Goal: Communication & Community: Ask a question

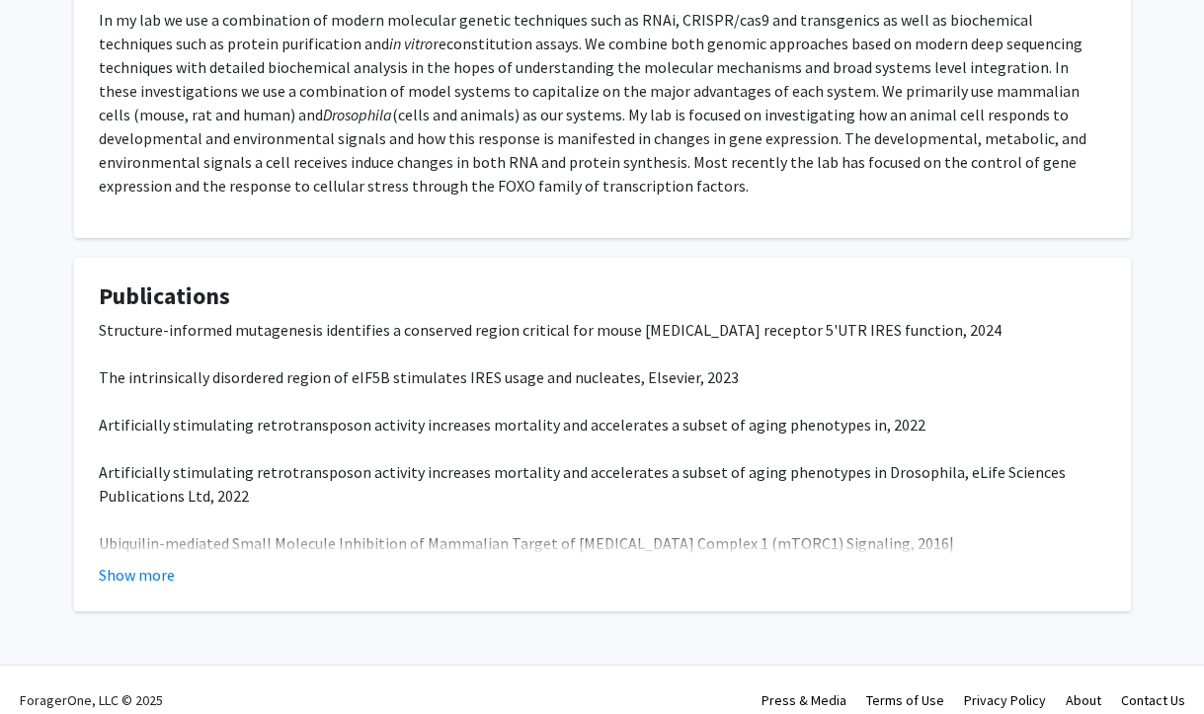
scroll to position [535, 0]
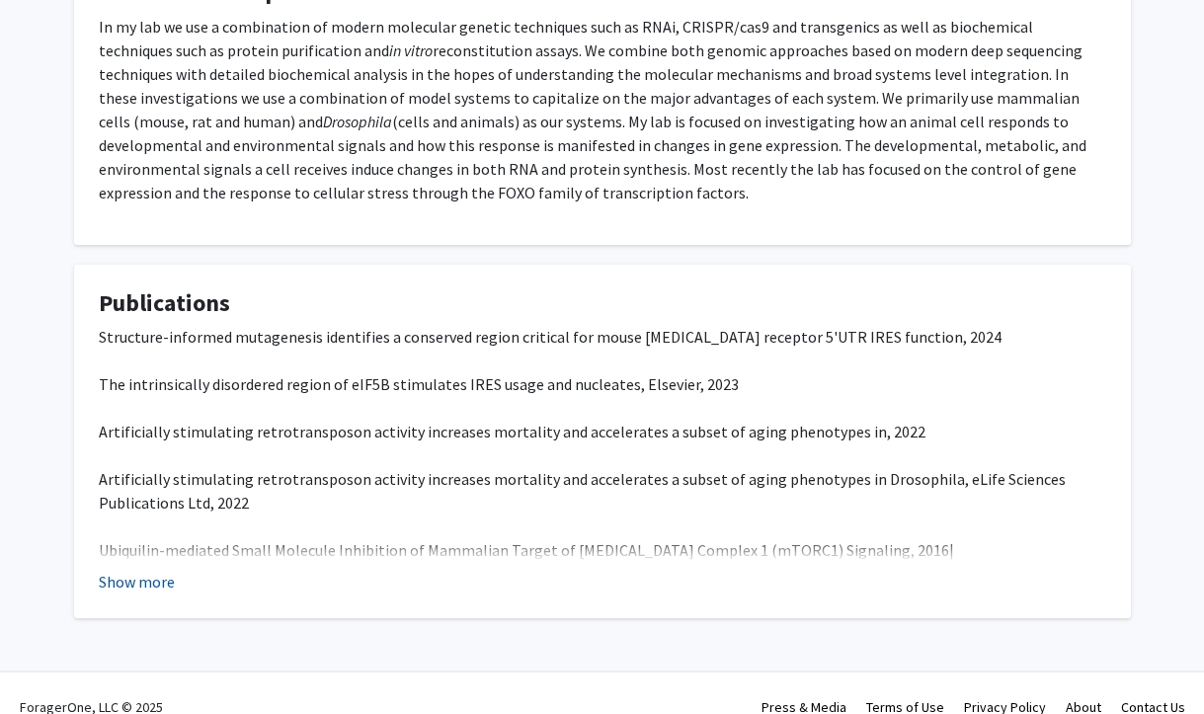
click at [167, 583] on button "Show more" at bounding box center [137, 582] width 76 height 24
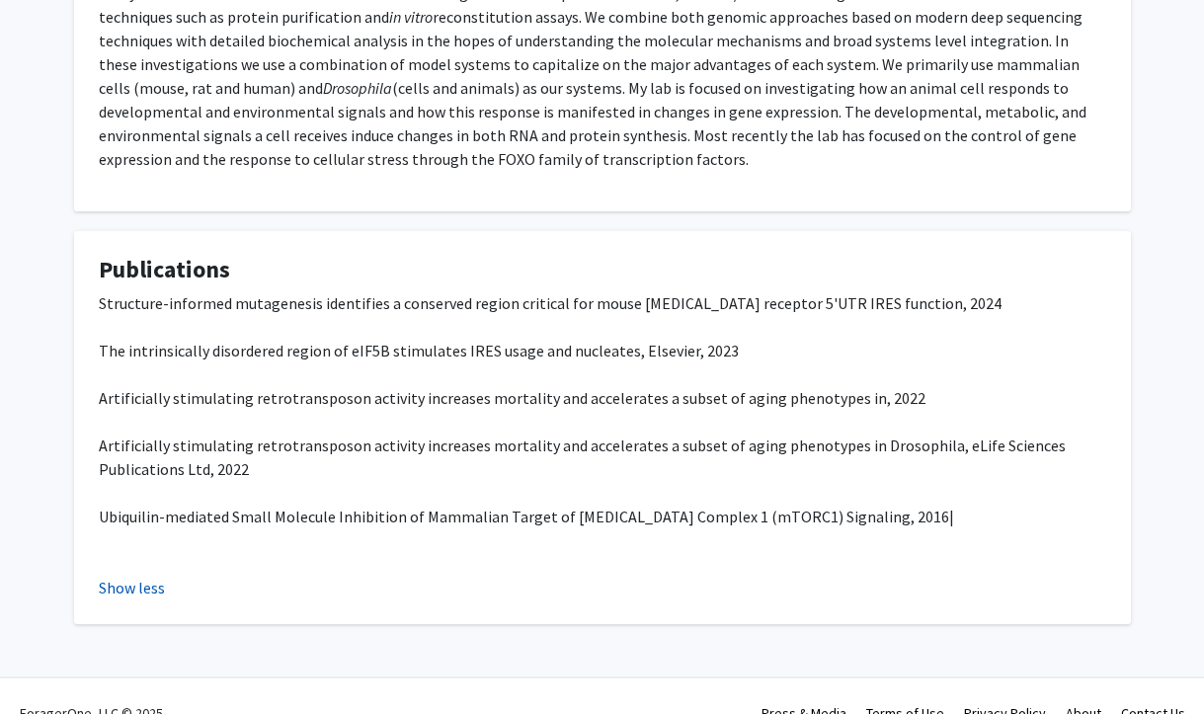
scroll to position [581, 0]
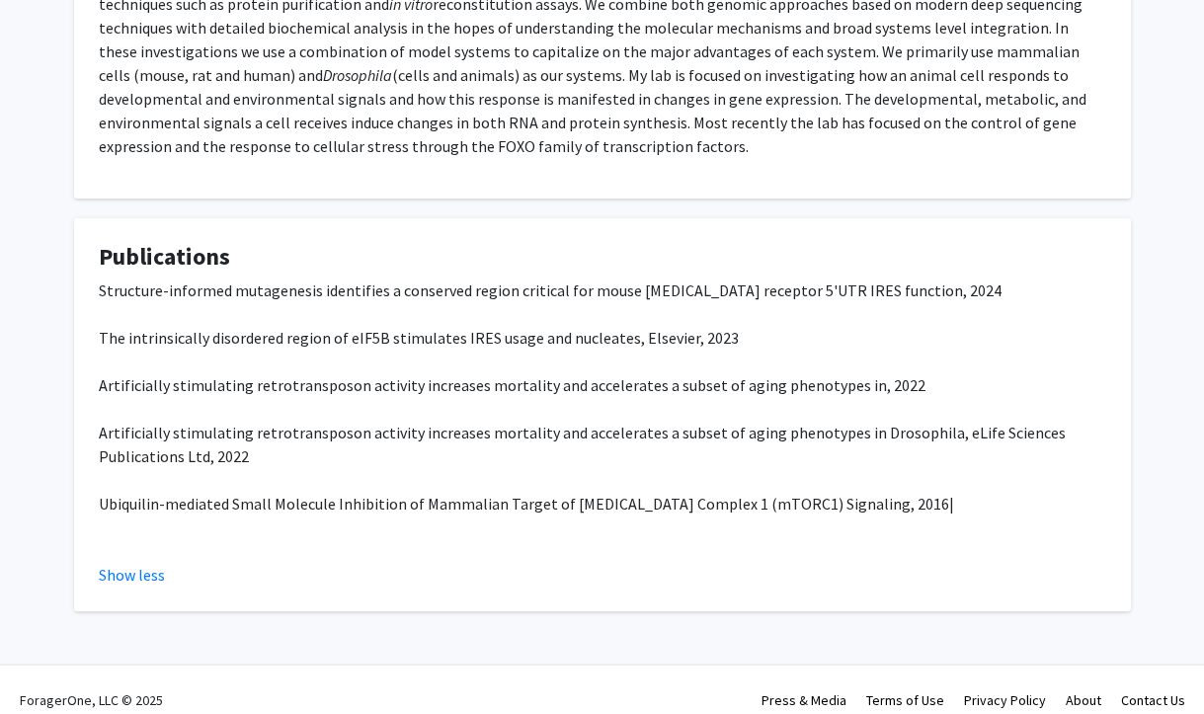
click at [281, 508] on span "Ubiquilin-mediated Small Molecule Inhibition of Mammalian Target of Rapamycin C…" at bounding box center [527, 504] width 856 height 20
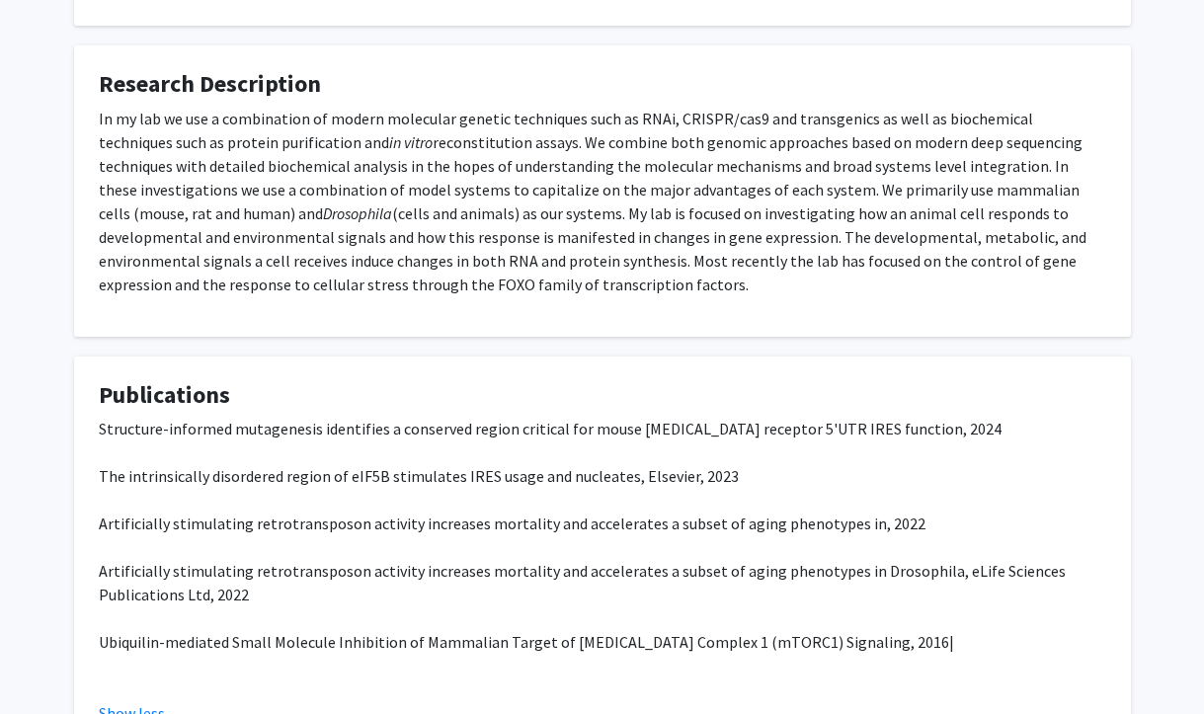
scroll to position [369, 0]
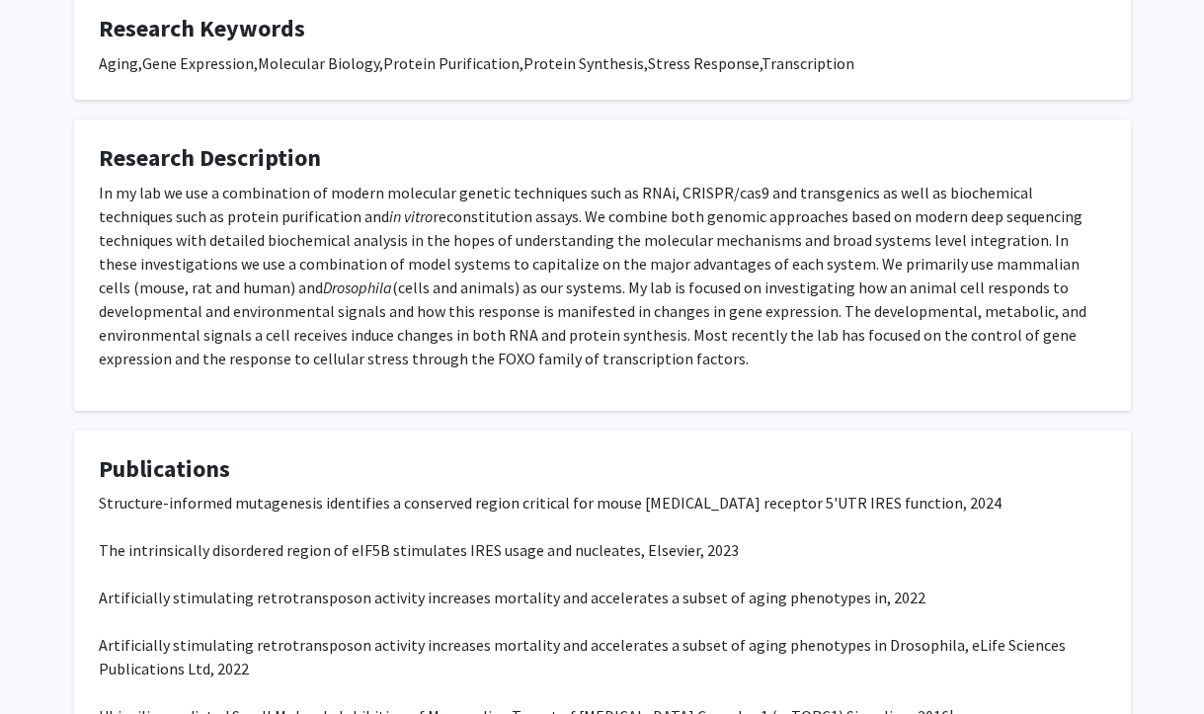
drag, startPoint x: 441, startPoint y: 375, endPoint x: 109, endPoint y: 174, distance: 388.4
click at [109, 174] on fg-card "Research Description In my lab we use a combination of modern molecular genetic…" at bounding box center [602, 265] width 1057 height 291
copy fg-card "In my lab we use a combination of modern molecular genetic techniques such as R…"
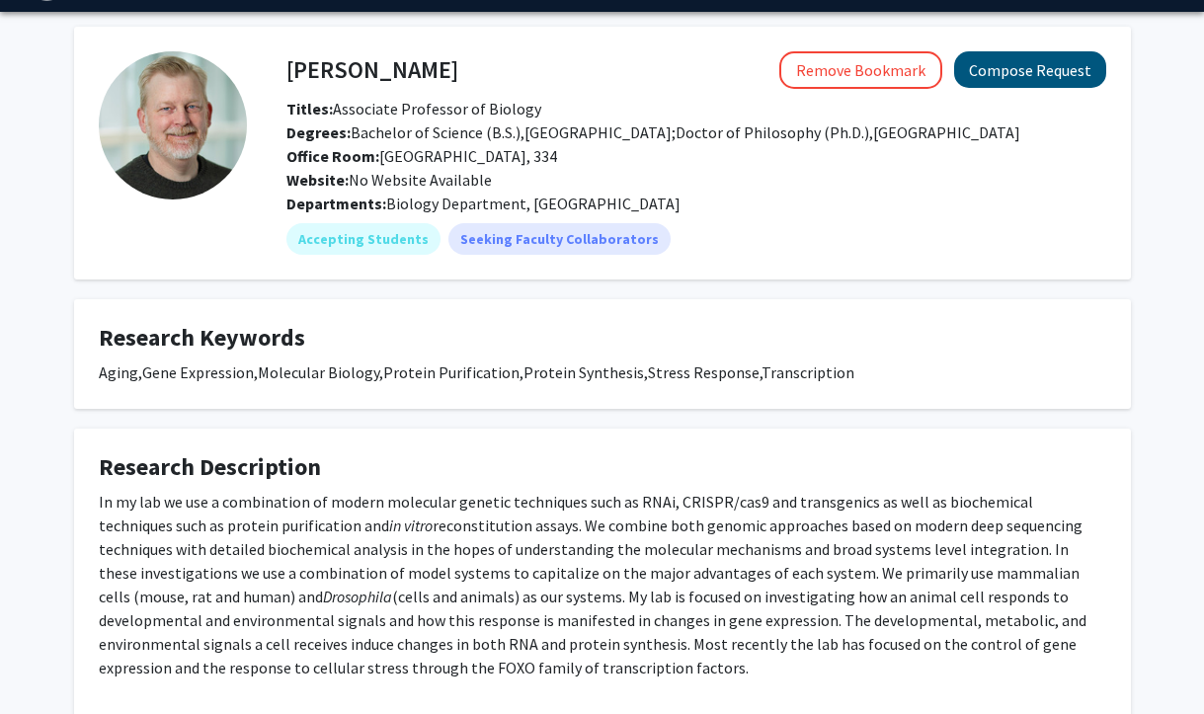
scroll to position [0, 0]
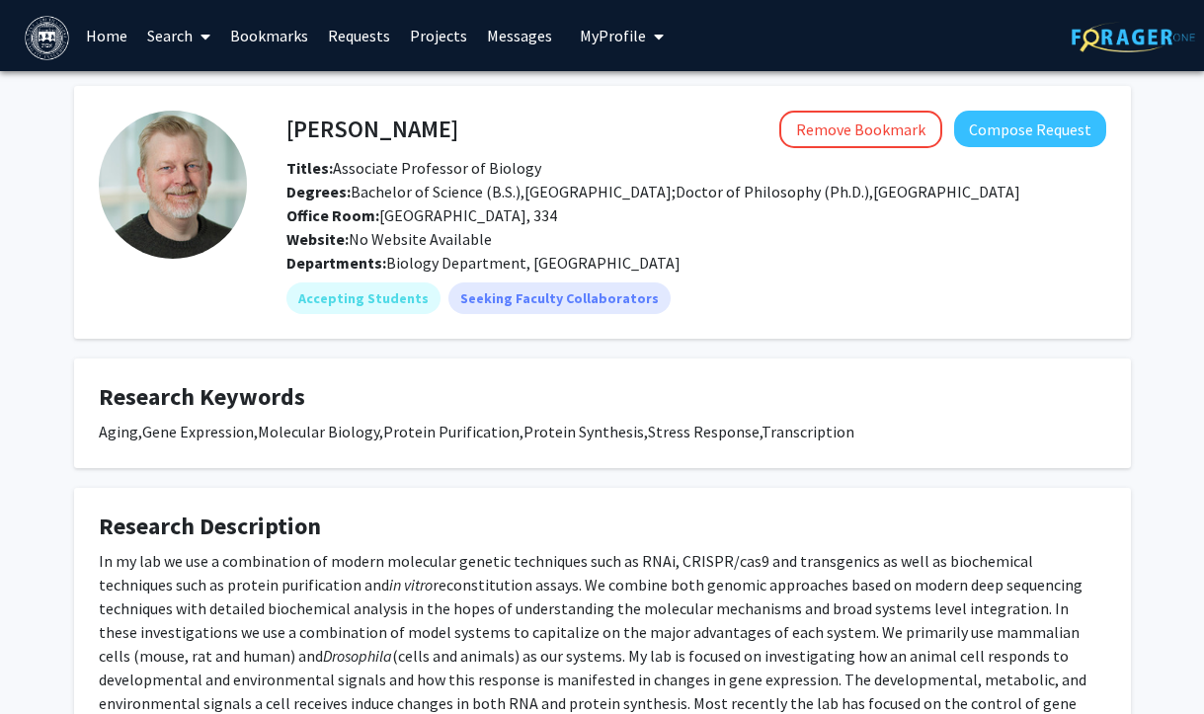
click at [595, 36] on span "My Profile" at bounding box center [613, 36] width 66 height 20
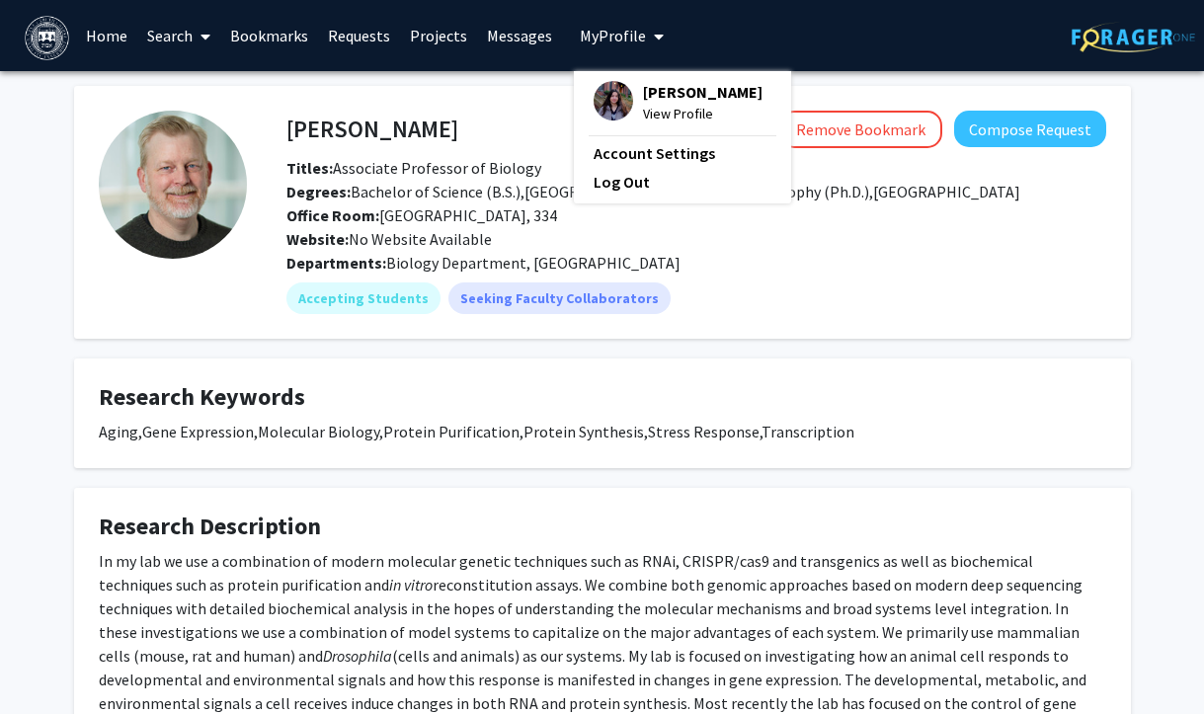
click at [660, 112] on span "View Profile" at bounding box center [703, 114] width 120 height 22
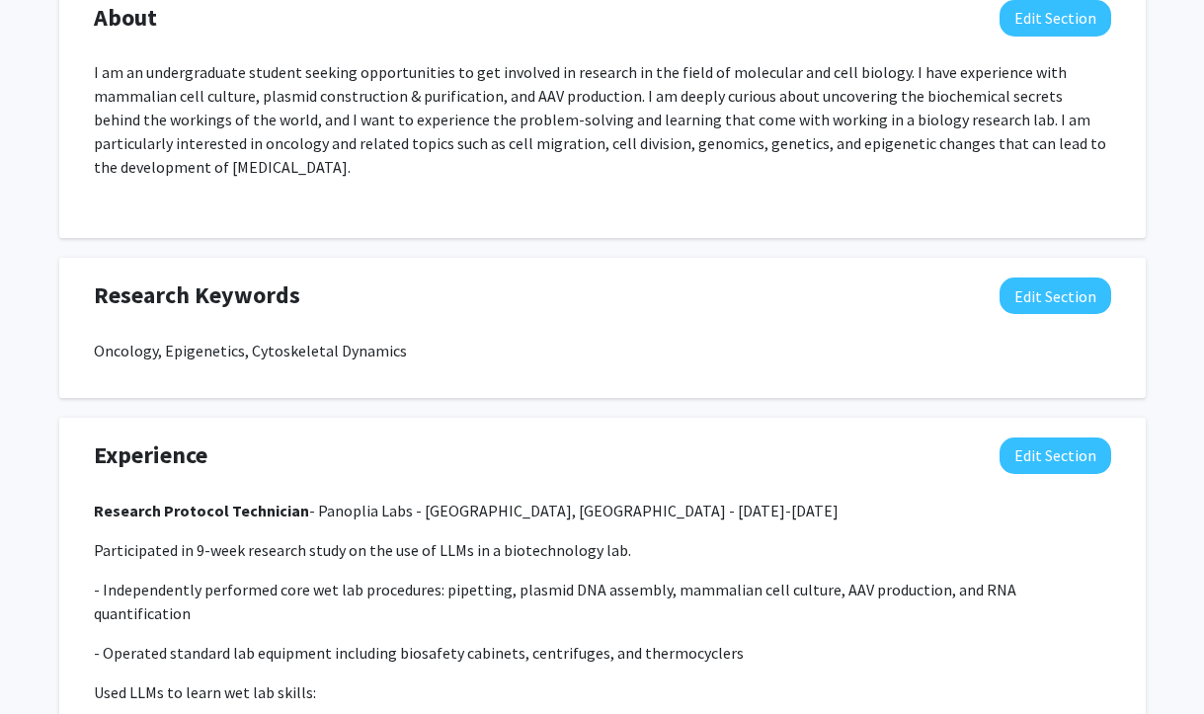
scroll to position [1168, 0]
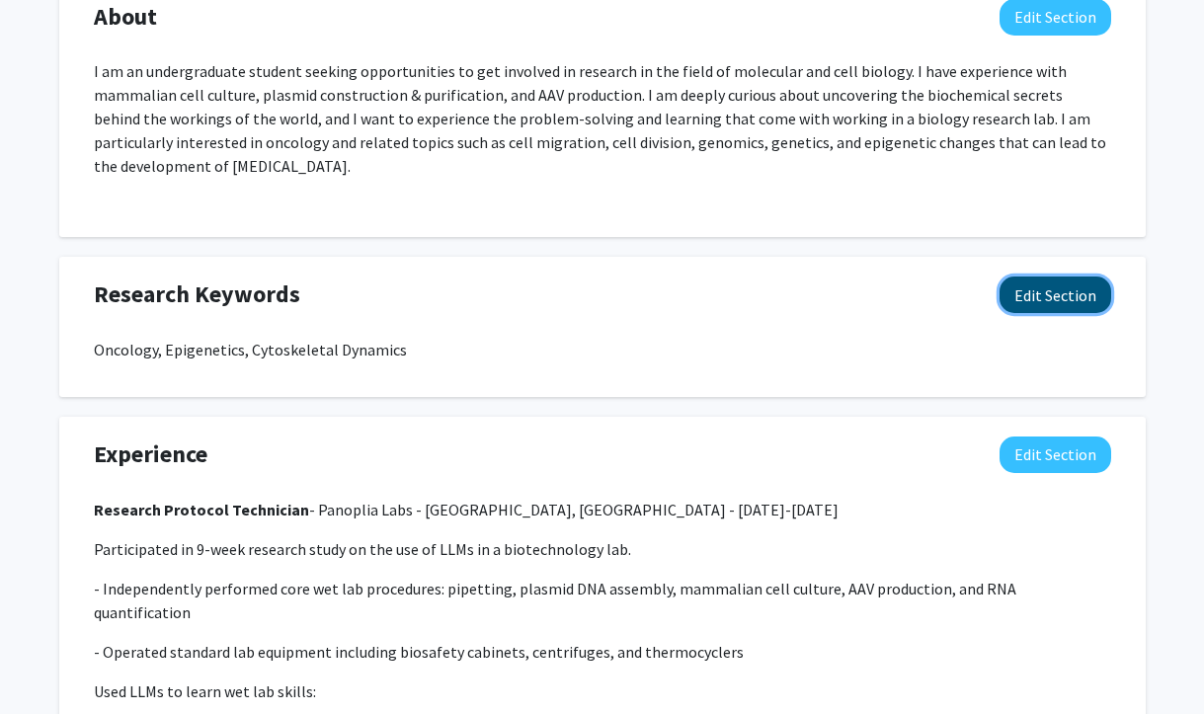
click at [1068, 292] on button "Edit Section" at bounding box center [1056, 295] width 112 height 37
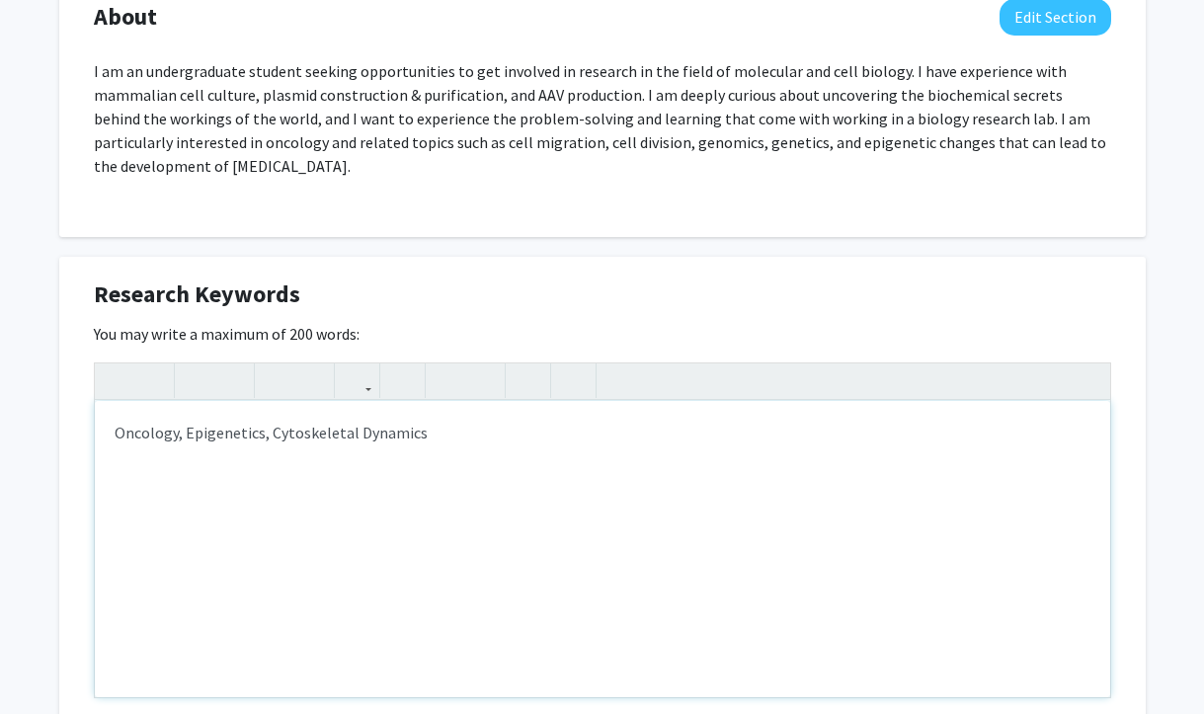
click at [558, 438] on p "Oncology, Epigenetics, Cytoskeletal Dynamics" at bounding box center [603, 433] width 976 height 24
click at [117, 428] on p "Oncology, Epigenetics, Cytoskeletal Dynamics" at bounding box center [603, 433] width 976 height 24
click at [414, 432] on p "Oncology, Epigenetics, Cytoskeletal Dynamics" at bounding box center [603, 433] width 976 height 24
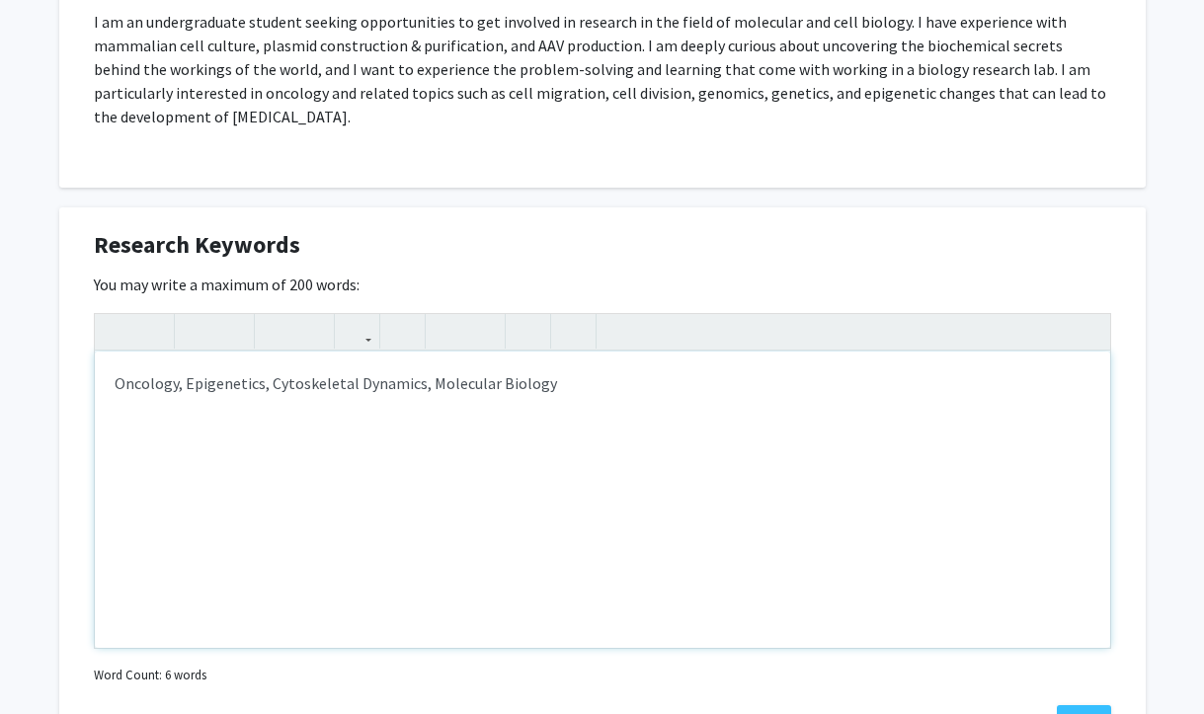
scroll to position [1233, 0]
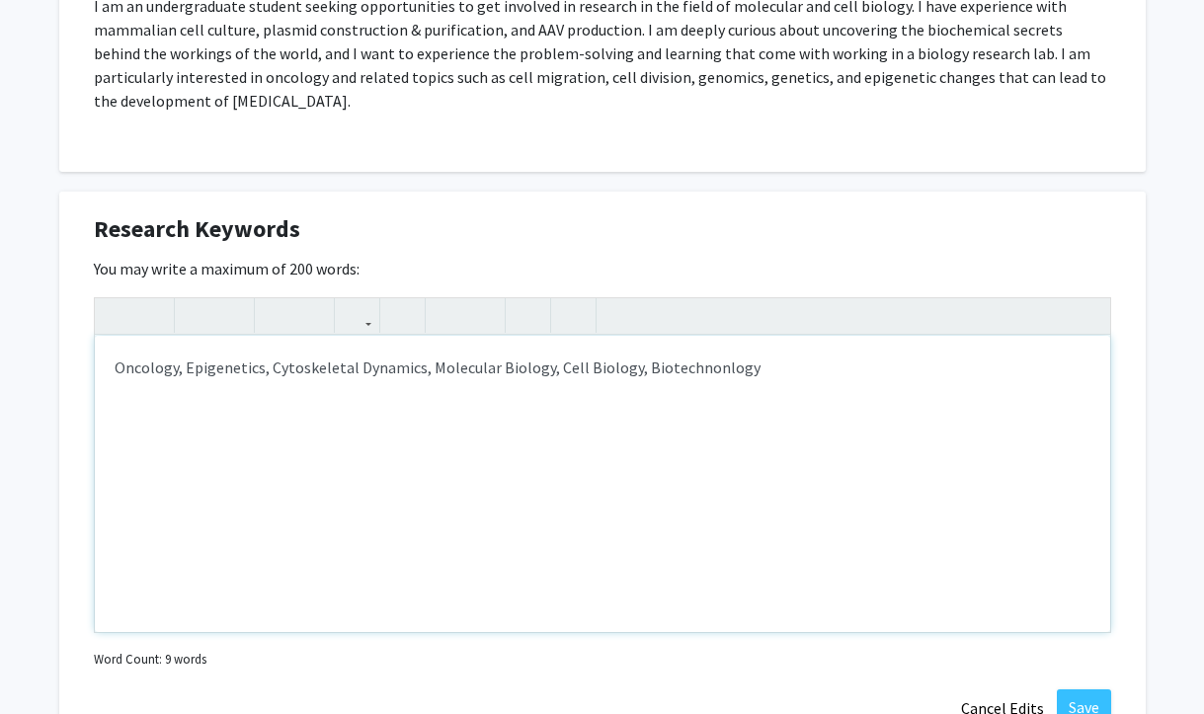
drag, startPoint x: 752, startPoint y: 372, endPoint x: 678, endPoint y: 362, distance: 74.8
click at [678, 362] on p "Oncology, Epigenetics, Cytoskeletal Dynamics, Molecular Biology, Cell Biology, …" at bounding box center [603, 368] width 976 height 24
type textarea "<p>Oncology, Epigenetics, Cytoskeletal Dynamics, Molecular Biology, Cell Biolog…"
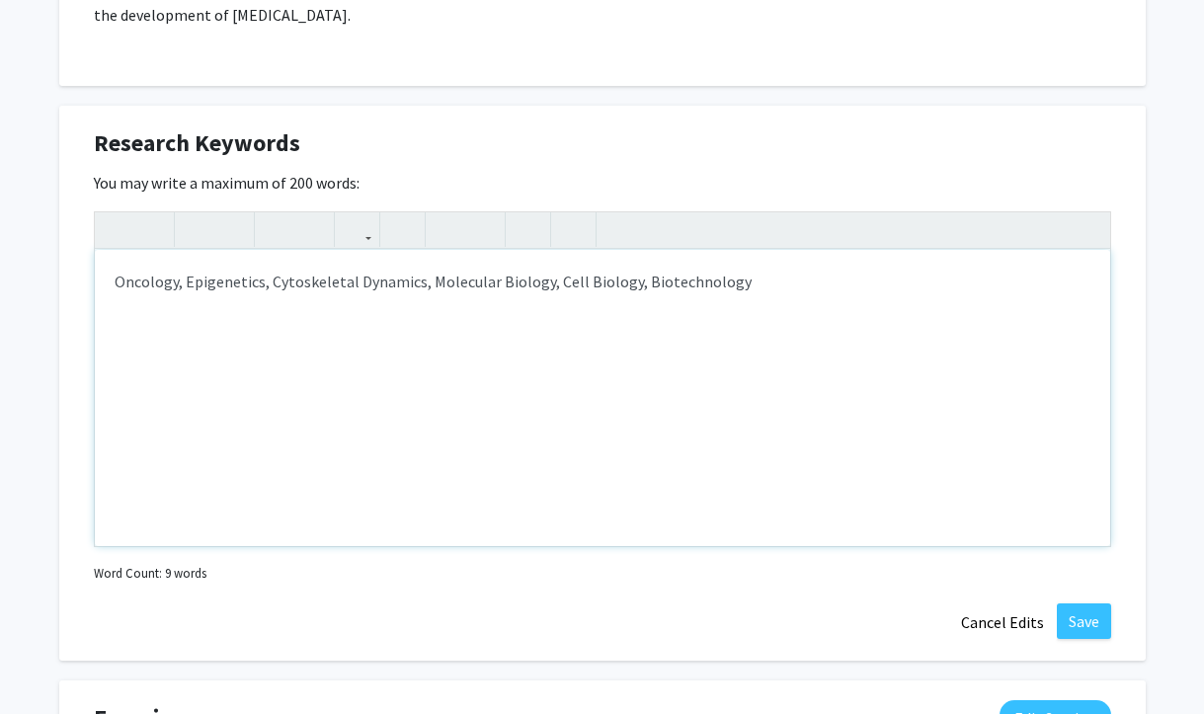
scroll to position [1330, 0]
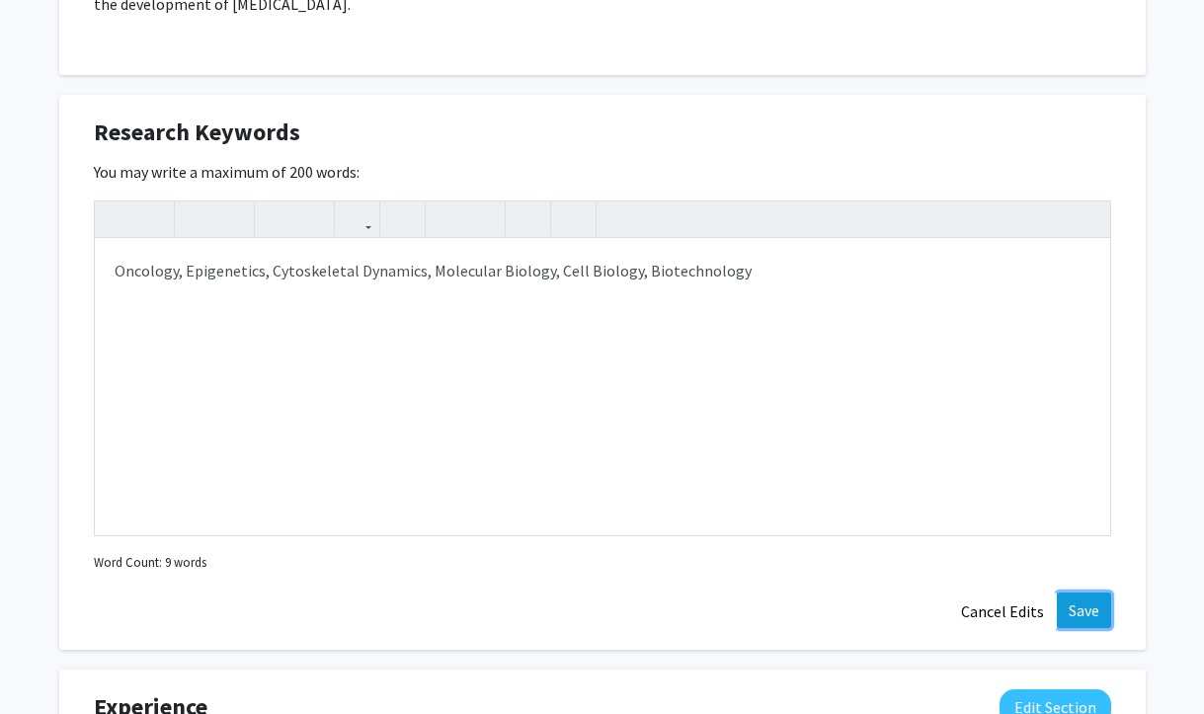
click at [1102, 614] on button "Save" at bounding box center [1084, 611] width 54 height 36
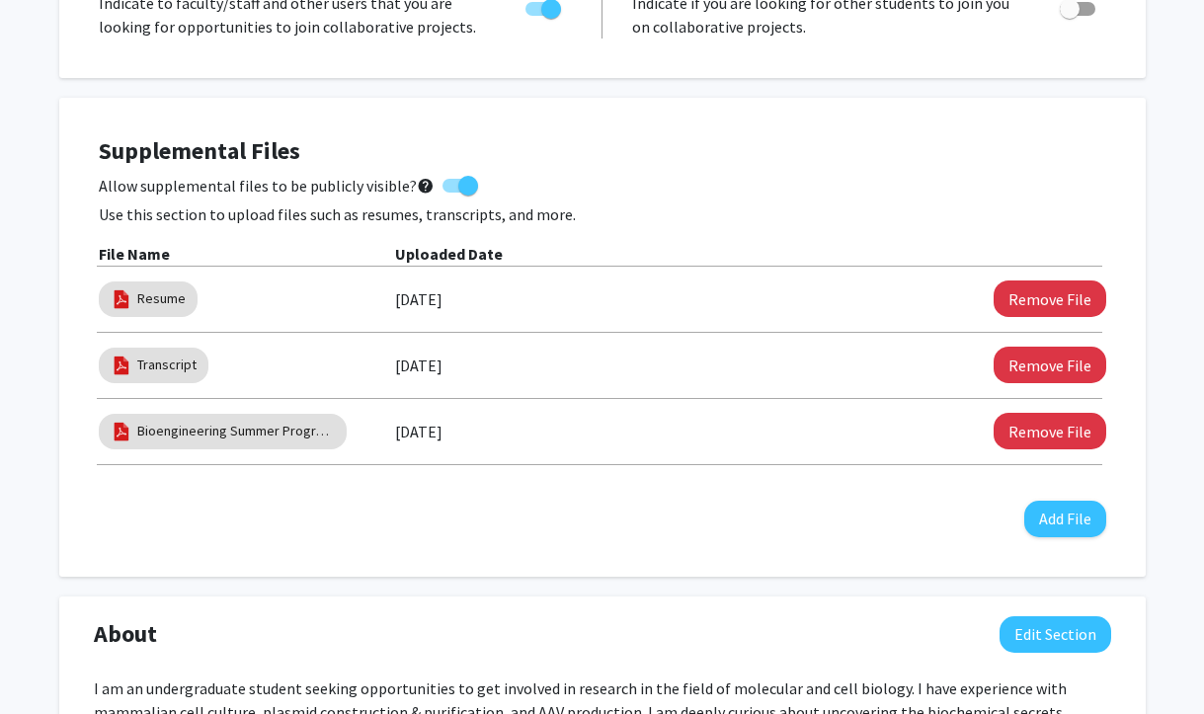
scroll to position [556, 0]
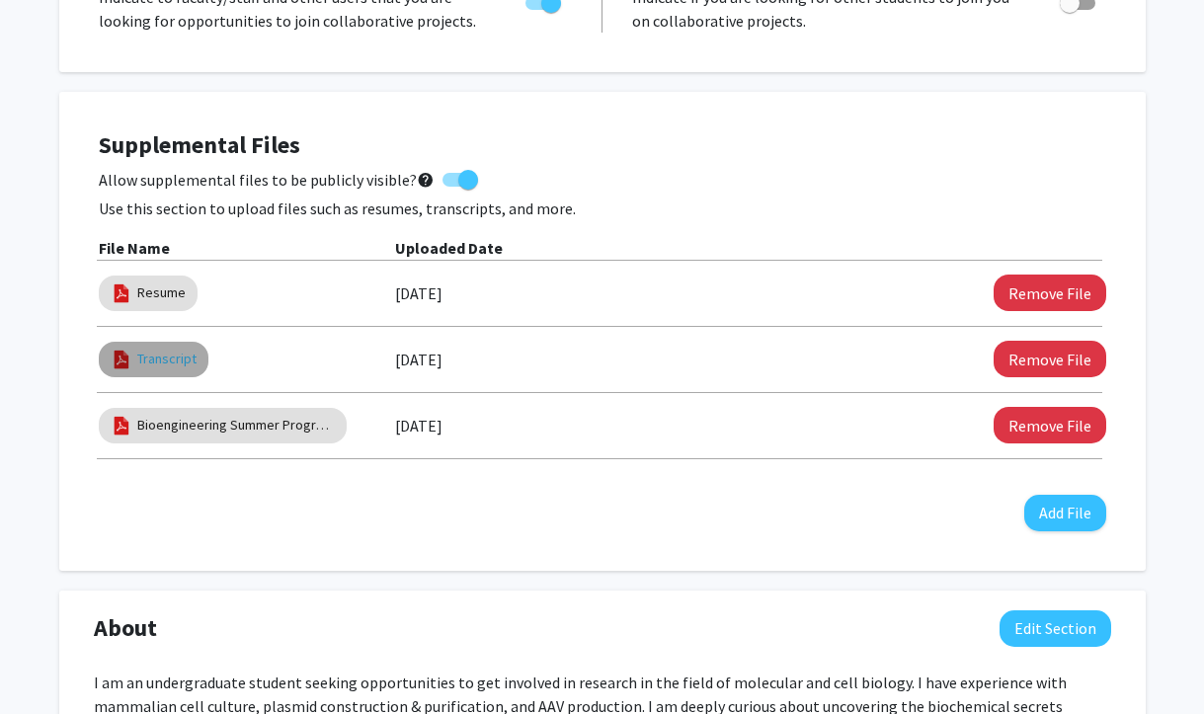
click at [169, 360] on link "Transcript" at bounding box center [166, 359] width 59 height 21
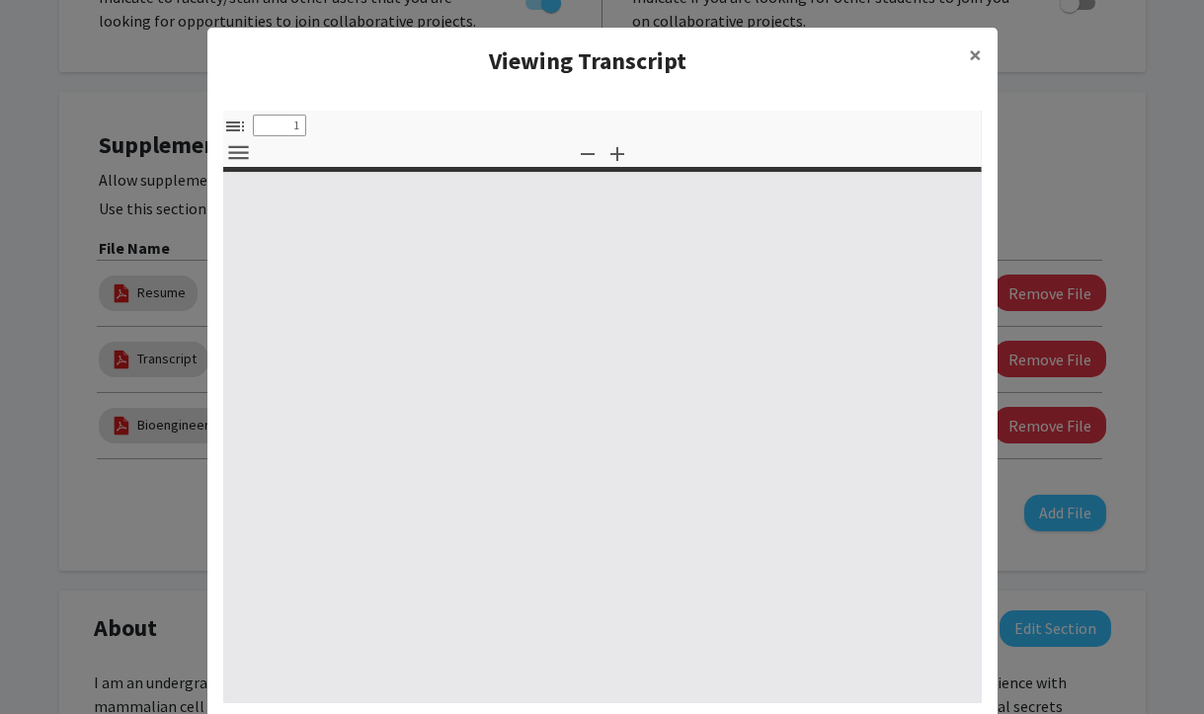
type input "0"
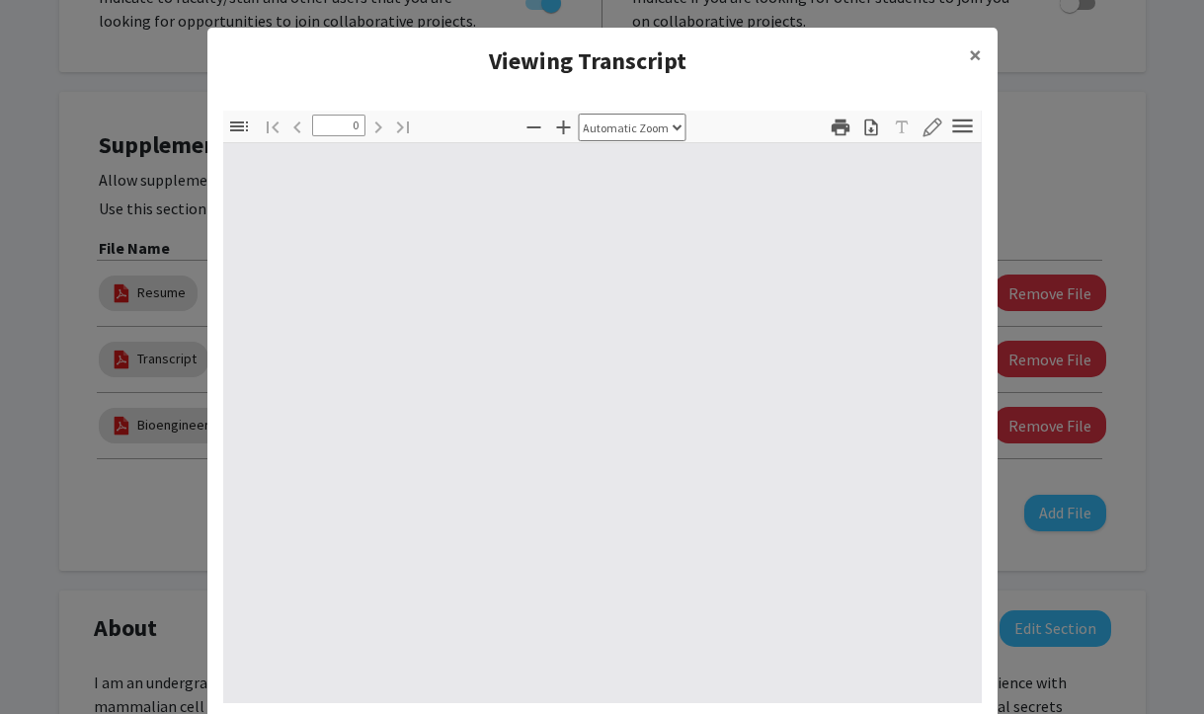
select select "custom"
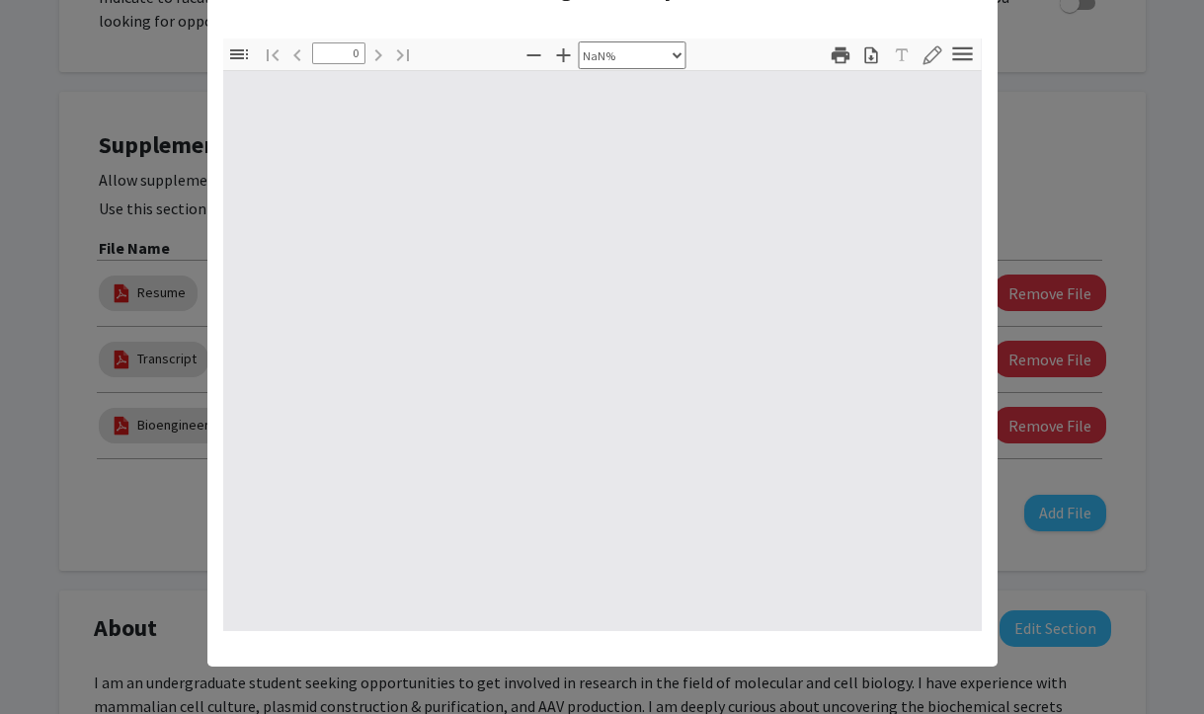
scroll to position [0, 0]
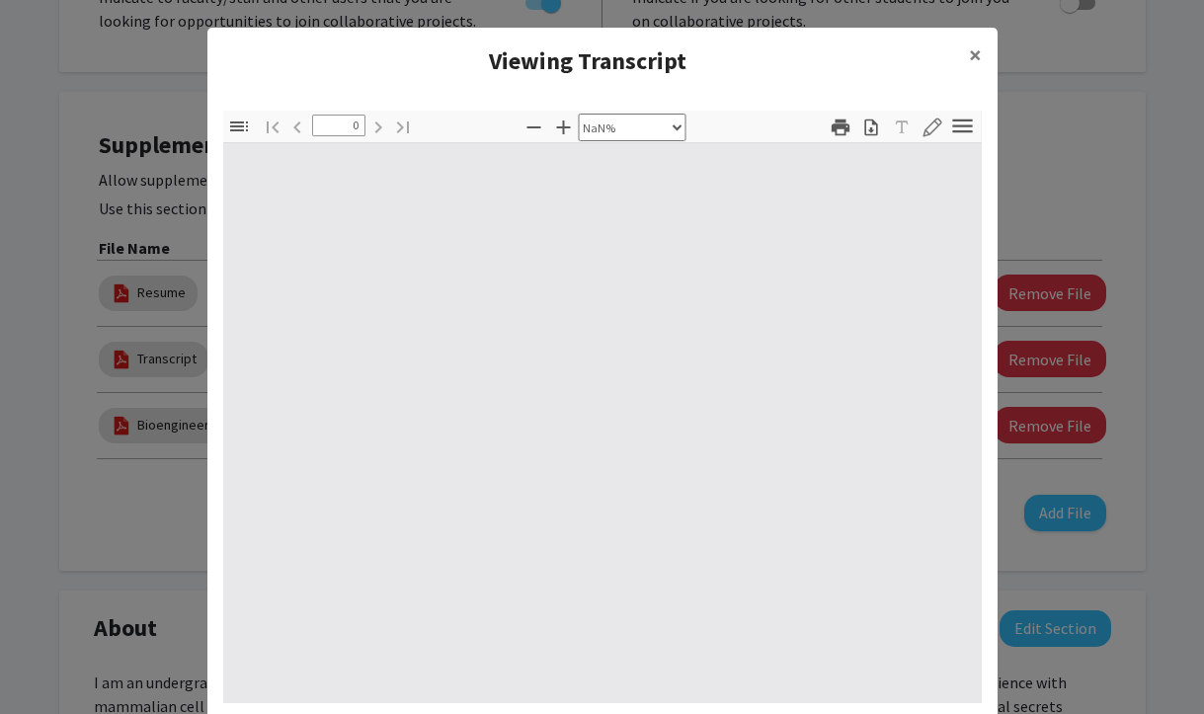
type input "1"
select select "auto"
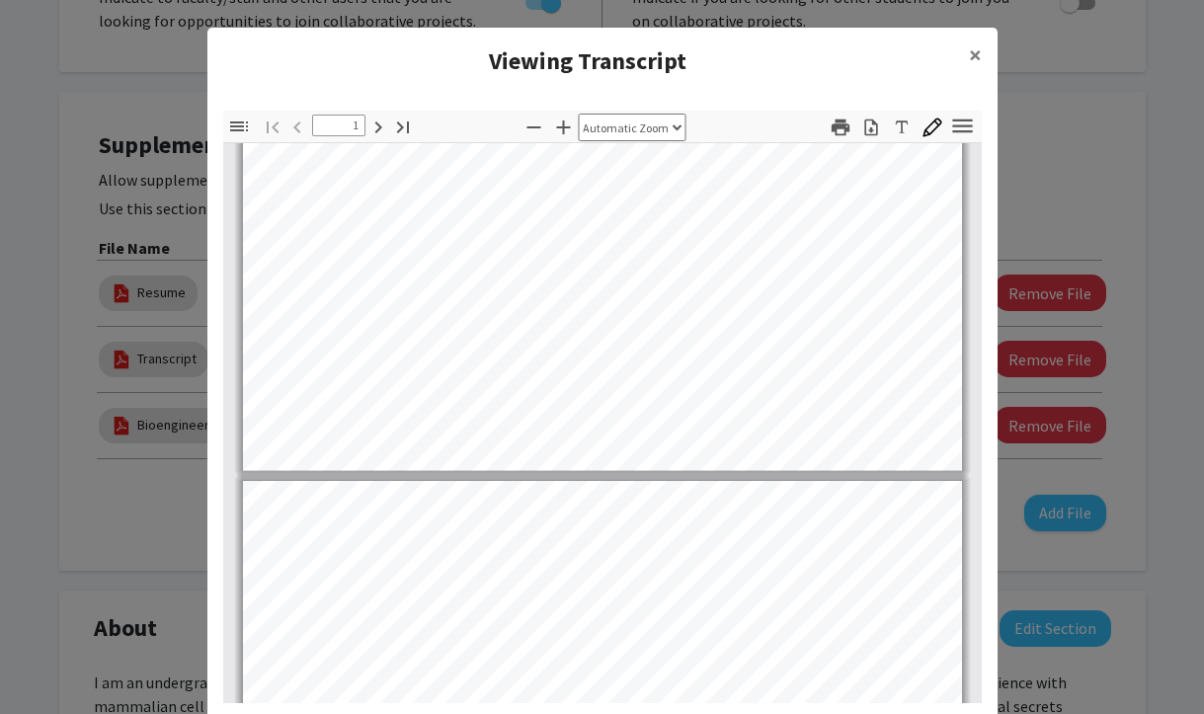
type input "2"
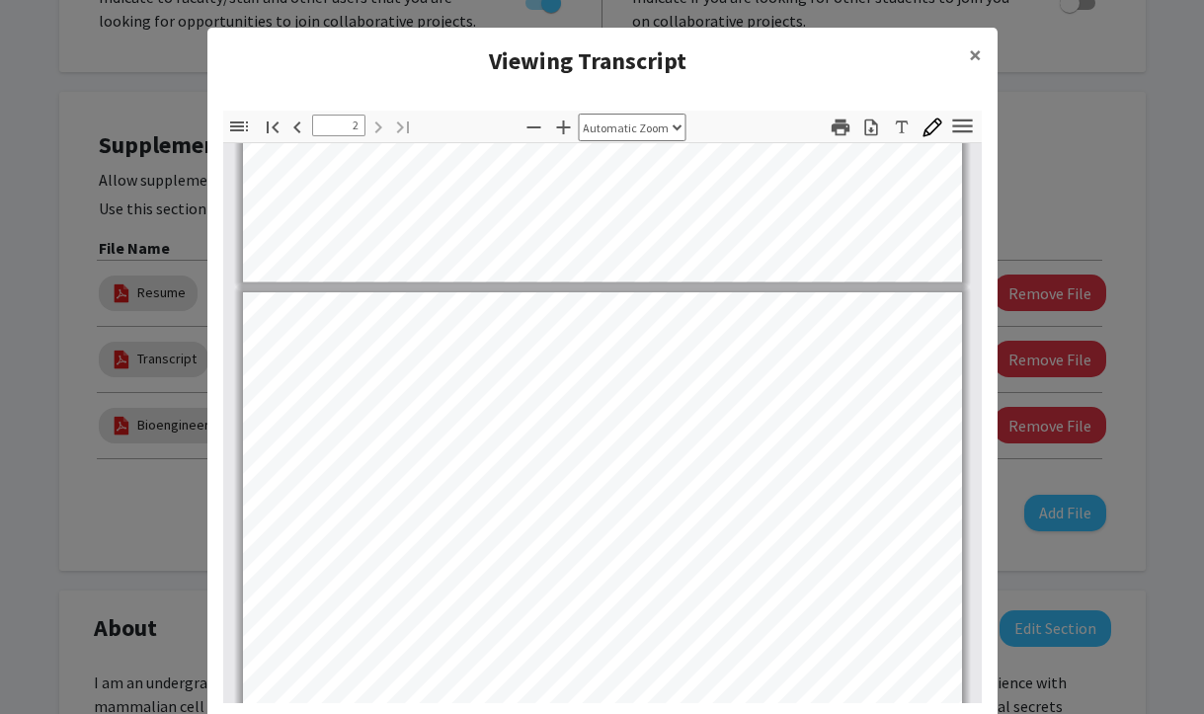
scroll to position [908, 0]
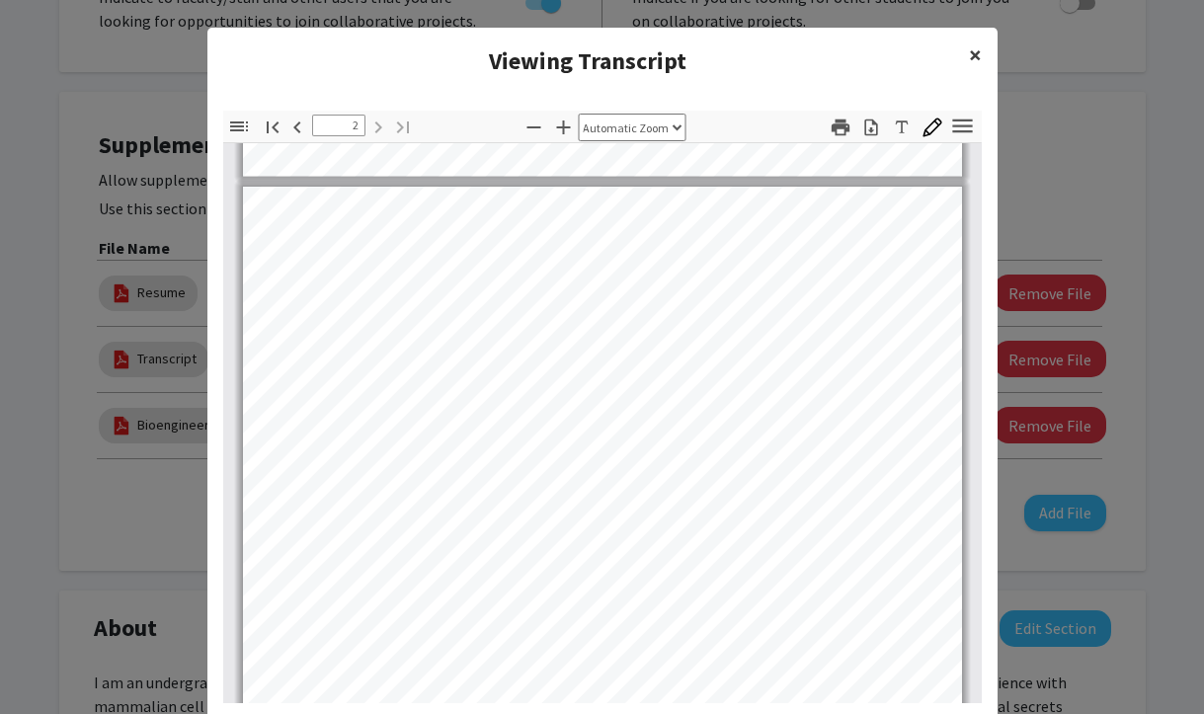
click at [980, 63] on span "×" at bounding box center [975, 55] width 13 height 31
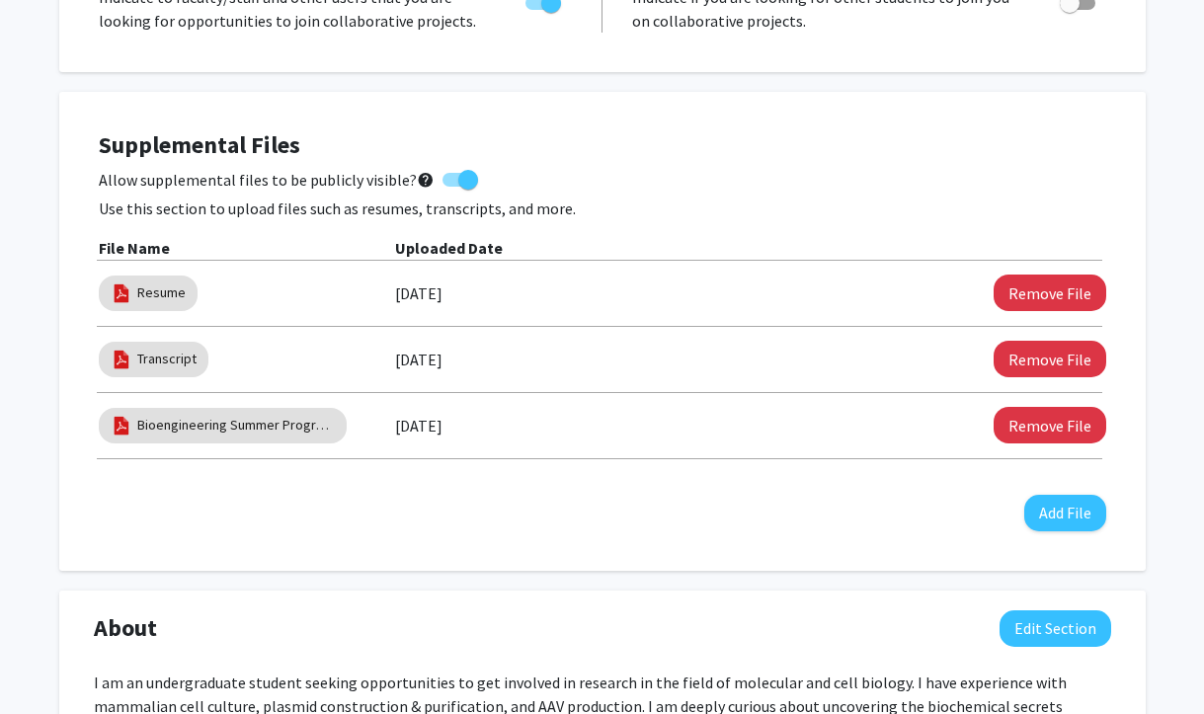
scroll to position [0, 0]
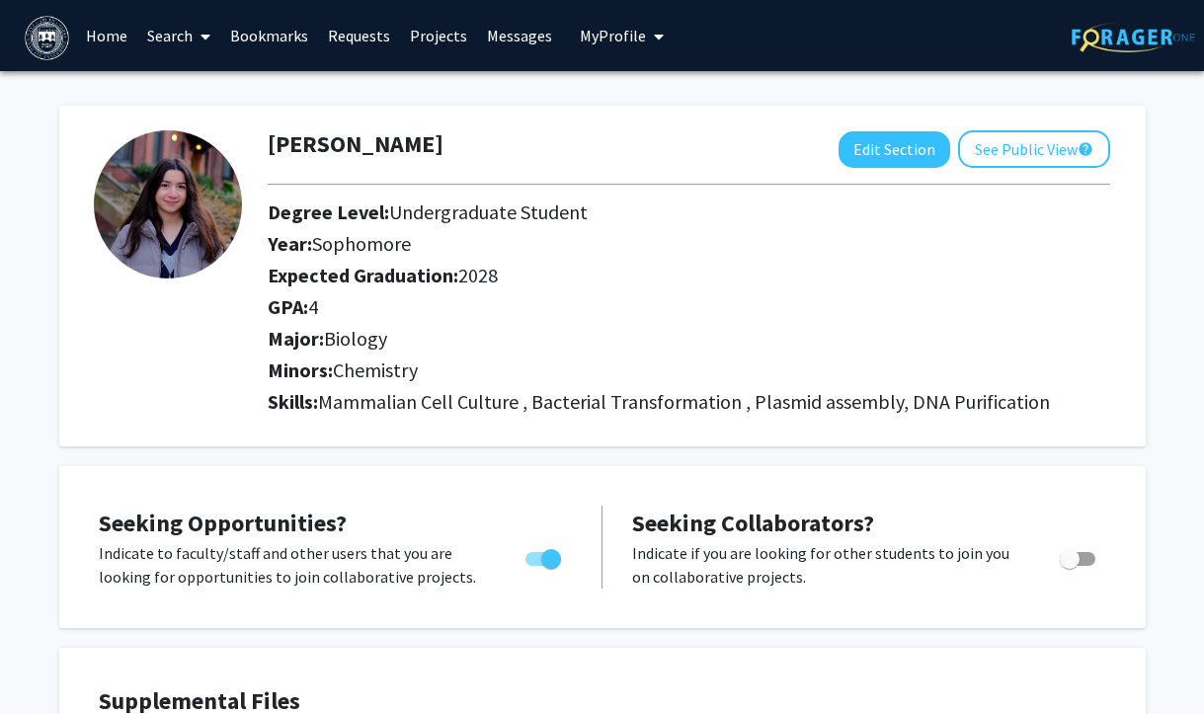
click at [358, 29] on link "Requests" at bounding box center [359, 35] width 82 height 69
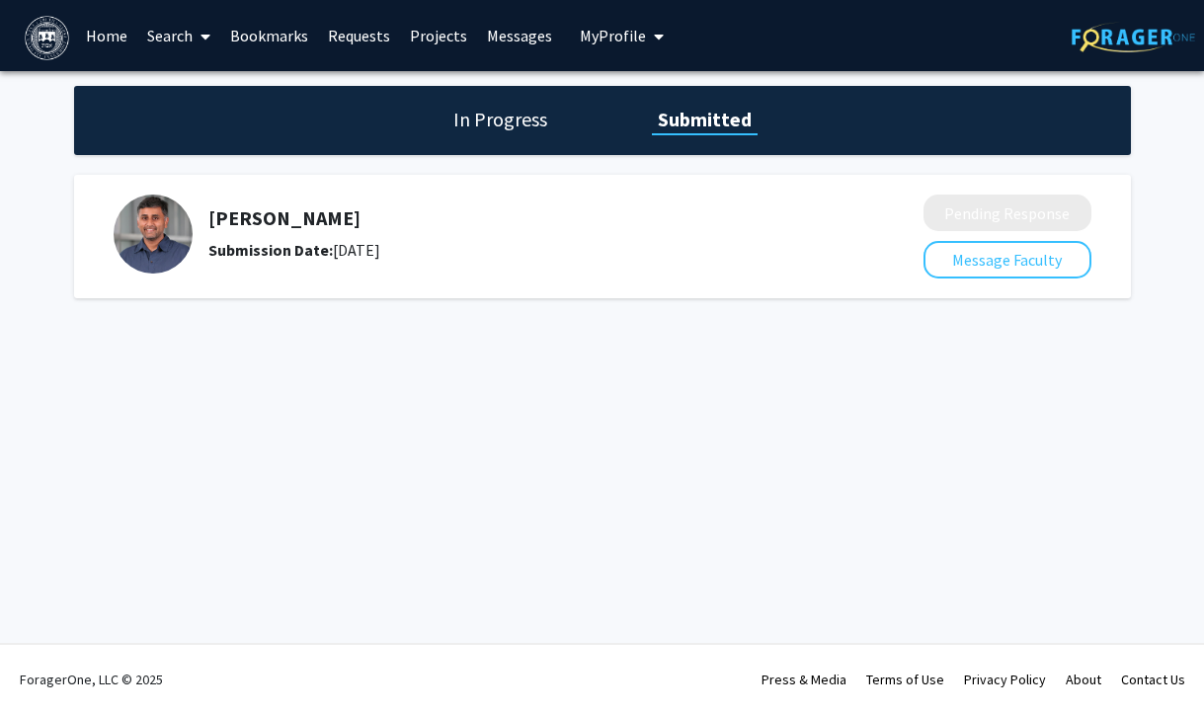
click at [263, 35] on link "Bookmarks" at bounding box center [269, 35] width 98 height 69
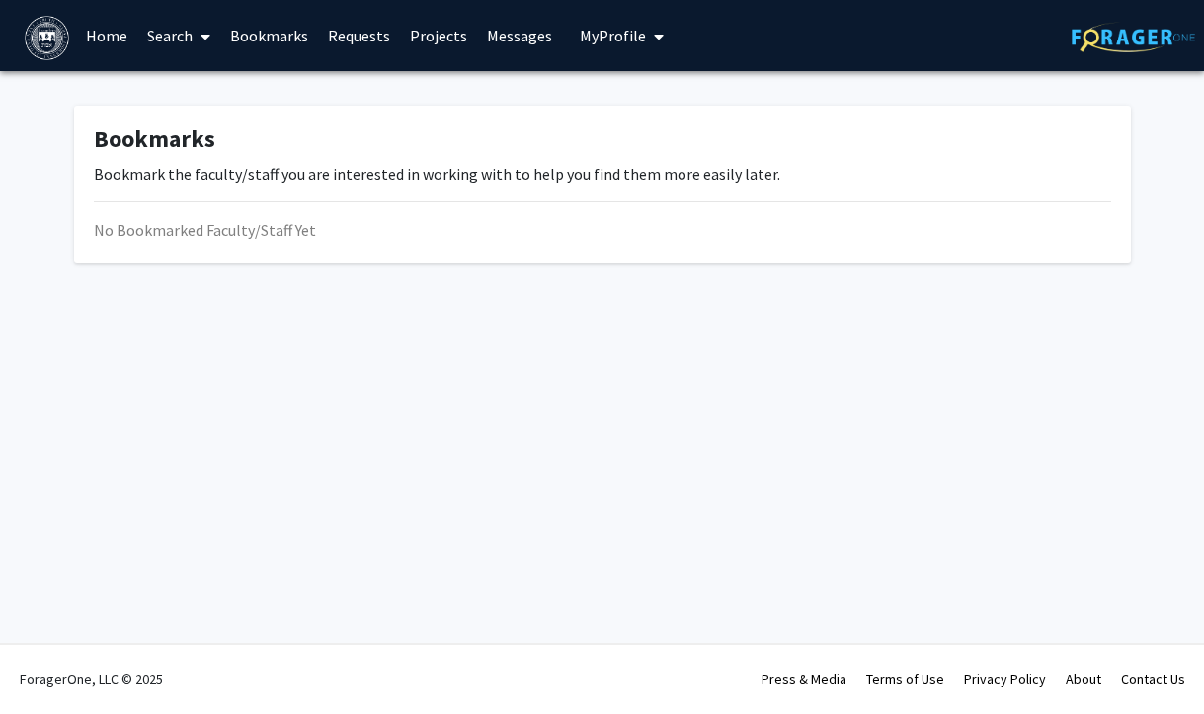
click at [440, 30] on link "Projects" at bounding box center [438, 35] width 77 height 69
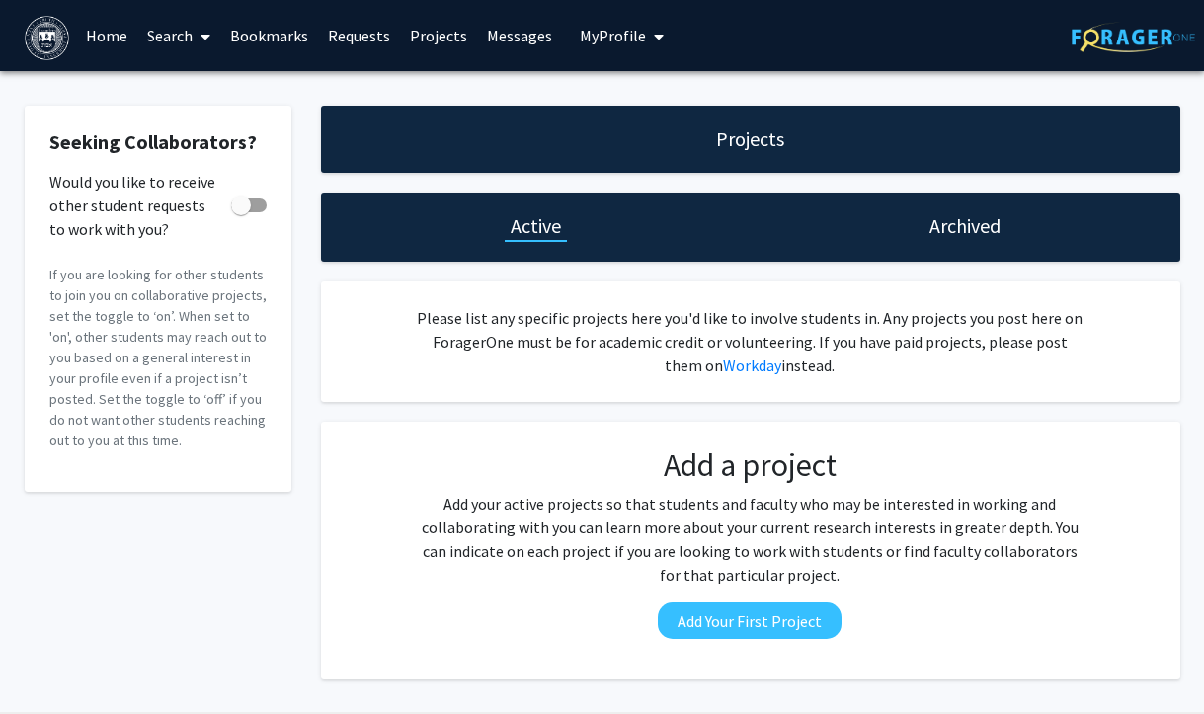
click at [122, 32] on link "Home" at bounding box center [106, 35] width 61 height 69
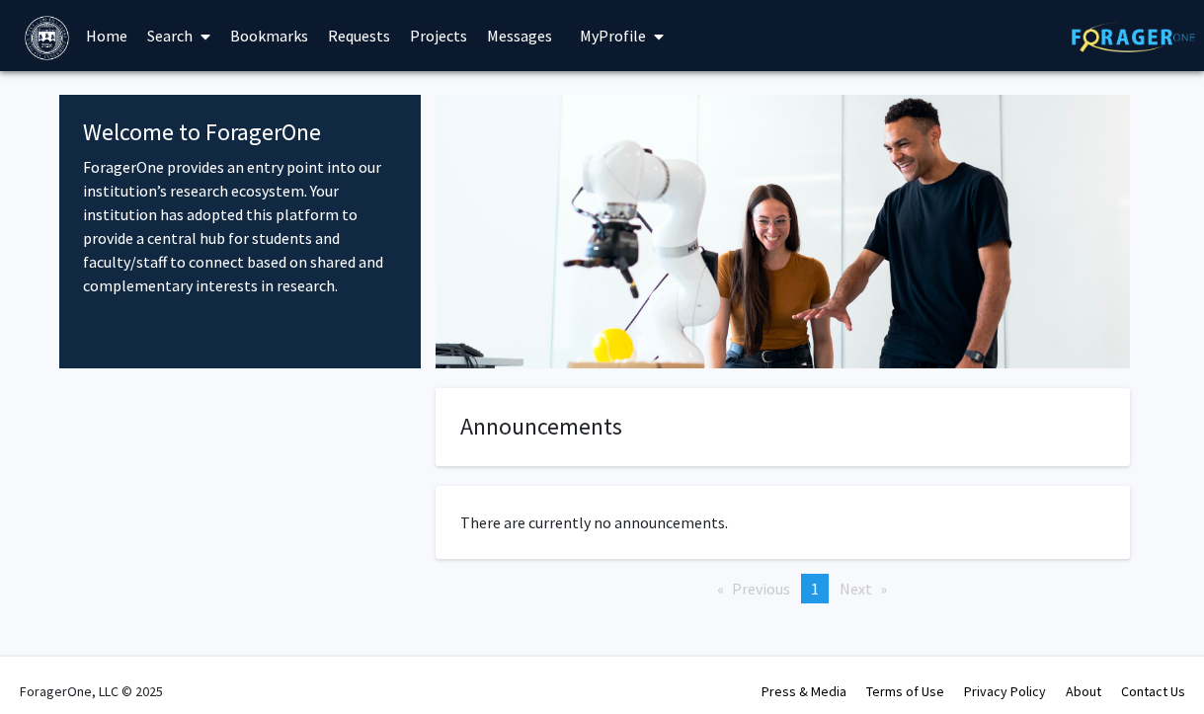
click at [172, 42] on link "Search" at bounding box center [178, 35] width 83 height 69
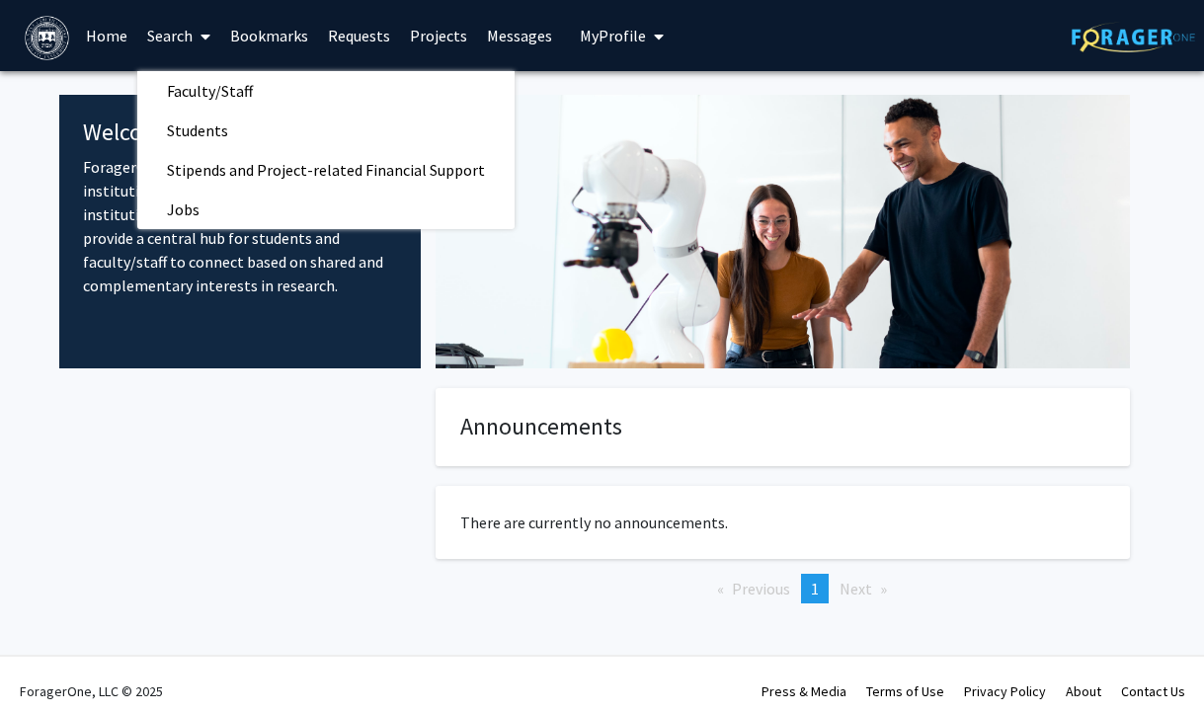
click at [274, 31] on link "Bookmarks" at bounding box center [269, 35] width 98 height 69
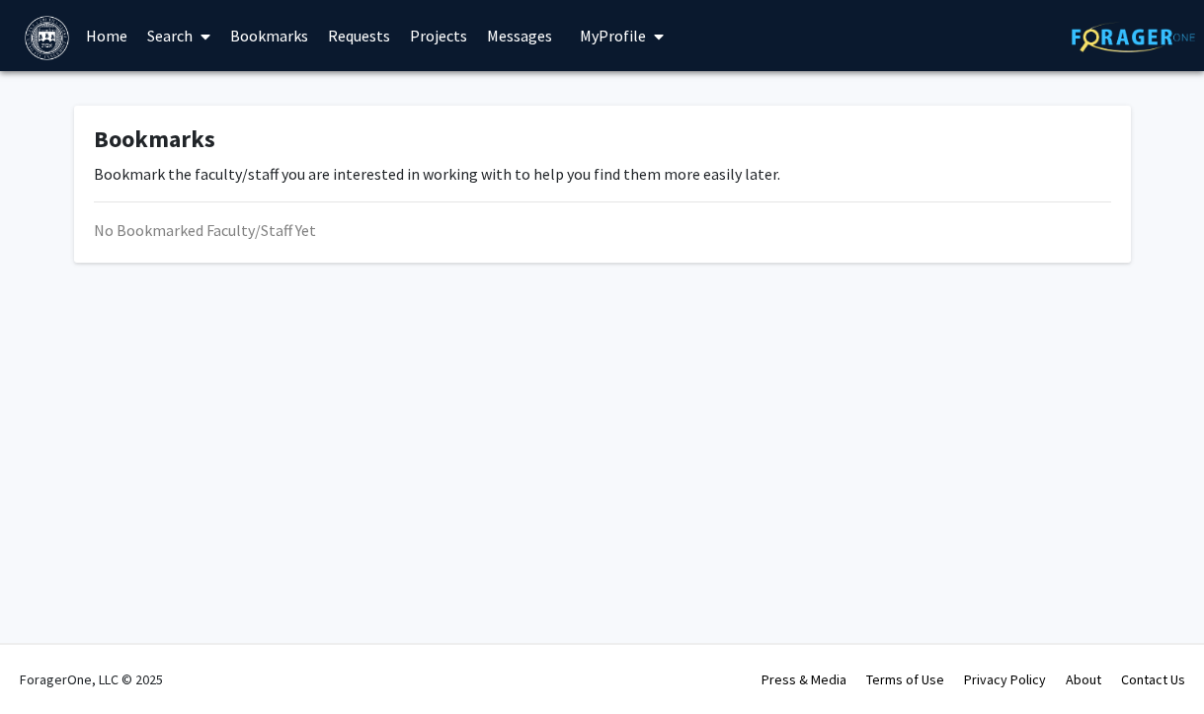
click at [207, 30] on icon at bounding box center [206, 37] width 10 height 16
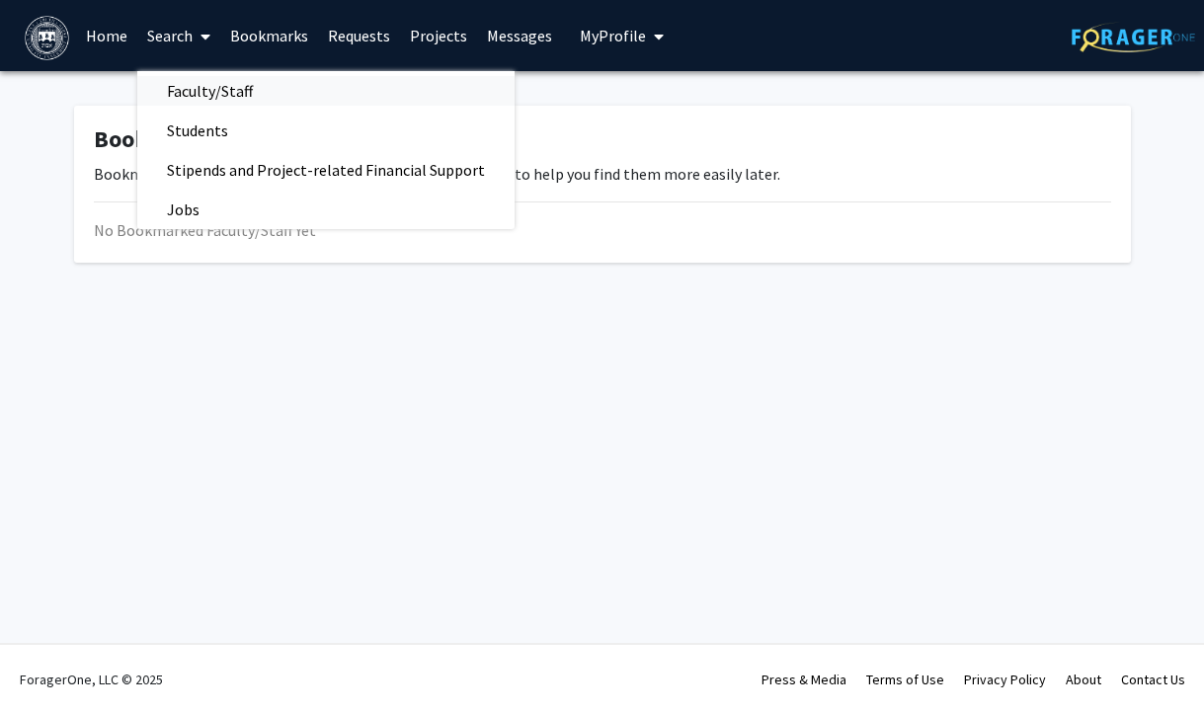
click at [229, 89] on span "Faculty/Staff" at bounding box center [209, 91] width 145 height 40
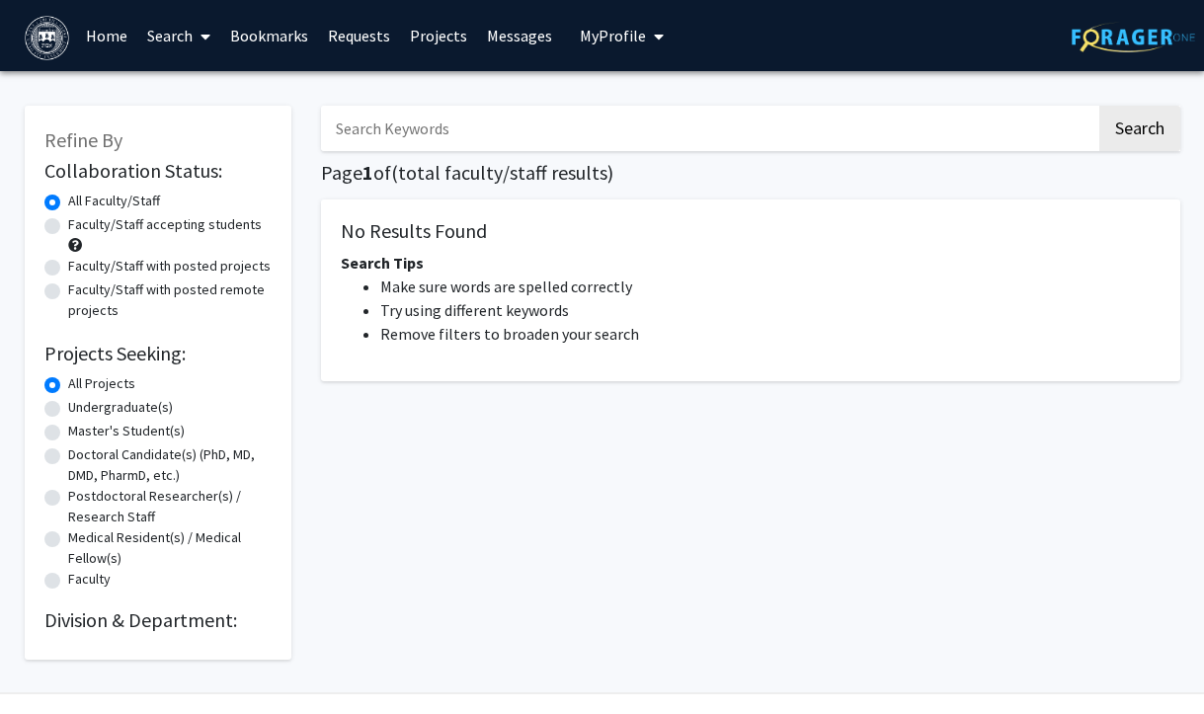
click at [394, 140] on input "Search Keywords" at bounding box center [709, 128] width 776 height 45
click at [1100, 106] on button "Search" at bounding box center [1140, 128] width 81 height 45
type input "marr"
click at [1100, 106] on button "Search" at bounding box center [1140, 128] width 81 height 45
click at [508, 138] on input "marr" at bounding box center [709, 128] width 776 height 45
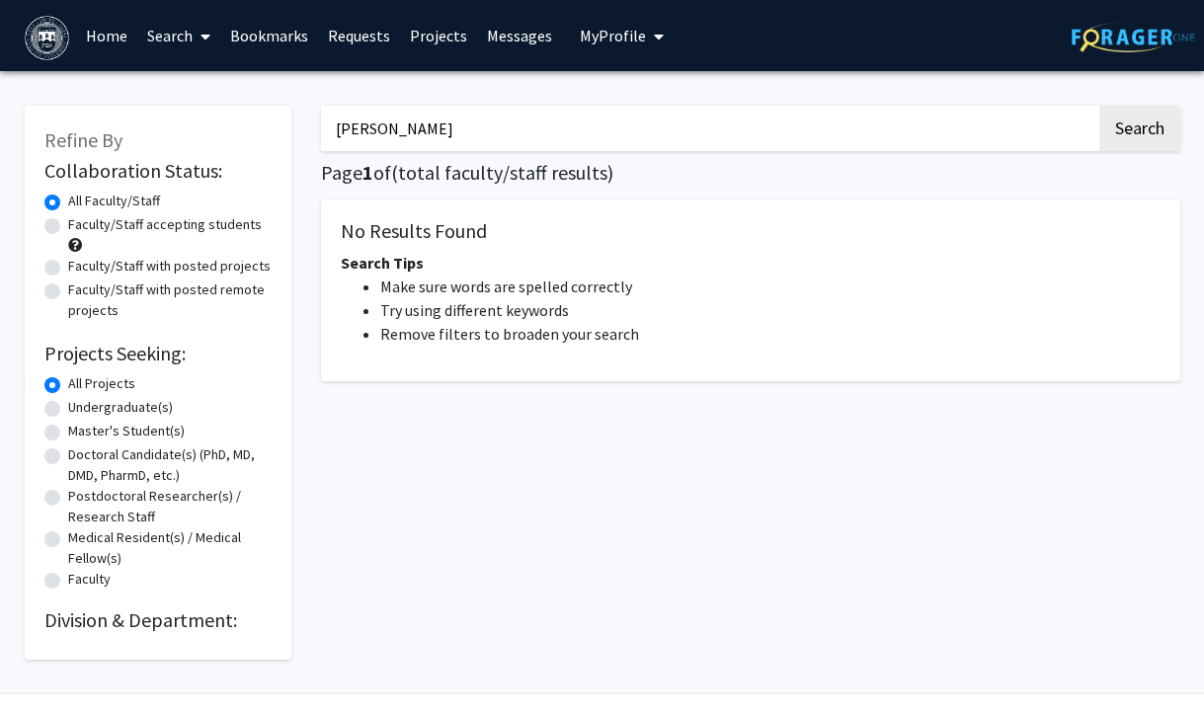
click at [49, 42] on img at bounding box center [47, 38] width 44 height 44
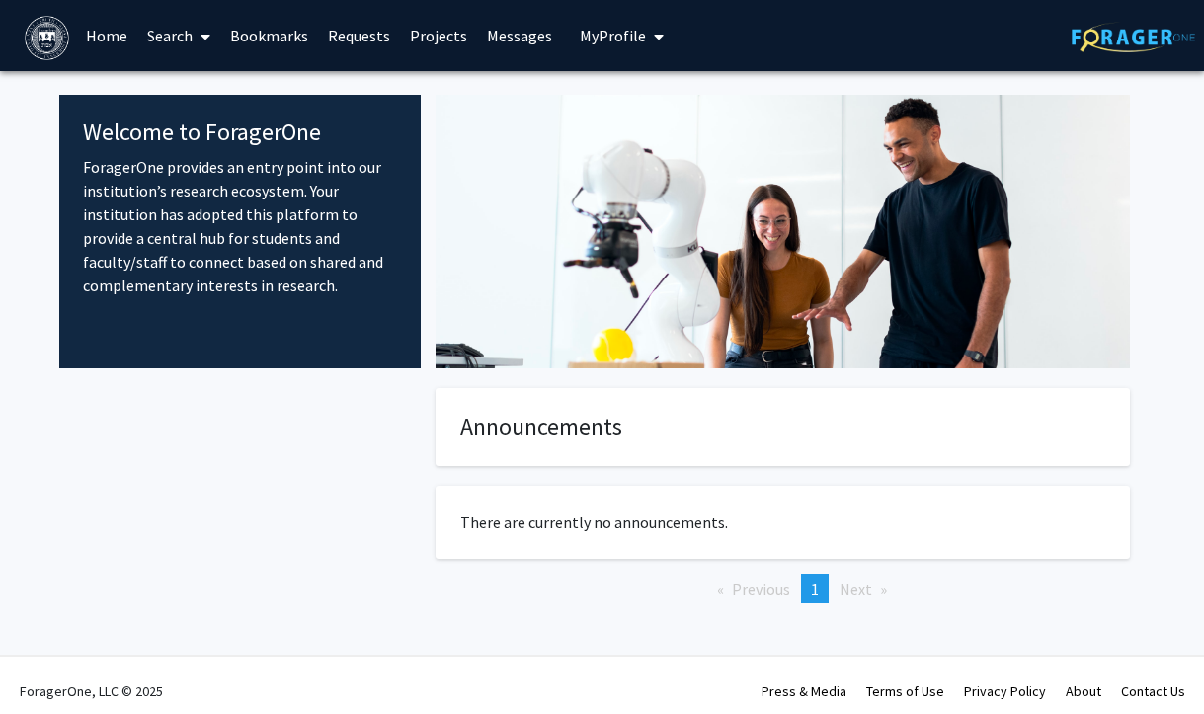
click at [646, 43] on span "My profile dropdown to access profile and logout" at bounding box center [655, 36] width 18 height 69
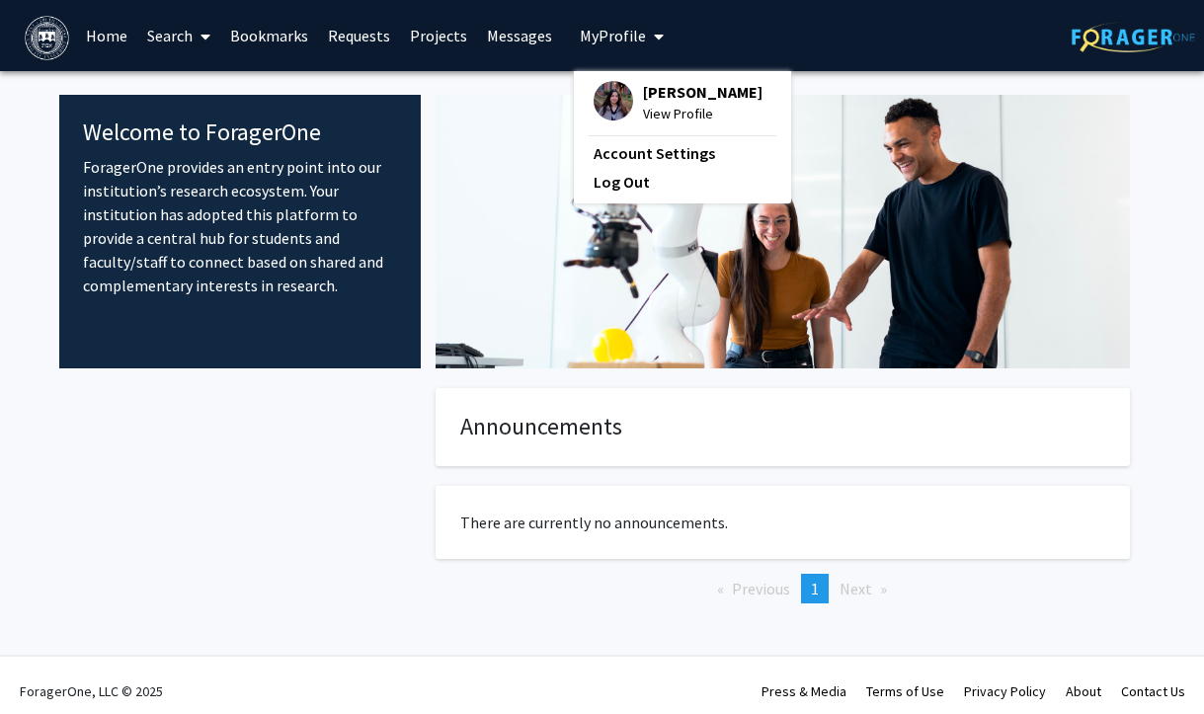
click at [652, 85] on span "[PERSON_NAME]" at bounding box center [703, 92] width 120 height 22
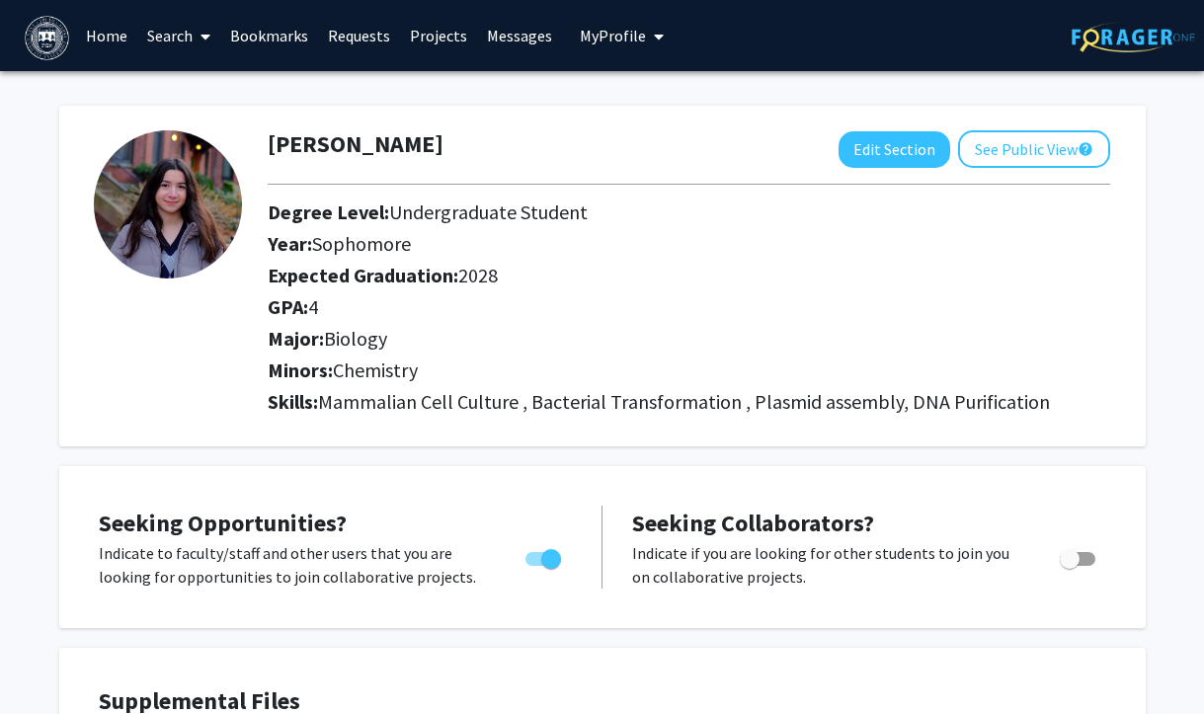
click at [259, 38] on link "Bookmarks" at bounding box center [269, 35] width 98 height 69
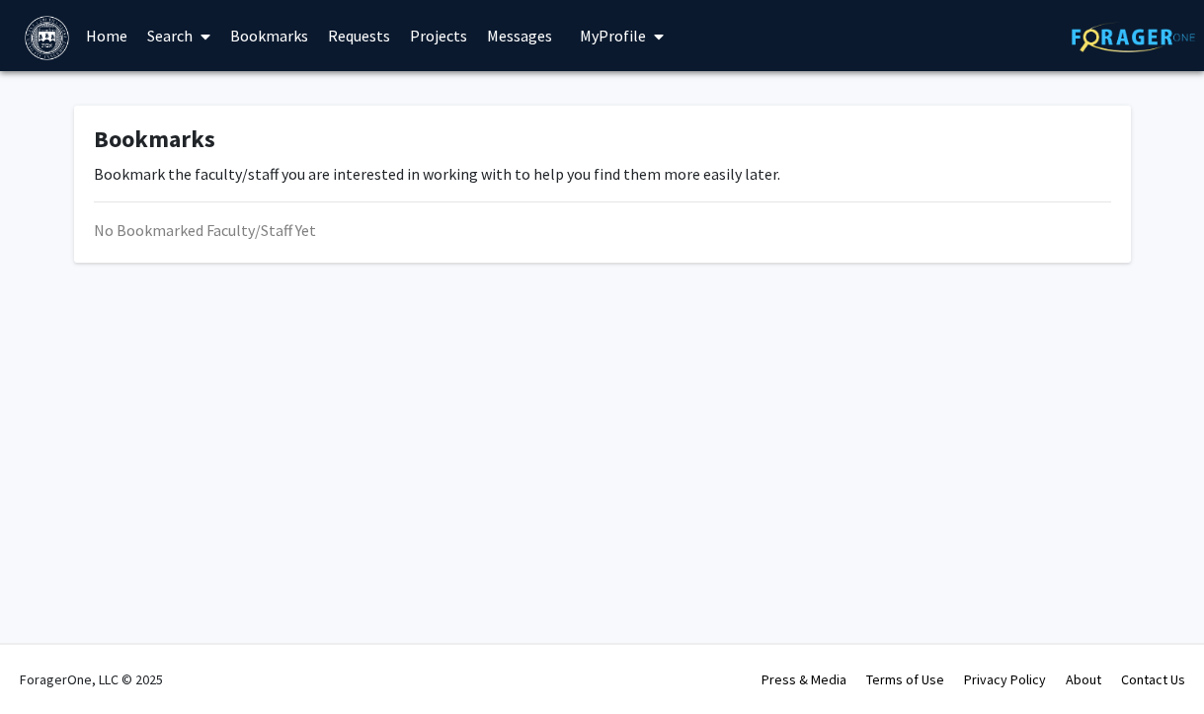
click at [187, 34] on link "Search" at bounding box center [178, 35] width 83 height 69
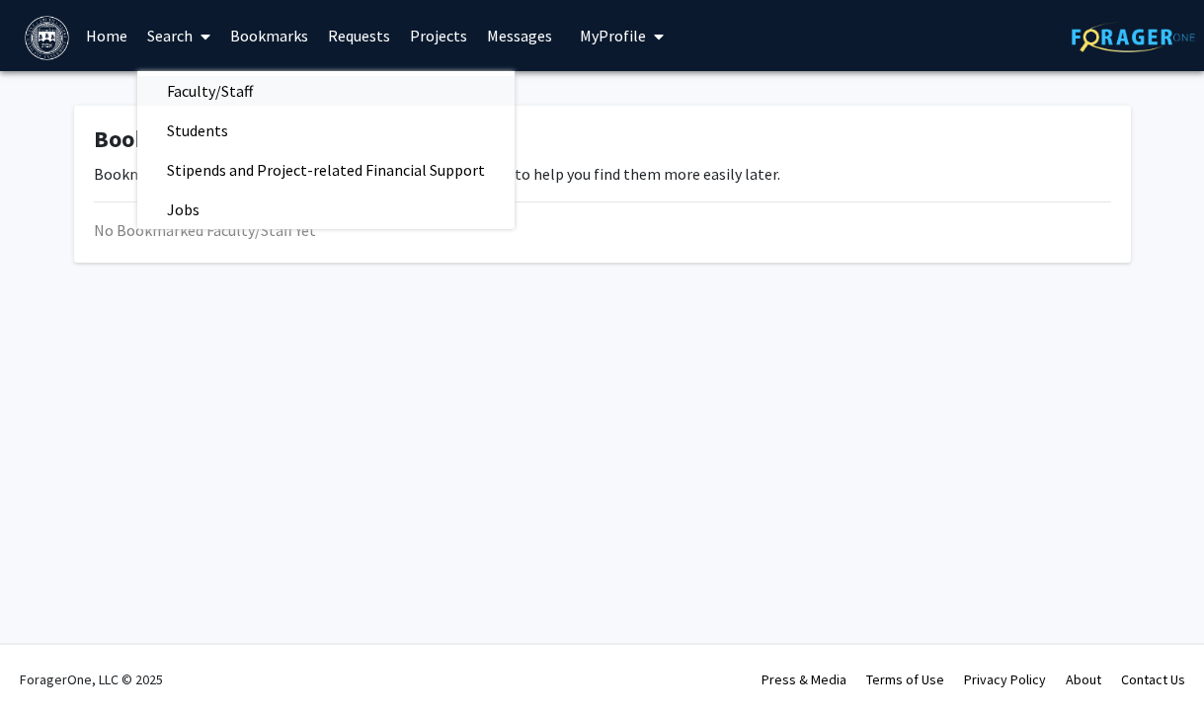
click at [219, 85] on span "Faculty/Staff" at bounding box center [209, 91] width 145 height 40
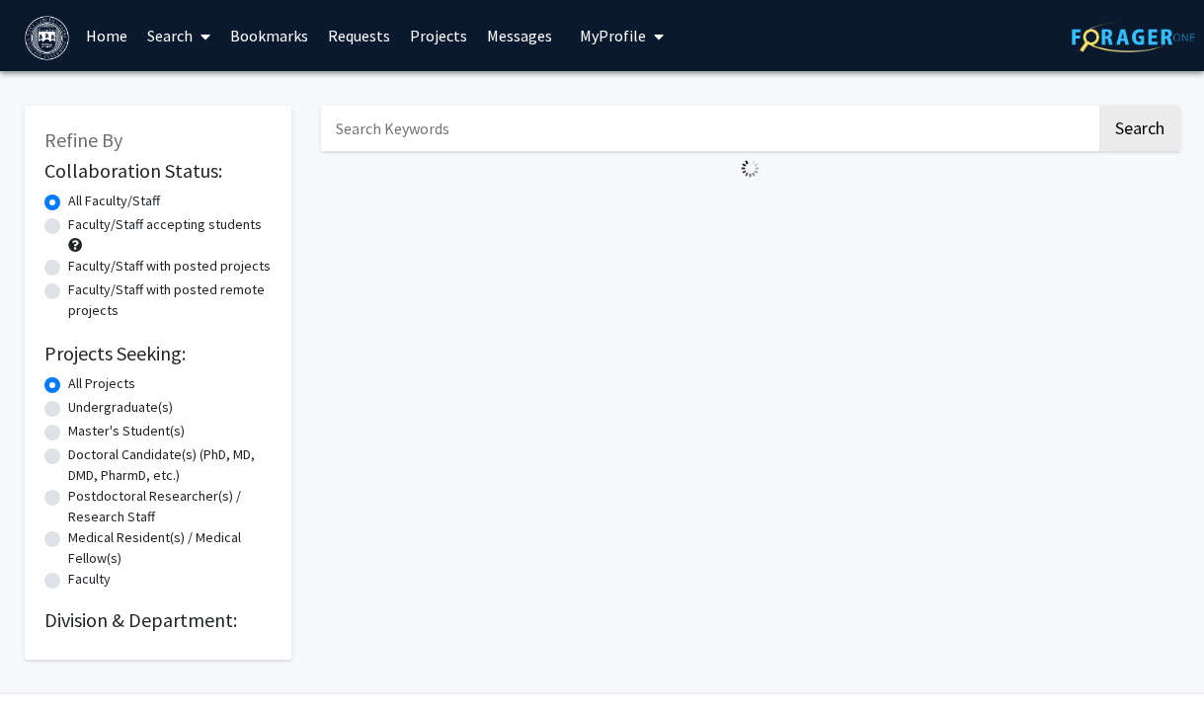
scroll to position [49, 0]
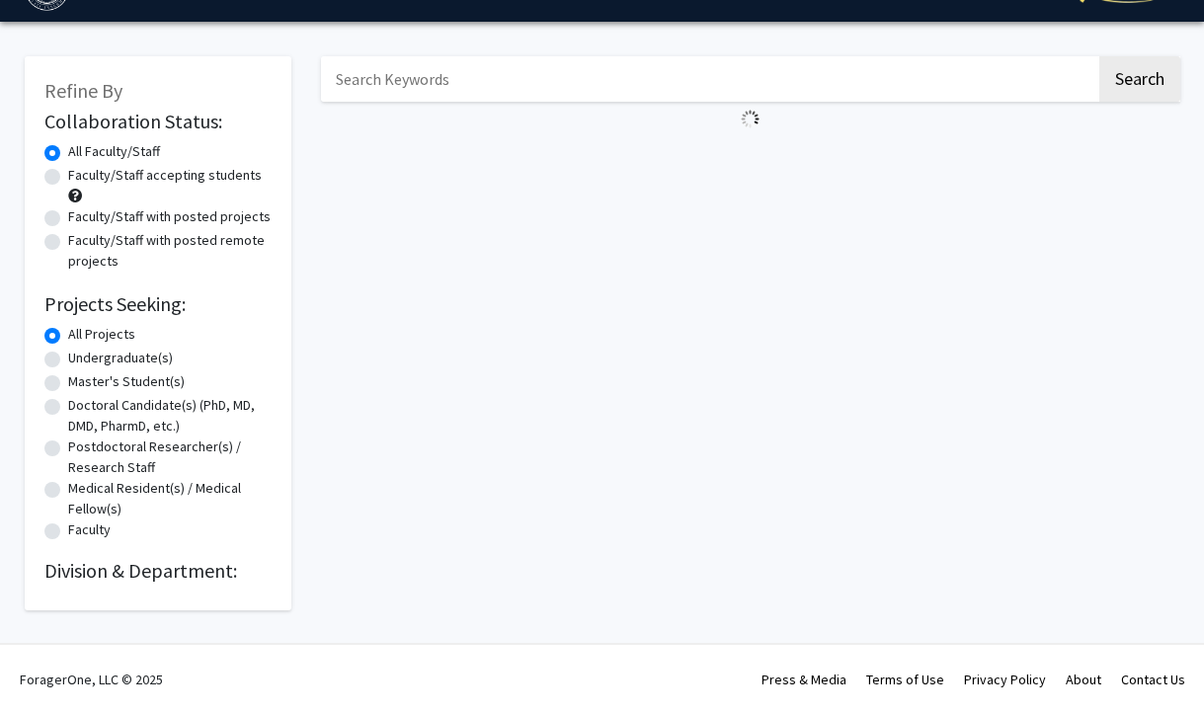
click at [134, 358] on label "Undergraduate(s)" at bounding box center [120, 358] width 105 height 21
click at [81, 358] on input "Undergraduate(s)" at bounding box center [74, 354] width 13 height 13
radio input "true"
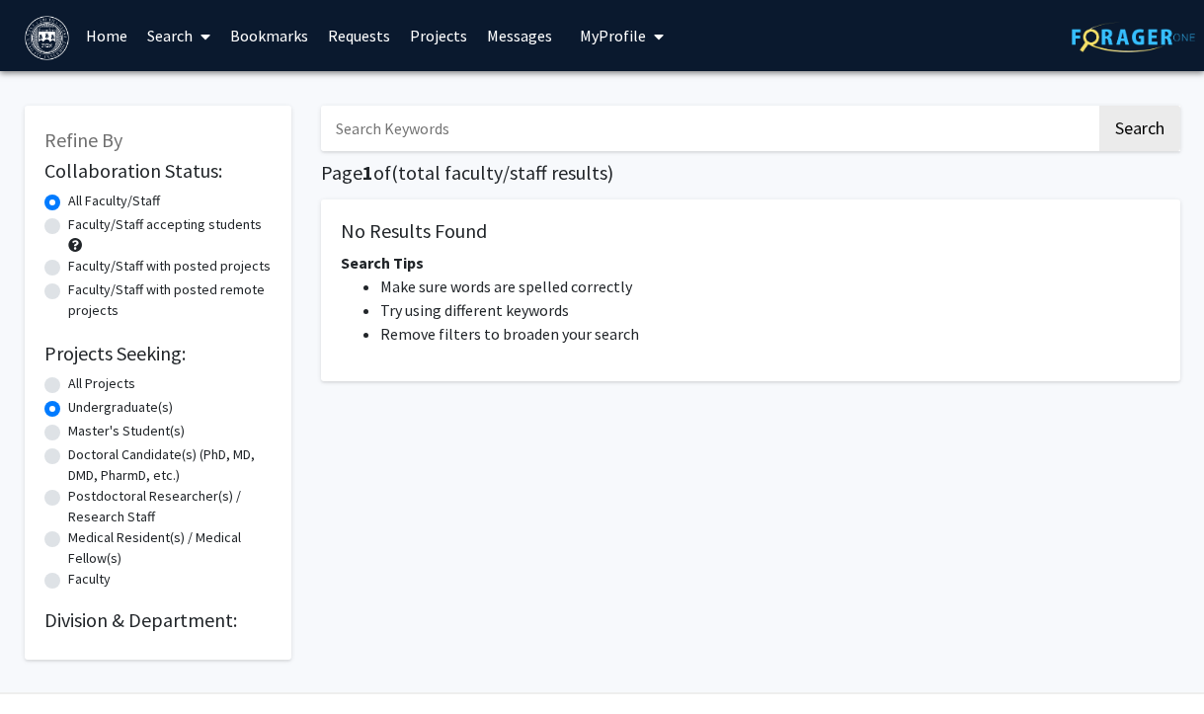
click at [865, 125] on input "Search Keywords" at bounding box center [709, 128] width 776 height 45
click at [651, 110] on input "Search Keywords" at bounding box center [709, 128] width 776 height 45
click at [619, 67] on button "My Profile" at bounding box center [622, 35] width 96 height 71
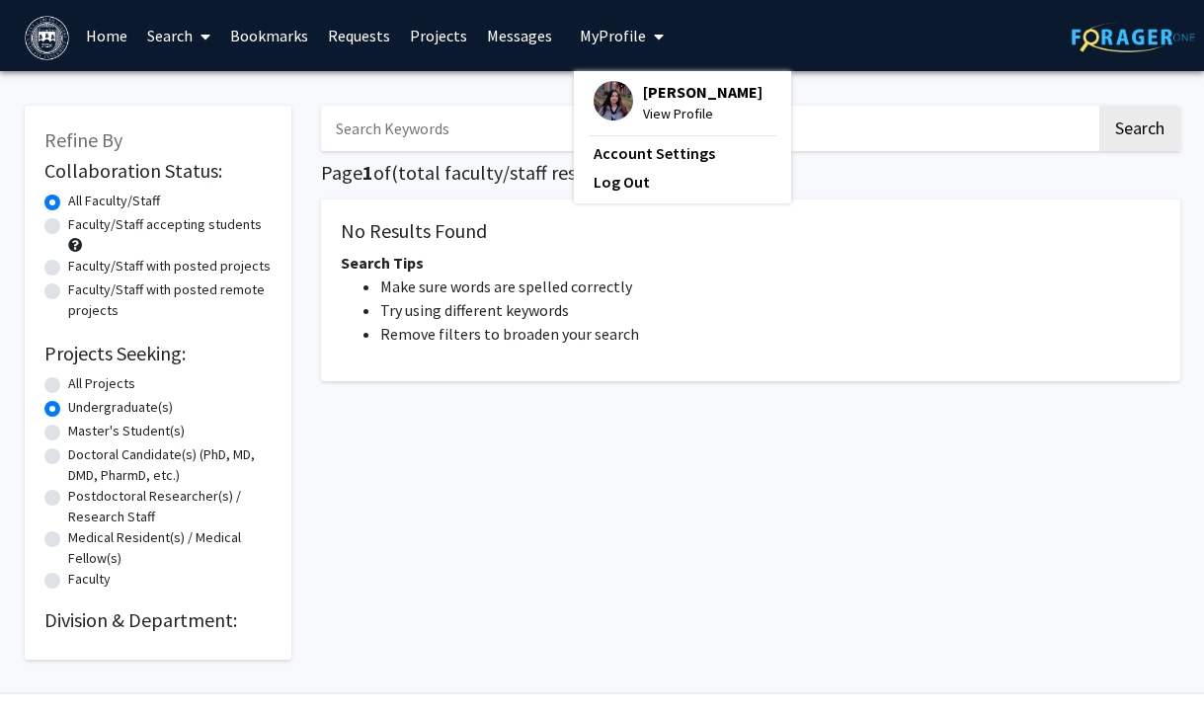
click at [211, 221] on label "Faculty/Staff accepting students" at bounding box center [165, 224] width 194 height 21
click at [81, 221] on input "Faculty/Staff accepting students" at bounding box center [74, 220] width 13 height 13
radio input "true"
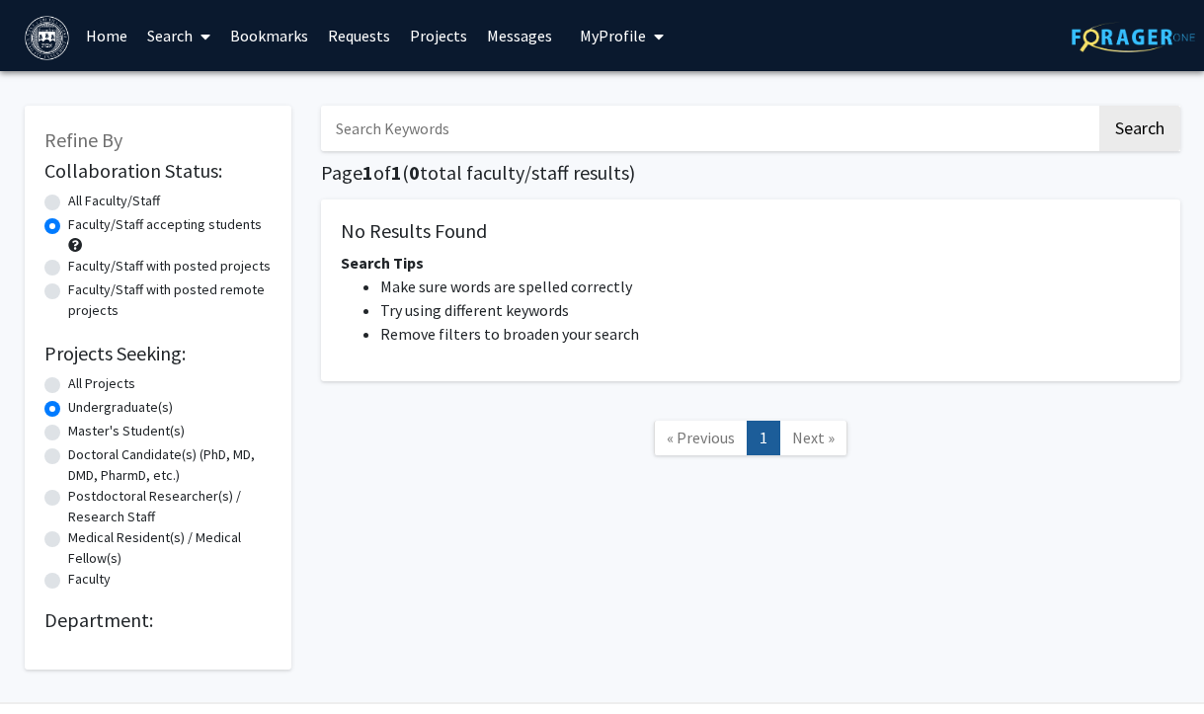
click at [806, 426] on link "Next »" at bounding box center [814, 438] width 68 height 35
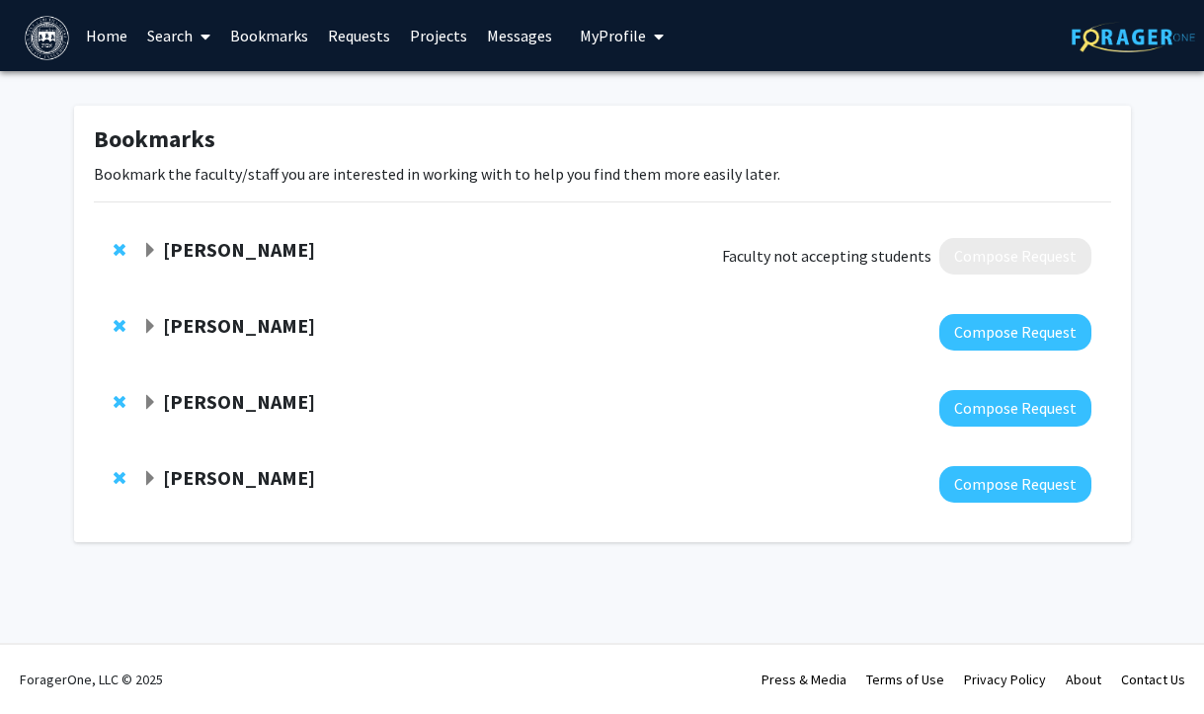
click at [347, 38] on link "Requests" at bounding box center [359, 35] width 82 height 69
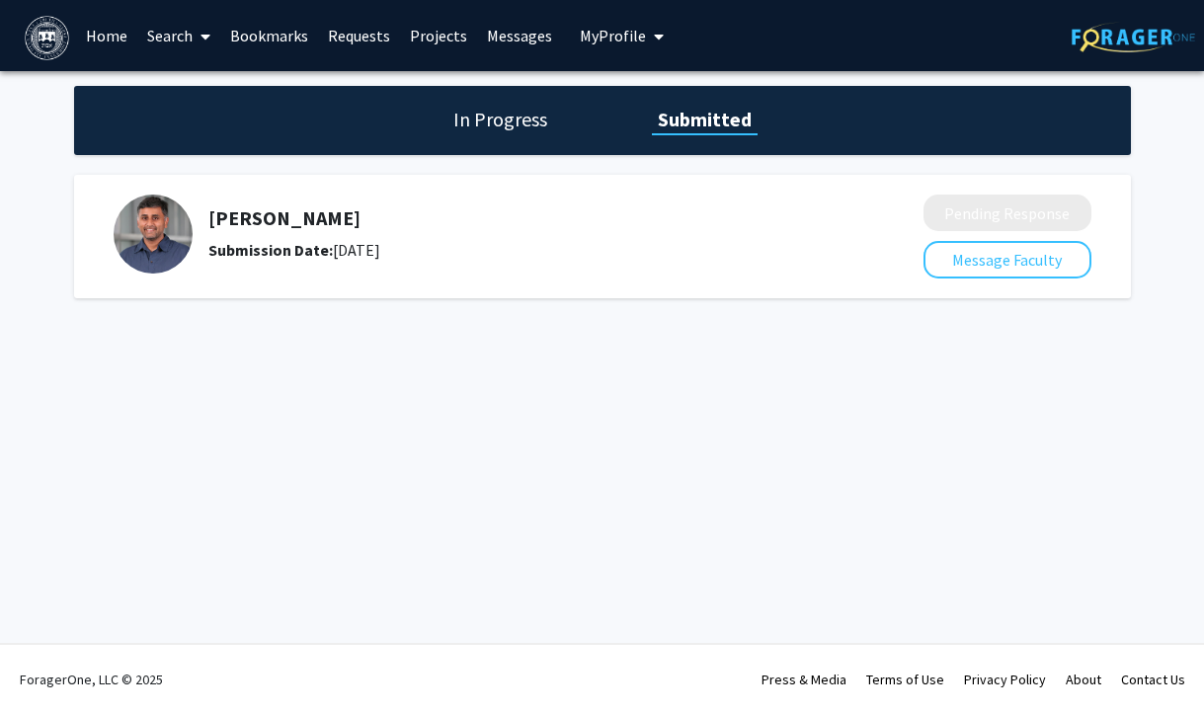
click at [475, 113] on h1 "In Progress" at bounding box center [501, 120] width 106 height 28
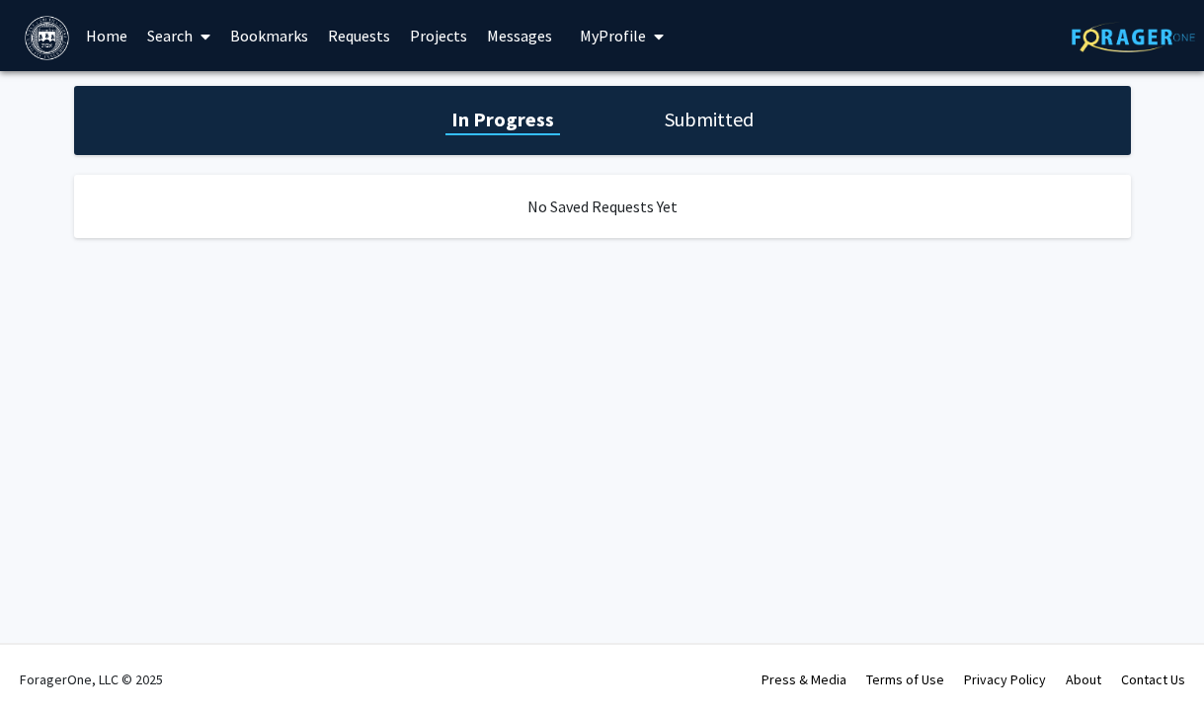
click at [279, 37] on link "Bookmarks" at bounding box center [269, 35] width 98 height 69
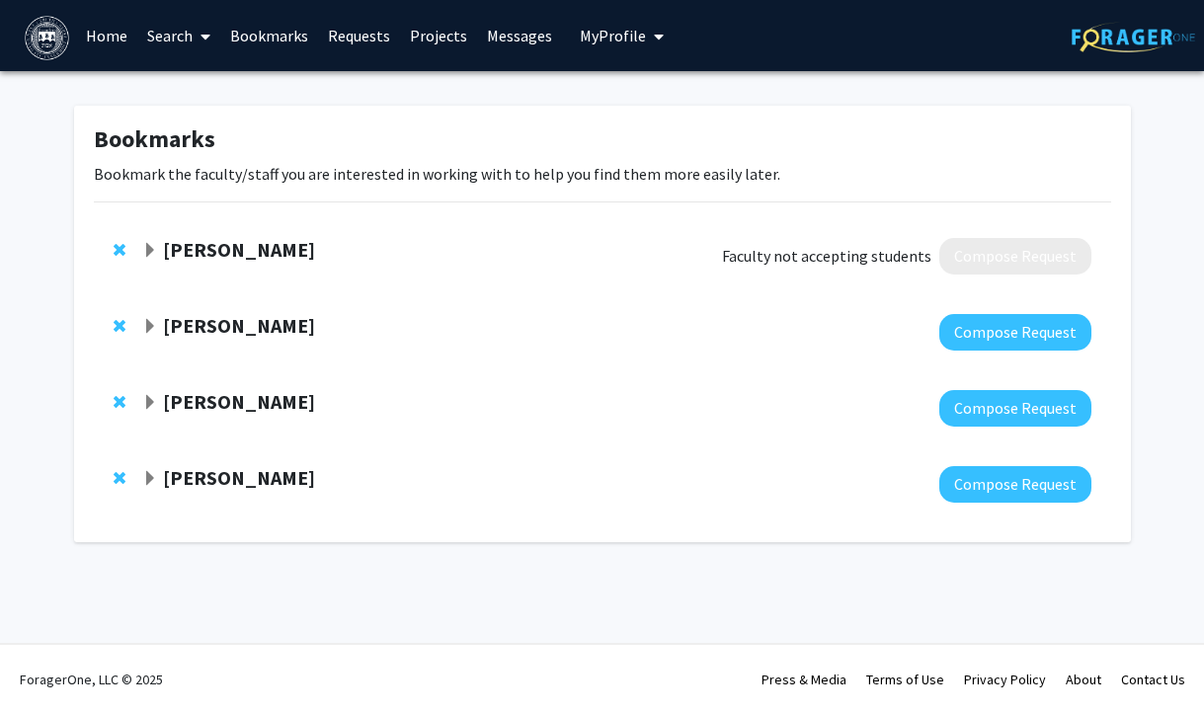
click at [341, 37] on link "Requests" at bounding box center [359, 35] width 82 height 69
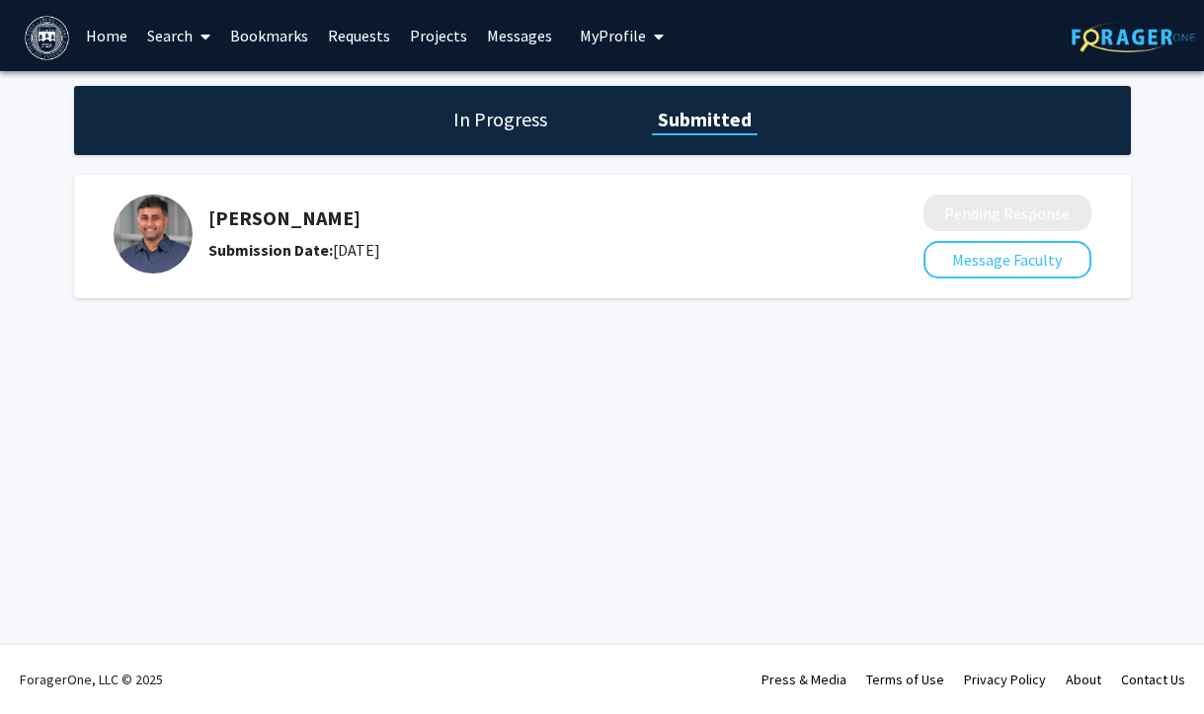
click at [285, 39] on link "Bookmarks" at bounding box center [269, 35] width 98 height 69
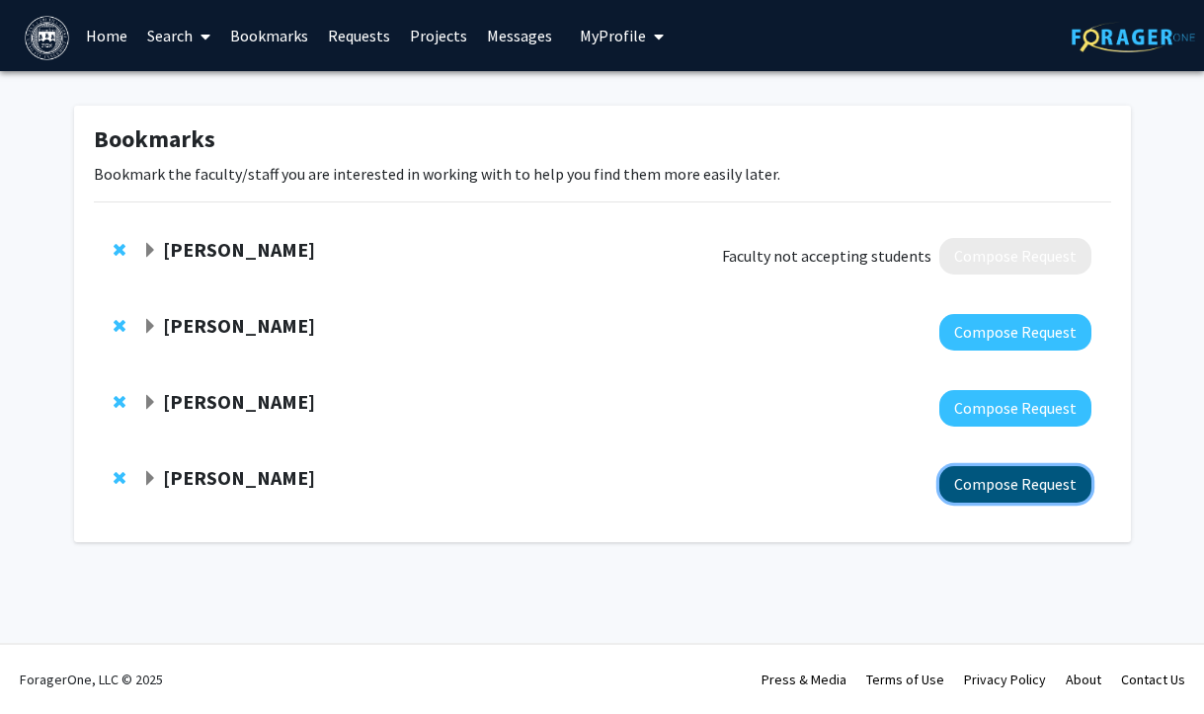
click at [991, 484] on button "Compose Request" at bounding box center [1016, 484] width 152 height 37
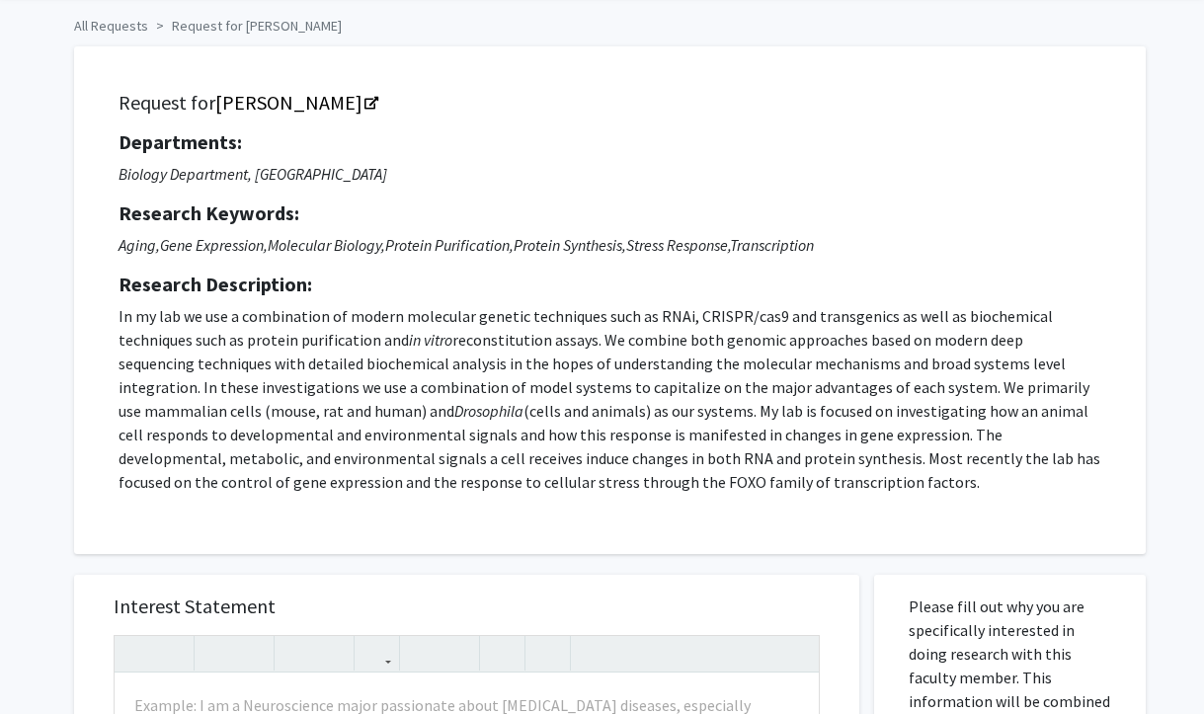
scroll to position [74, 0]
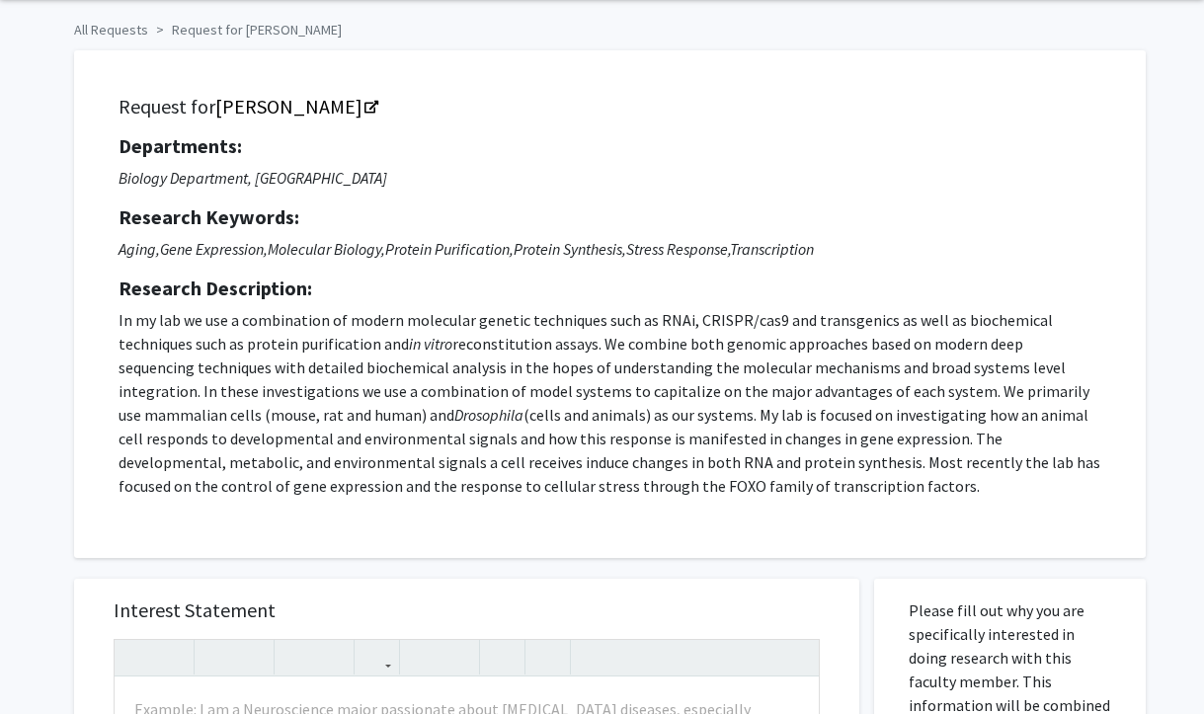
drag, startPoint x: 767, startPoint y: 482, endPoint x: 192, endPoint y: 340, distance: 592.4
click at [192, 340] on p "In my lab we use a combination of modern molecular genetic techniques such as R…" at bounding box center [610, 403] width 983 height 190
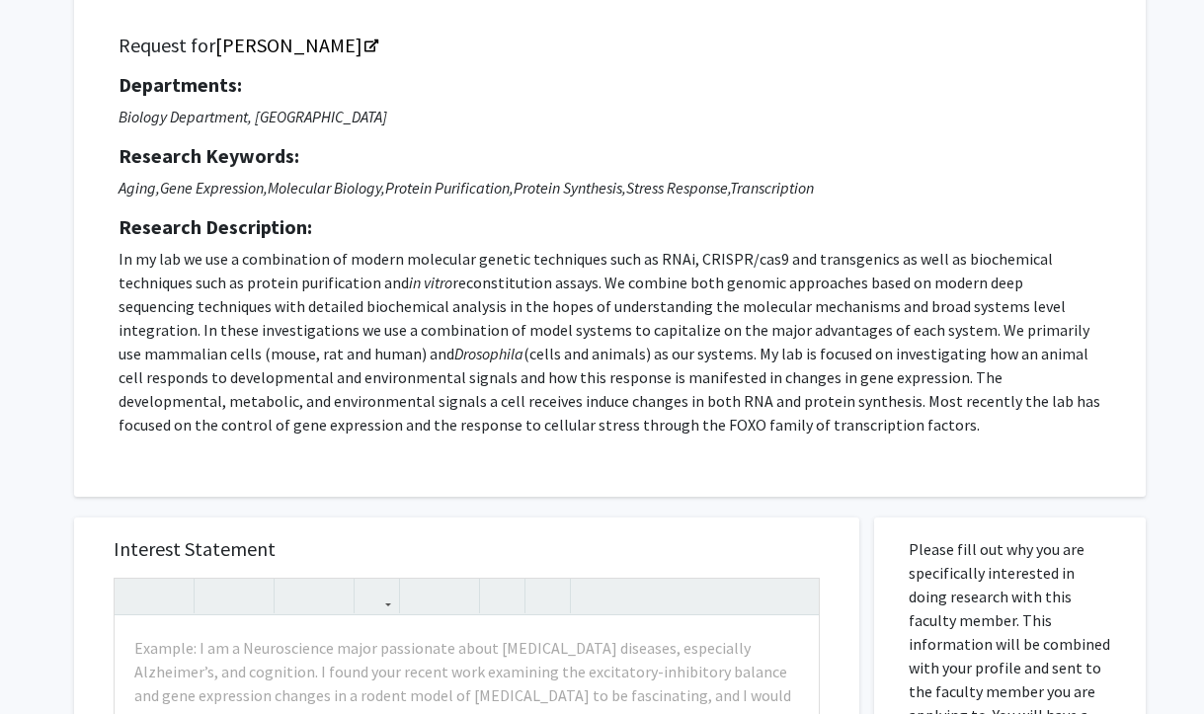
scroll to position [142, 0]
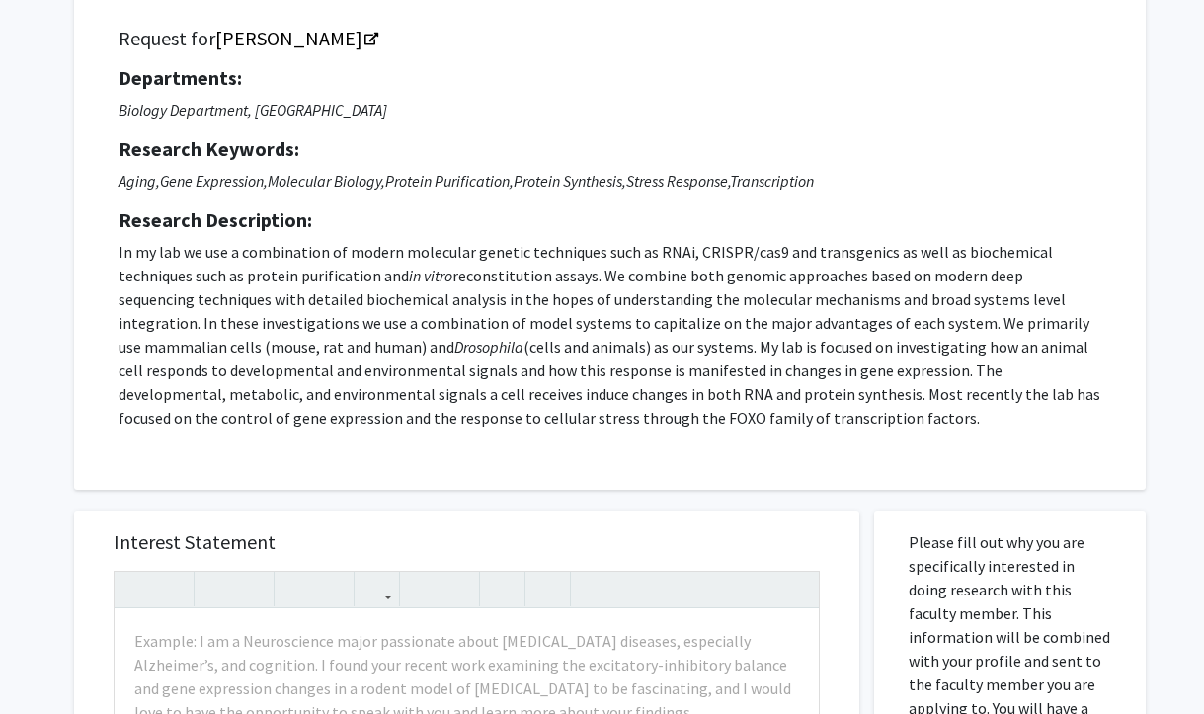
drag, startPoint x: 117, startPoint y: 251, endPoint x: 774, endPoint y: 411, distance: 676.3
click at [774, 411] on div "Request for Michael Marr Departments: Biology Department, Rosenstiel Basic Medi…" at bounding box center [610, 236] width 1023 height 458
copy p "In my lab we use a combination of modern molecular genetic techniques such as R…"
click at [279, 447] on div "Request for Michael Marr Departments: Biology Department, Rosenstiel Basic Medi…" at bounding box center [610, 236] width 1023 height 458
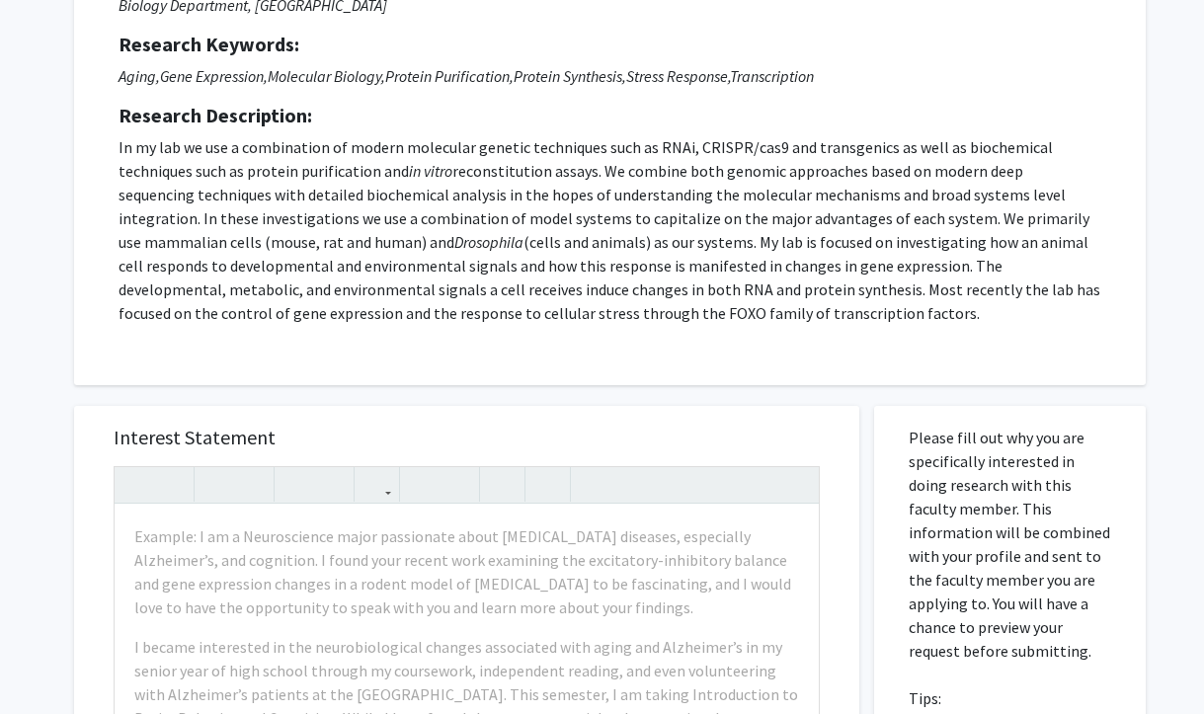
scroll to position [252, 0]
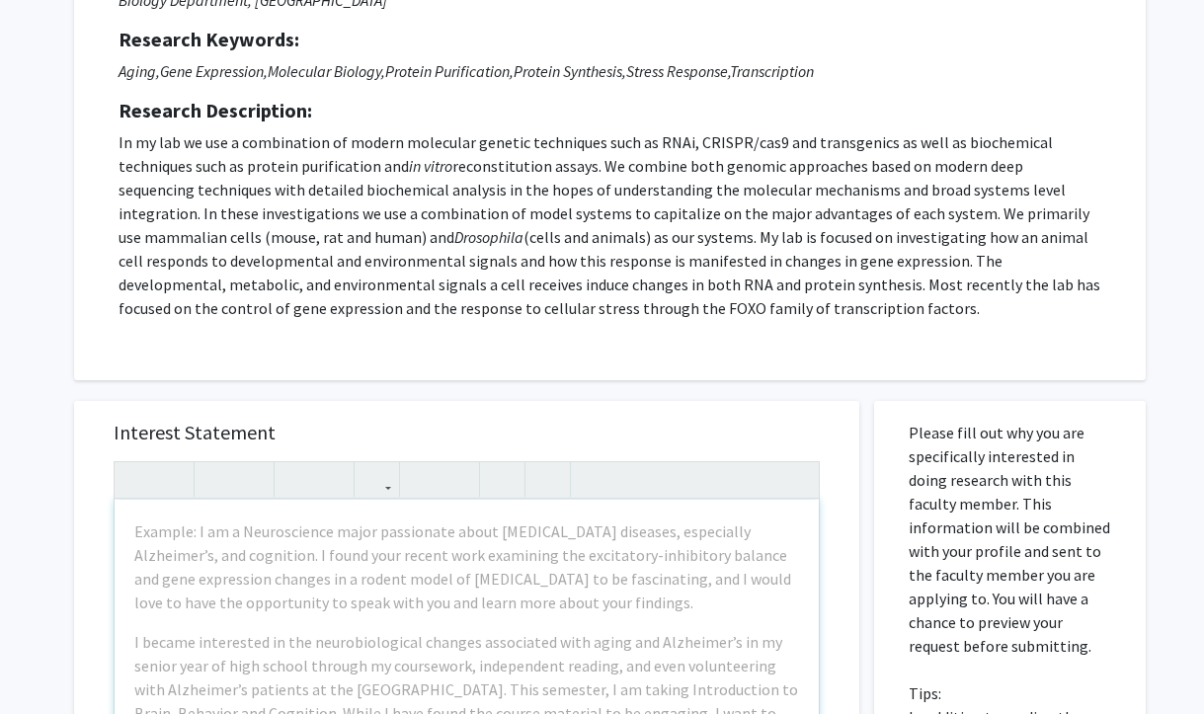
click at [268, 626] on div "Example: I am a Neuroscience major passionate about neurodegenerative diseases,…" at bounding box center [467, 726] width 704 height 453
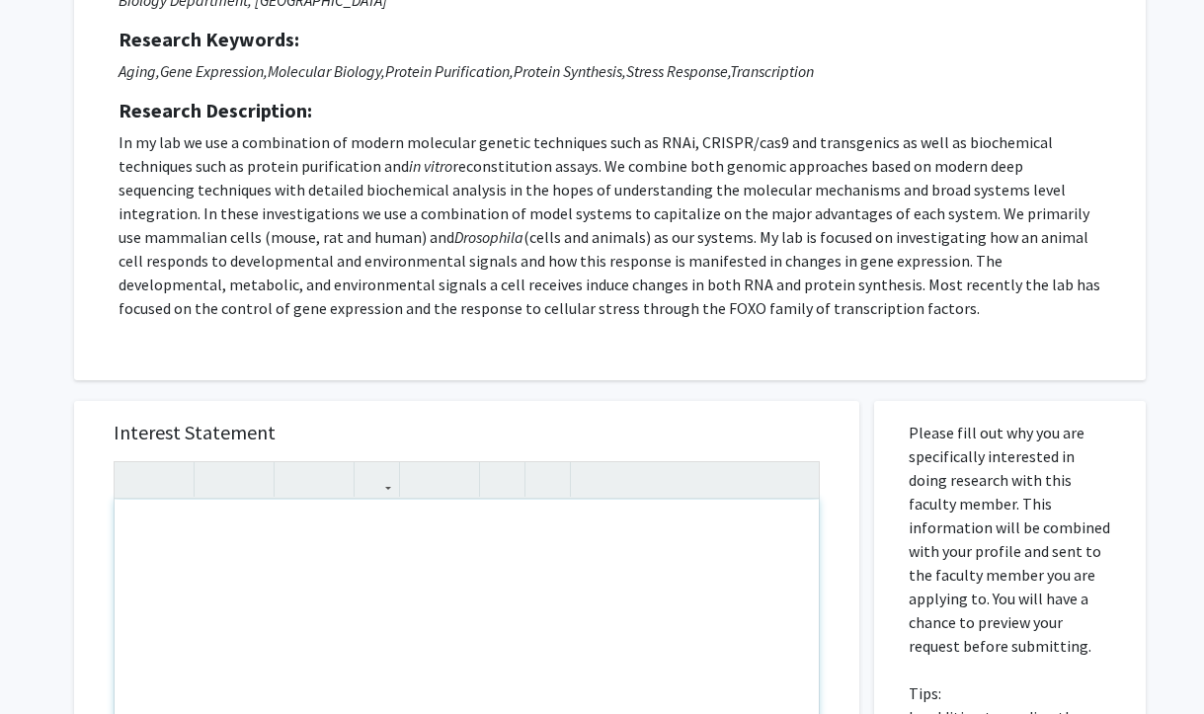
scroll to position [0, 0]
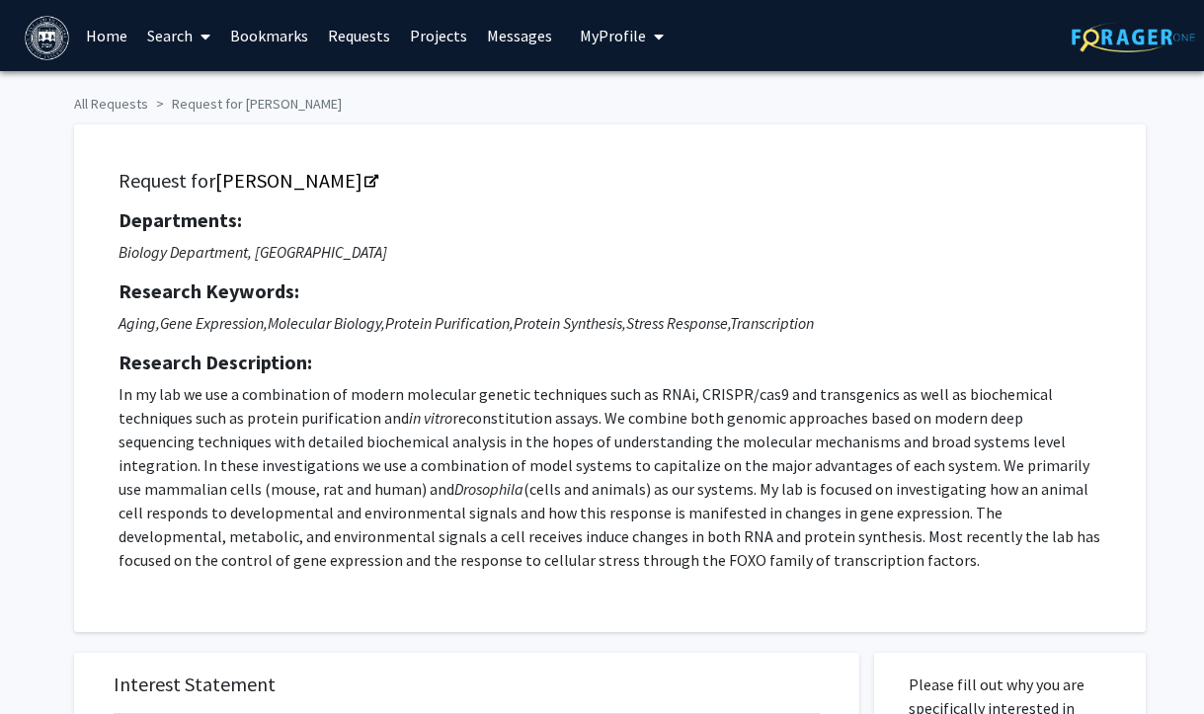
click at [597, 34] on span "My Profile" at bounding box center [613, 36] width 66 height 20
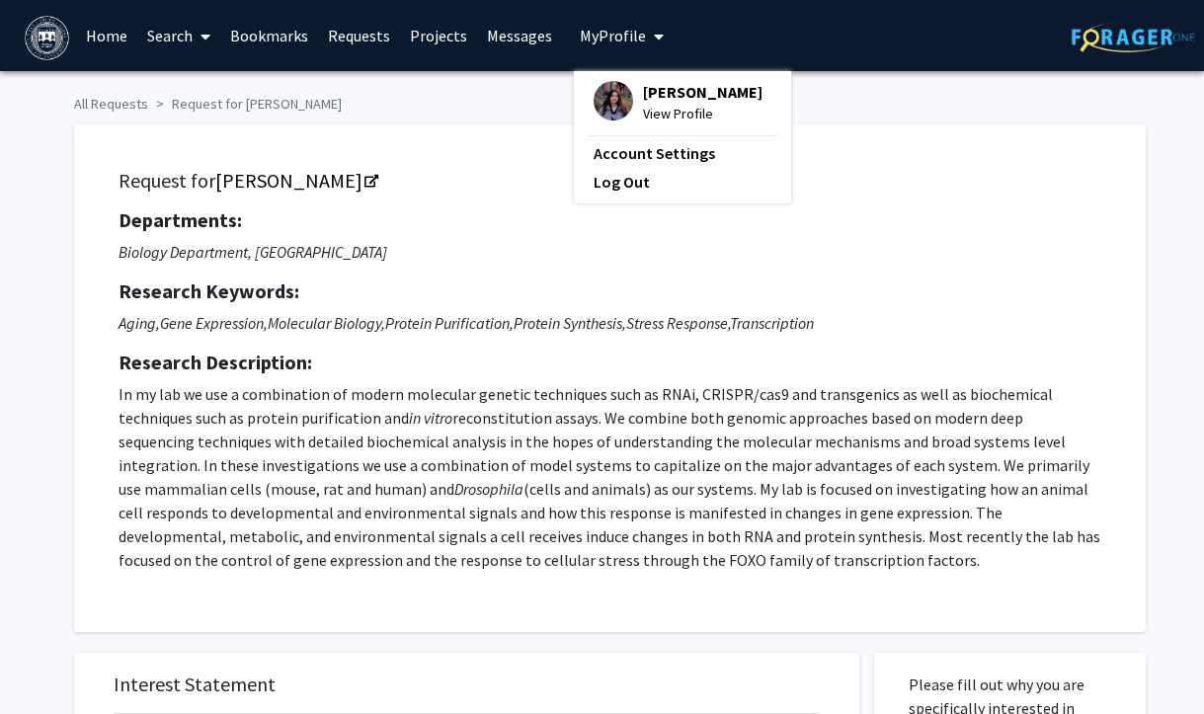
click at [518, 383] on p "In my lab we use a combination of modern molecular genetic techniques such as R…" at bounding box center [610, 477] width 983 height 190
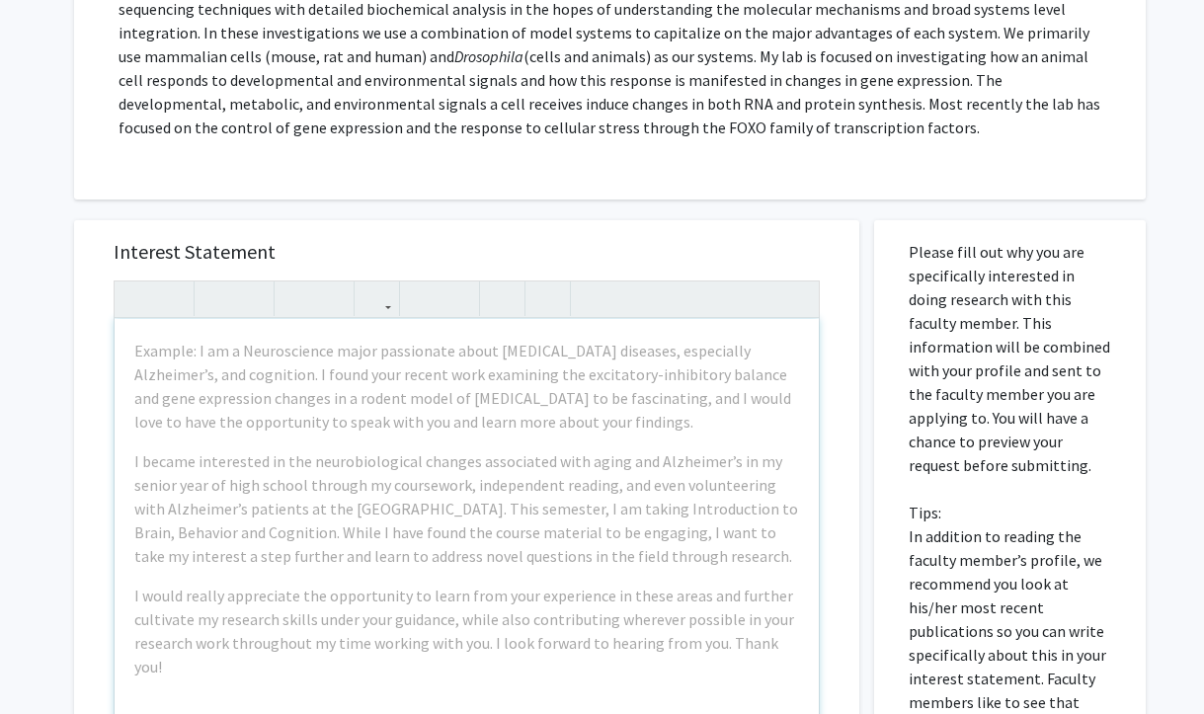
scroll to position [436, 0]
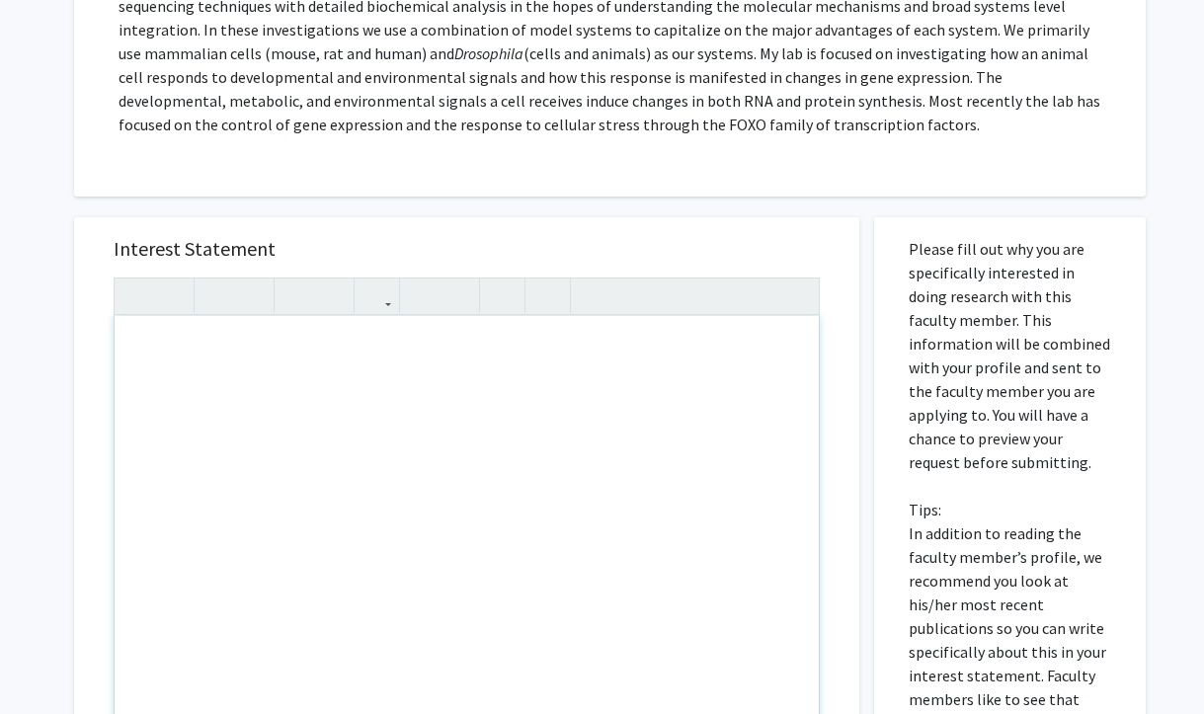
click at [467, 416] on div "Note to users with screen readers: Please press Alt+0 or Option+0 to deactivate…" at bounding box center [467, 542] width 704 height 453
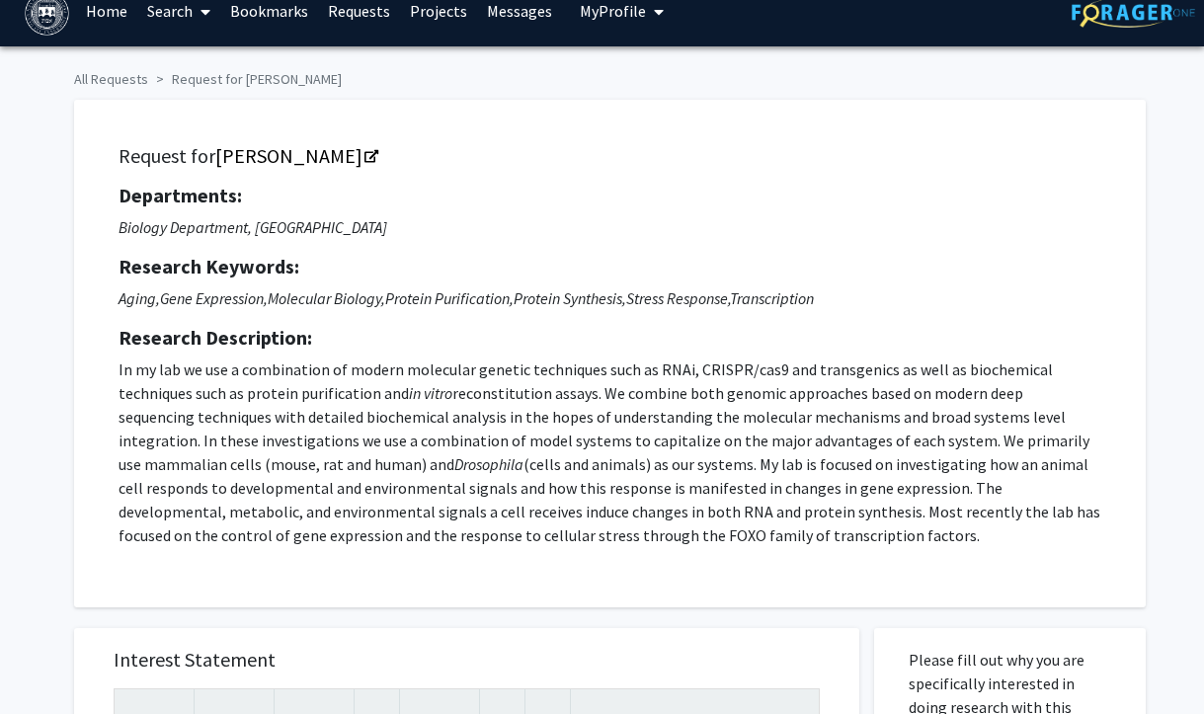
scroll to position [20, 0]
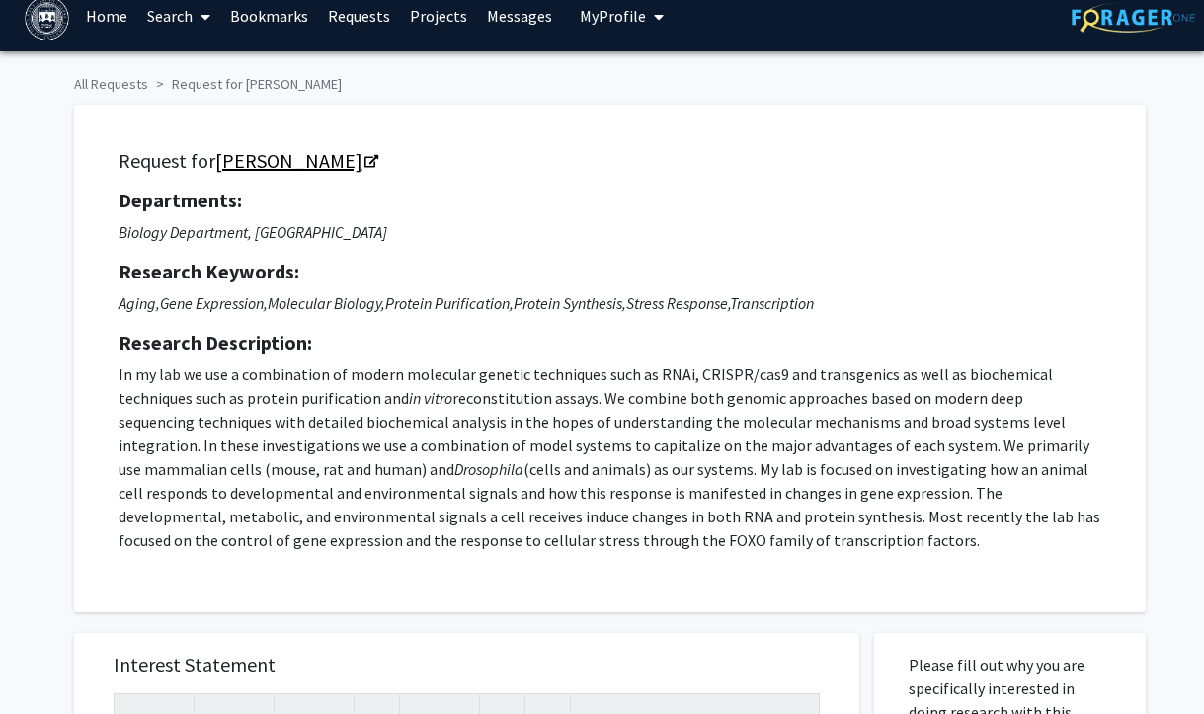
click at [312, 157] on link "Michael Marr" at bounding box center [295, 160] width 161 height 25
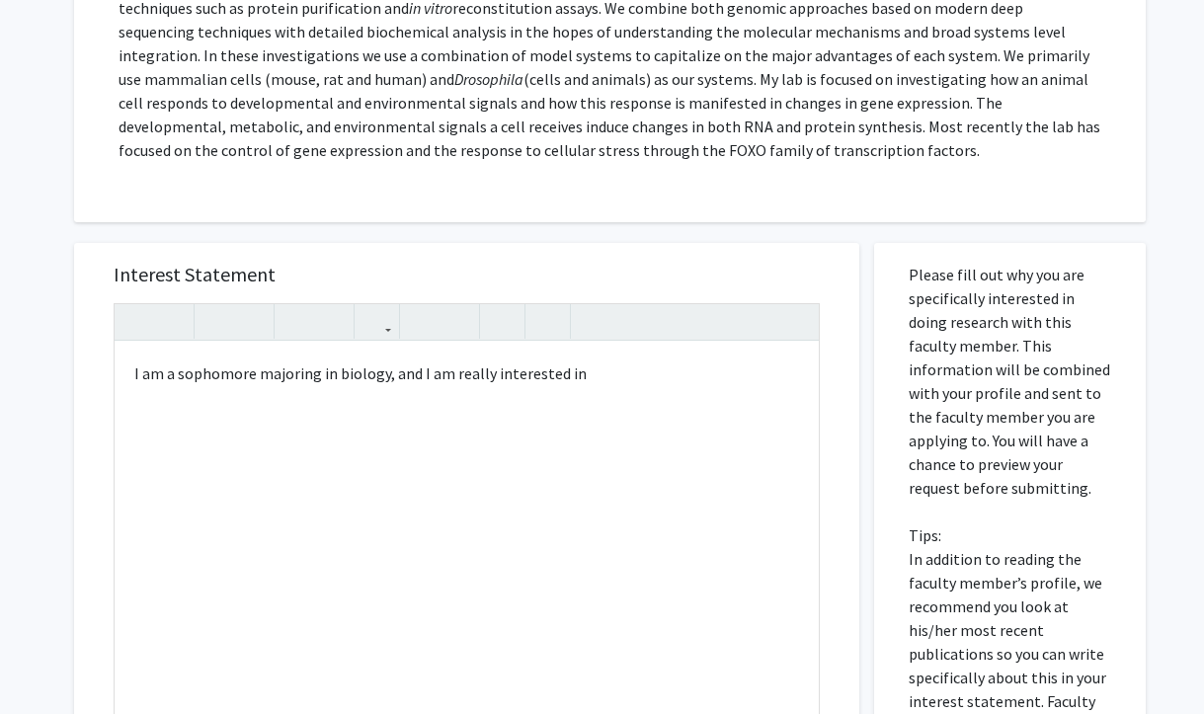
scroll to position [414, 0]
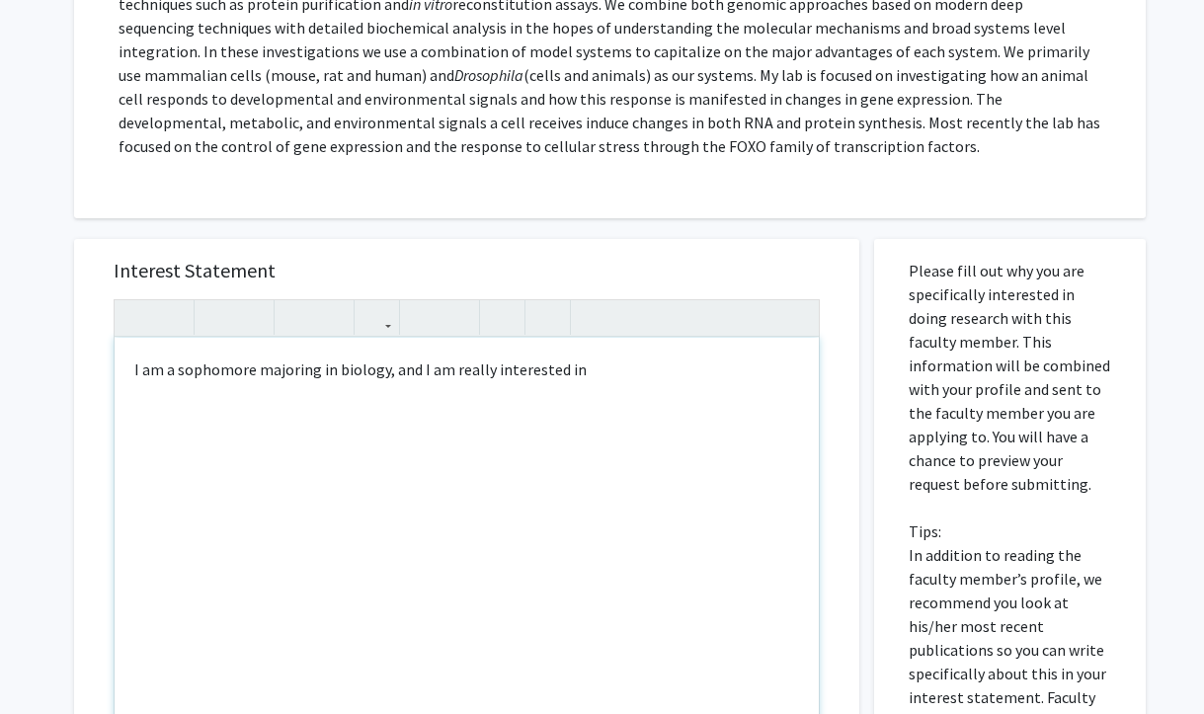
click at [613, 369] on div "I am a sophomore majoring in biology, and I am really interested in" at bounding box center [467, 564] width 704 height 453
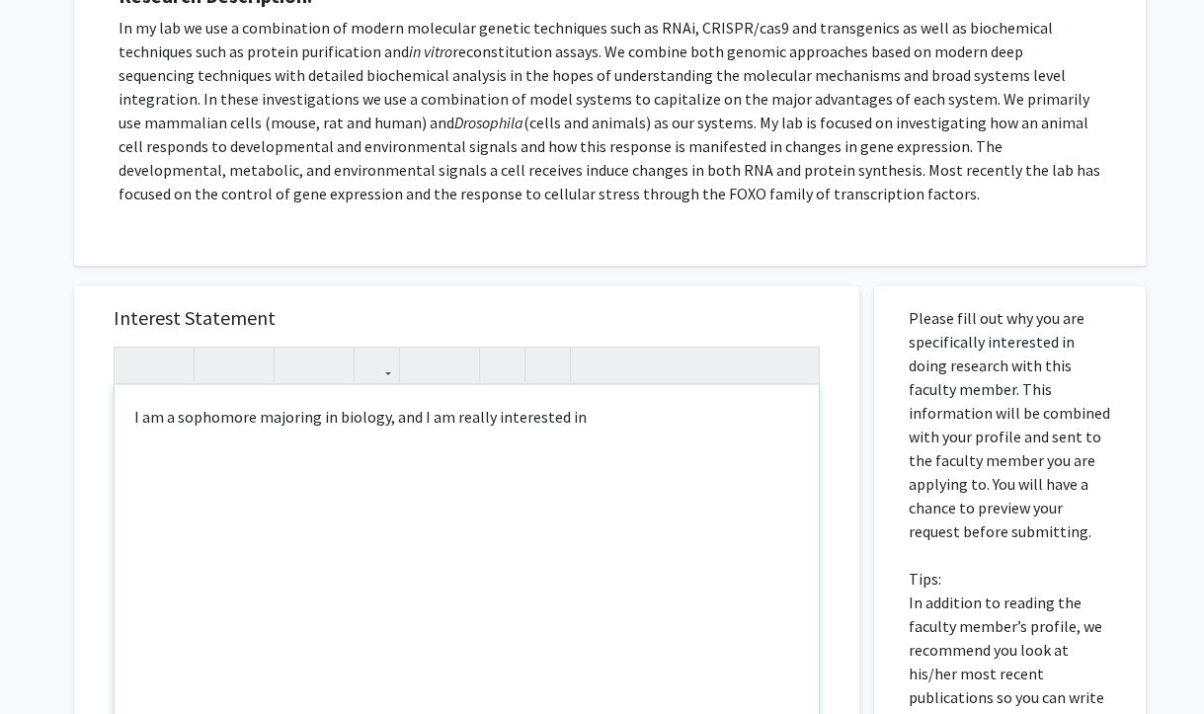
scroll to position [354, 0]
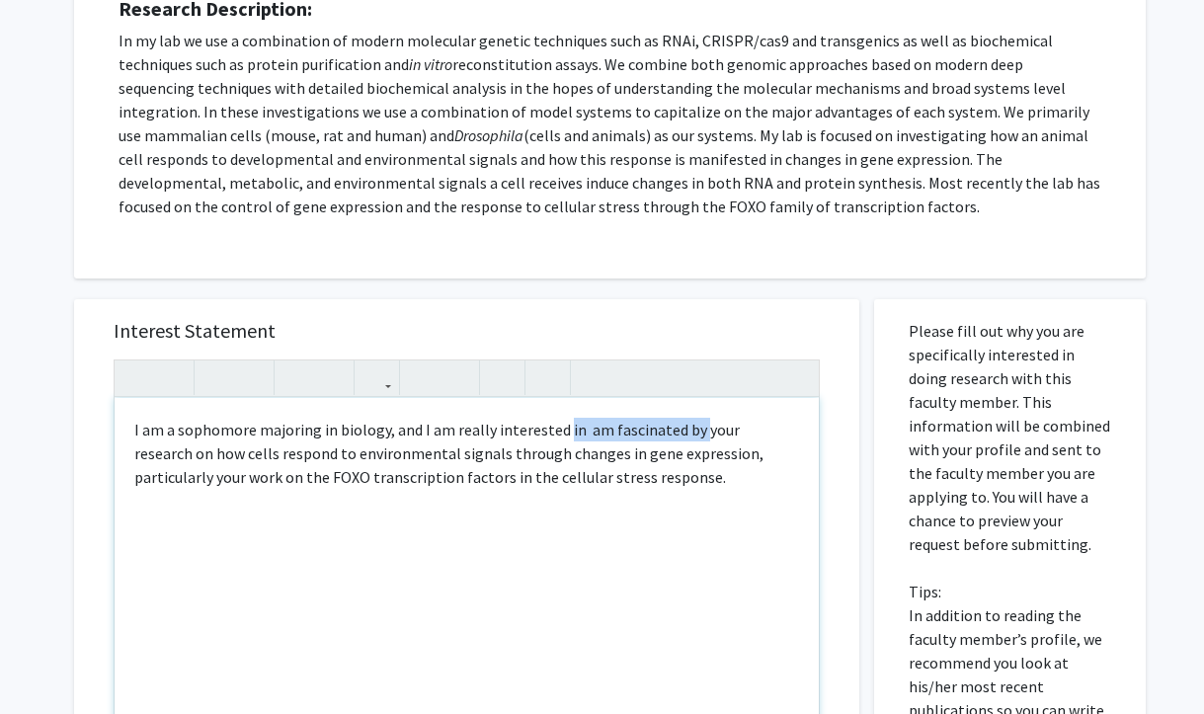
drag, startPoint x: 694, startPoint y: 429, endPoint x: 560, endPoint y: 426, distance: 133.4
click at [560, 426] on p "I am a sophomore majoring in biology, and I am really interested in am fascinat…" at bounding box center [466, 453] width 665 height 71
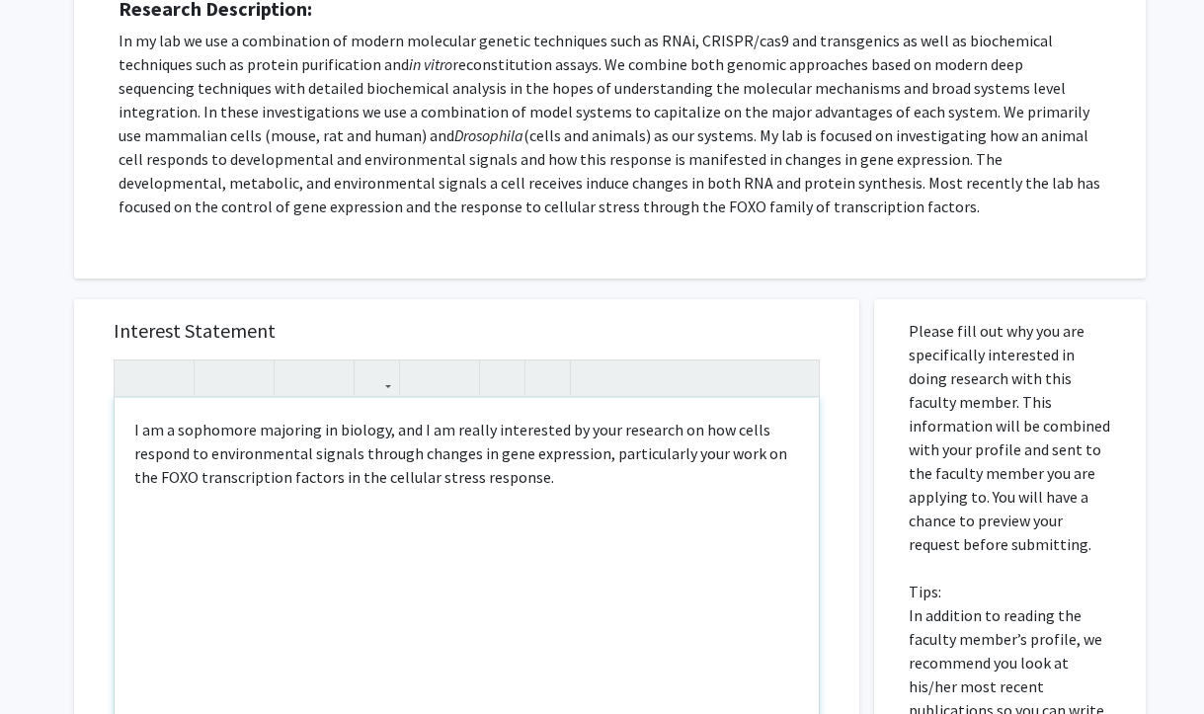
click at [567, 428] on p "I am a sophomore majoring in biology, and I am really interested by your resear…" at bounding box center [466, 453] width 665 height 71
click at [591, 458] on p "I am a sophomore majoring in biology, and I am really interested in your resear…" at bounding box center [466, 453] width 665 height 71
click at [591, 430] on p "I am a sophomore majoring in biology, and I am really interested in your resear…" at bounding box center [466, 453] width 665 height 71
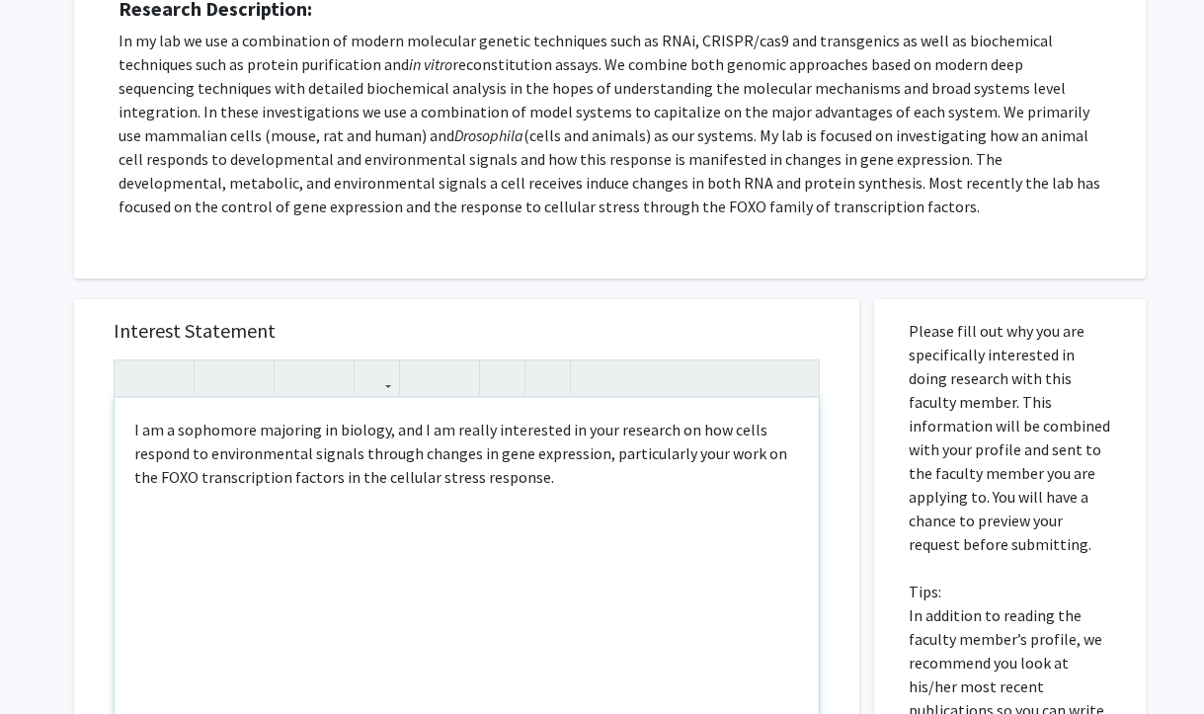
click at [581, 494] on div "I am a sophomore majoring in biology, and I am really interested in your resear…" at bounding box center [467, 624] width 704 height 453
click at [588, 425] on p "I am a sophomore majoring in biology, and I am really interested in your resear…" at bounding box center [466, 453] width 665 height 71
click at [580, 429] on p "I am a sophomore majoring in biology, and I am really interested in your resear…" at bounding box center [466, 453] width 665 height 71
click at [624, 469] on p "I am a sophomore majoring in biology, and I am really interested in your lab's …" at bounding box center [466, 453] width 665 height 71
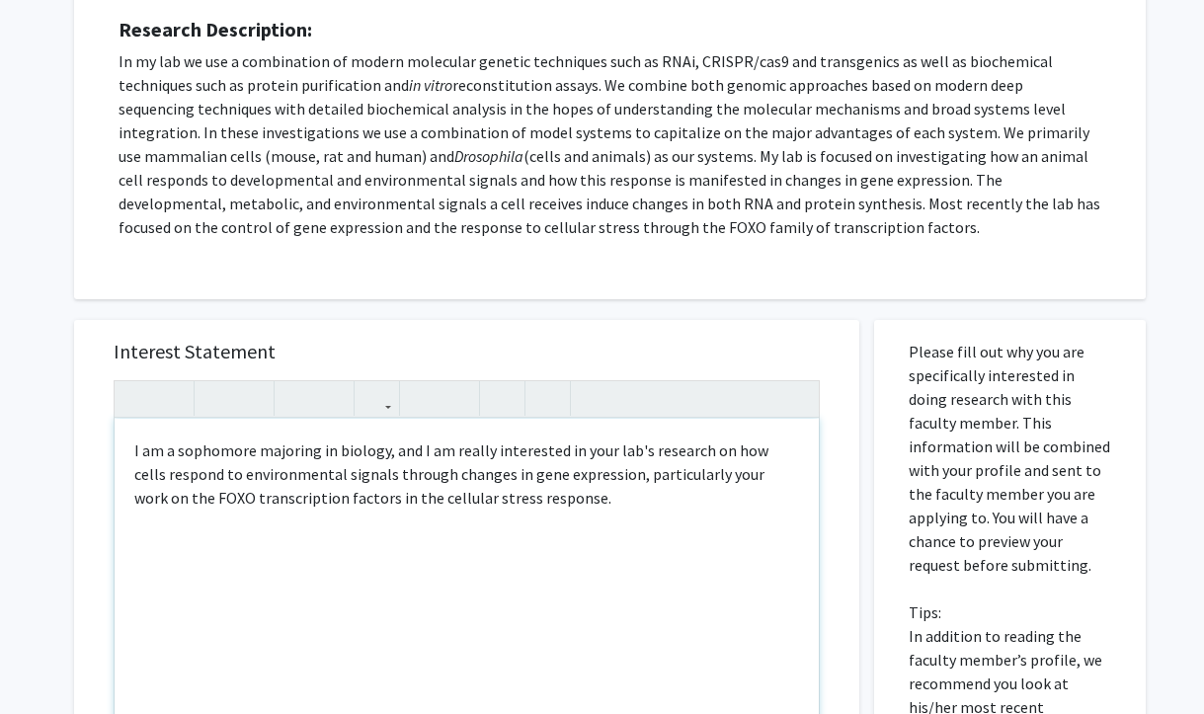
scroll to position [324, 0]
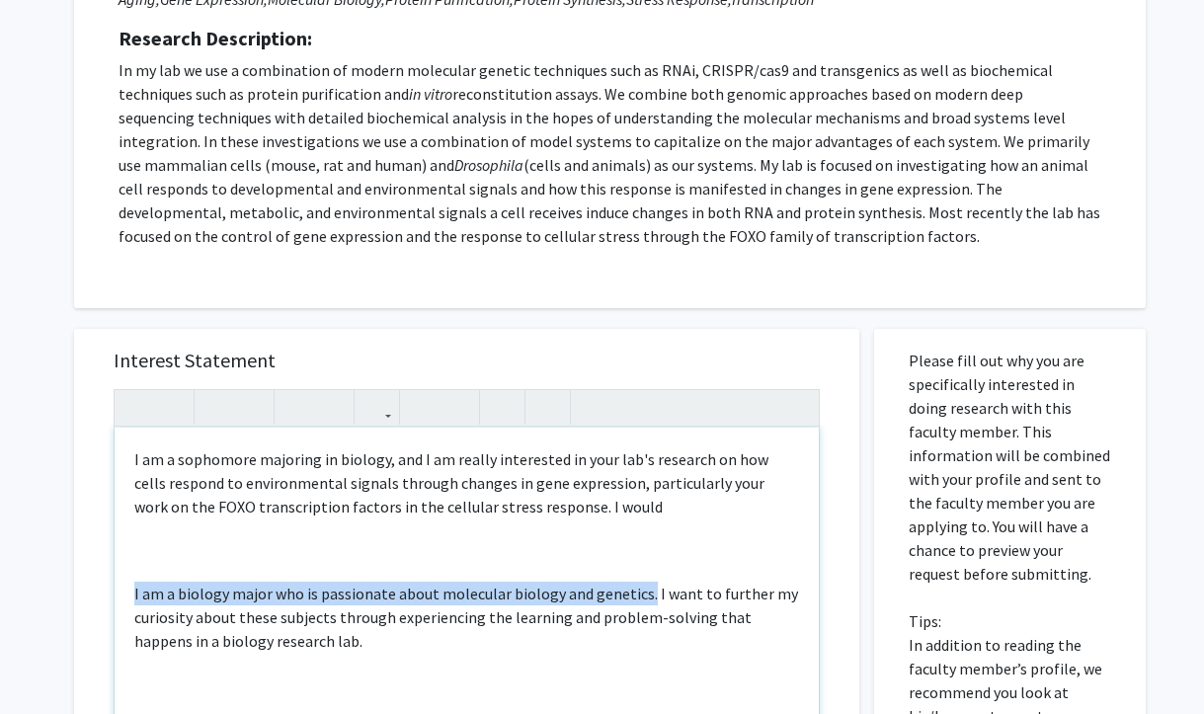
drag, startPoint x: 644, startPoint y: 594, endPoint x: 133, endPoint y: 593, distance: 510.8
click at [134, 593] on p "I am a biology major who is passionate about molecular biology and genetics. I …" at bounding box center [466, 617] width 665 height 71
copy p "I am a biology major who is passionate about molecular biology and genetics."
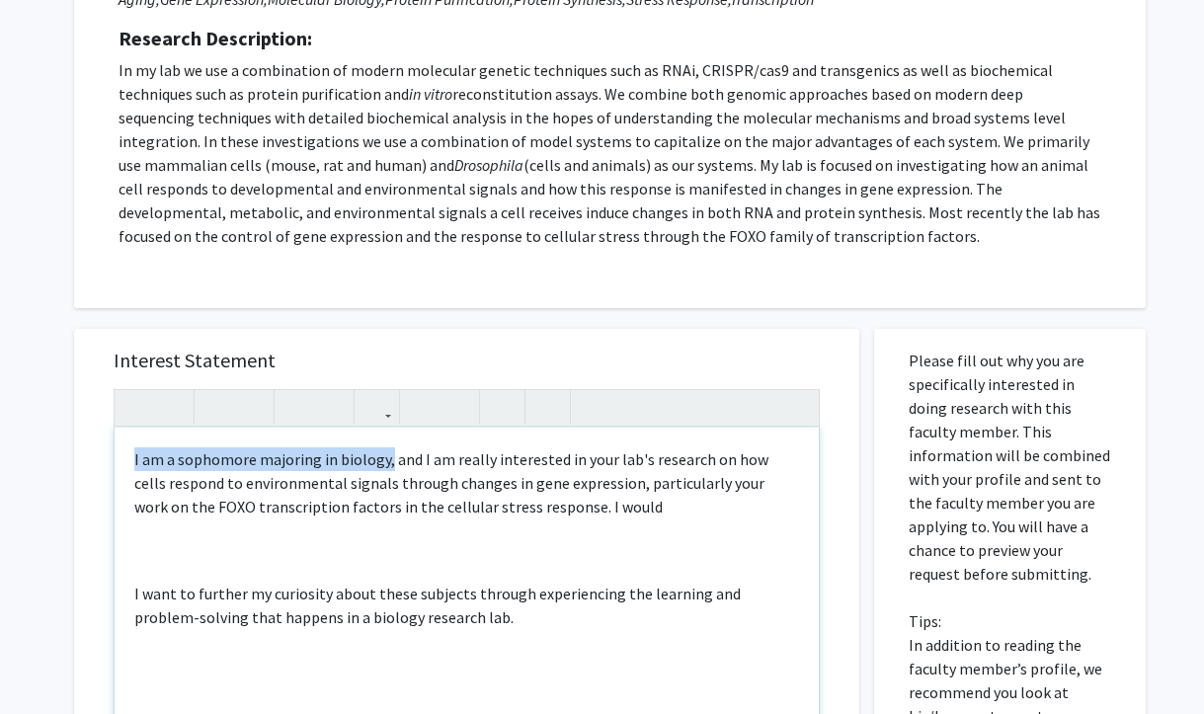
drag, startPoint x: 385, startPoint y: 457, endPoint x: 138, endPoint y: 461, distance: 247.0
click at [138, 461] on p "I am a sophomore majoring in biology, and I am really interested in your lab's …" at bounding box center [466, 483] width 665 height 71
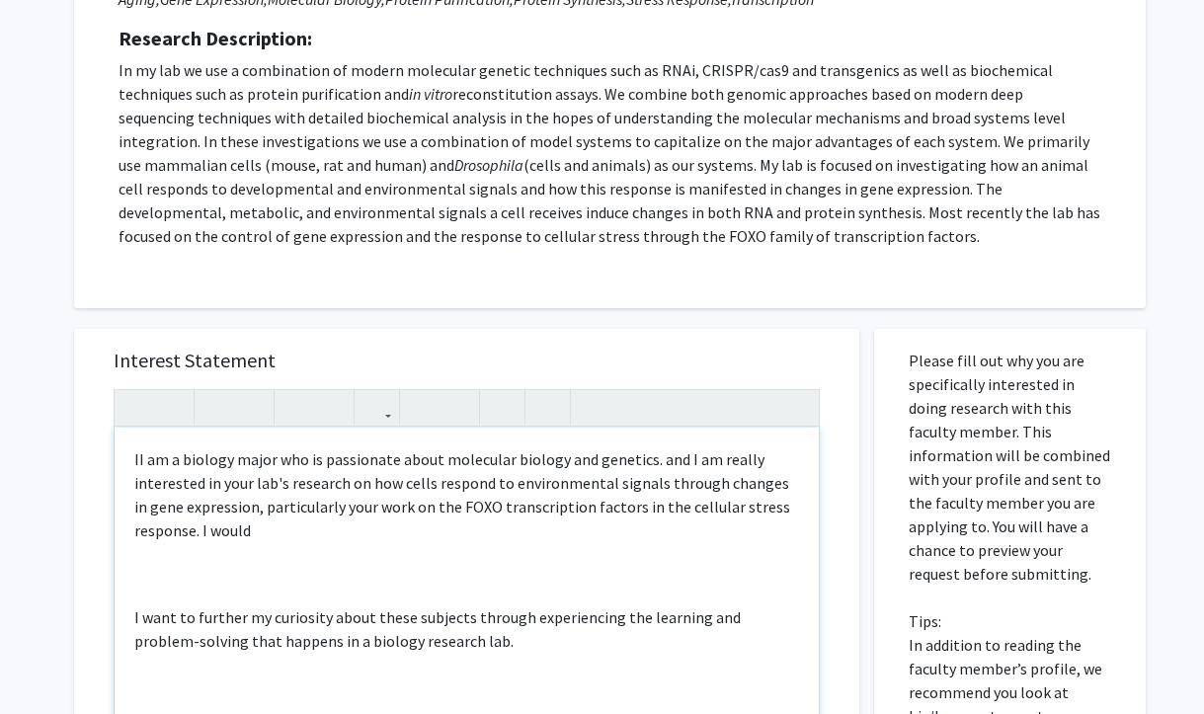
click at [141, 465] on p "II am a biology major who is passionate about molecular biology and genetics. a…" at bounding box center [466, 495] width 665 height 95
click at [641, 458] on p "I am a biology major who is passionate about molecular biology and genetics. an…" at bounding box center [466, 495] width 665 height 95
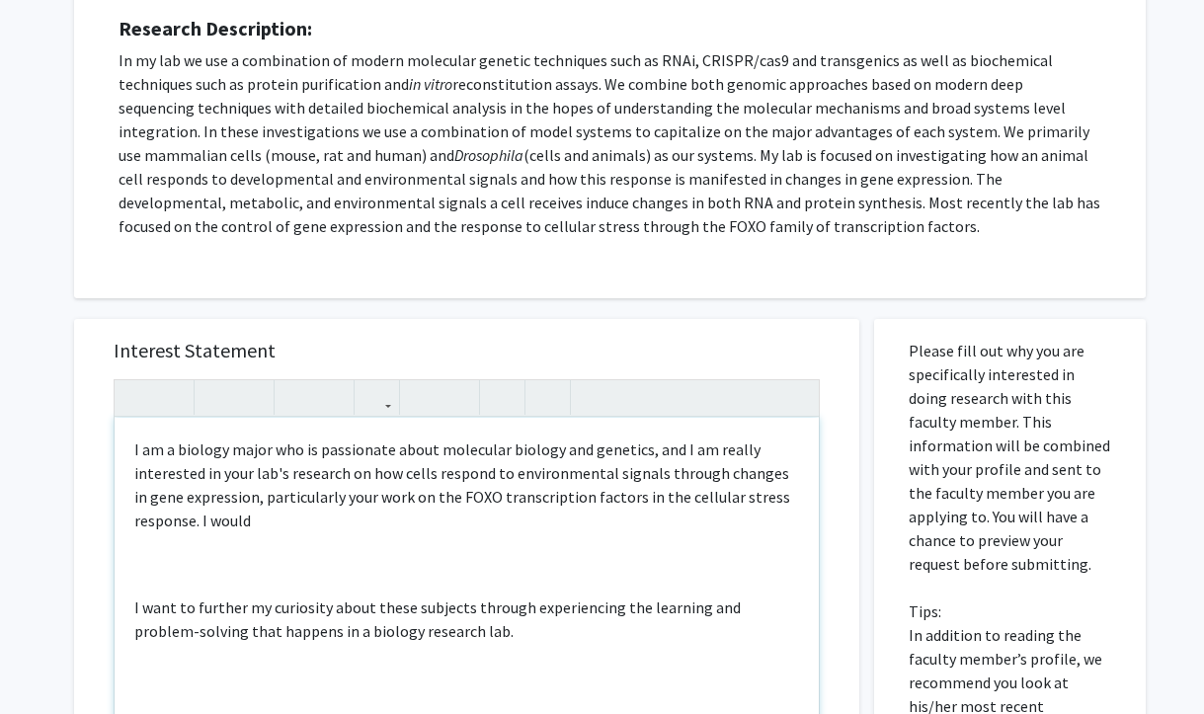
click at [398, 521] on p "I am a biology major who is passionate about molecular biology and genetics, an…" at bounding box center [466, 485] width 665 height 95
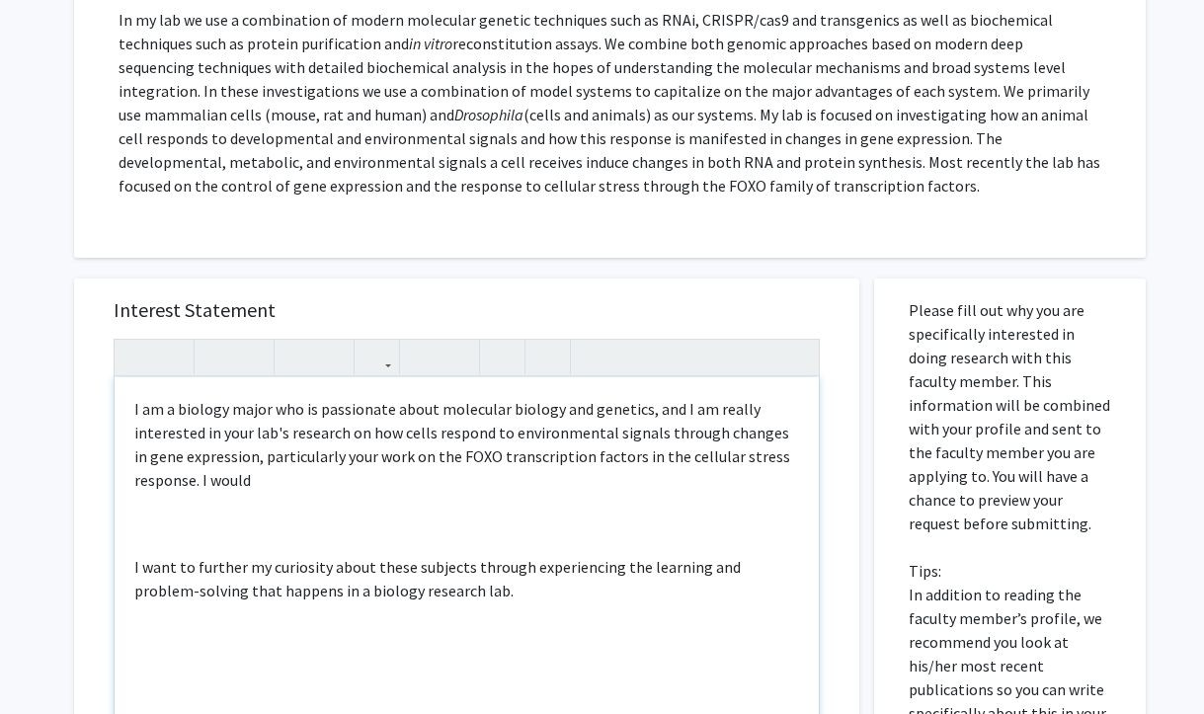
click at [472, 589] on p "I want to further my curiosity about these subjects through experiencing the le…" at bounding box center [466, 578] width 665 height 47
drag, startPoint x: 295, startPoint y: 482, endPoint x: 198, endPoint y: 481, distance: 97.8
click at [198, 481] on p "I am a biology major who is passionate about molecular biology and genetics, an…" at bounding box center [466, 444] width 665 height 95
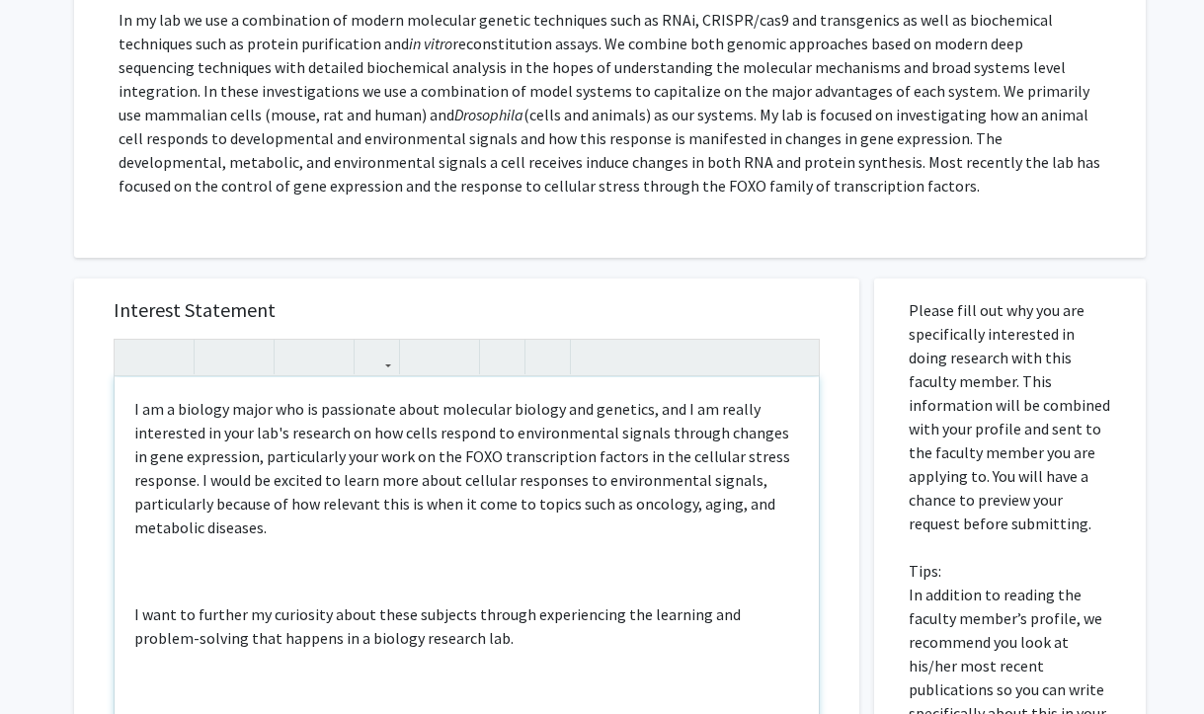
click at [705, 508] on p "I am a biology major who is passionate about molecular biology and genetics, an…" at bounding box center [466, 468] width 665 height 142
click at [560, 515] on p "I am a biology major who is passionate about molecular biology and genetics, an…" at bounding box center [466, 468] width 665 height 142
click at [530, 533] on p "I am a biology major who is passionate about molecular biology and genetics, an…" at bounding box center [466, 468] width 665 height 142
drag, startPoint x: 320, startPoint y: 477, endPoint x: 211, endPoint y: 483, distance: 108.8
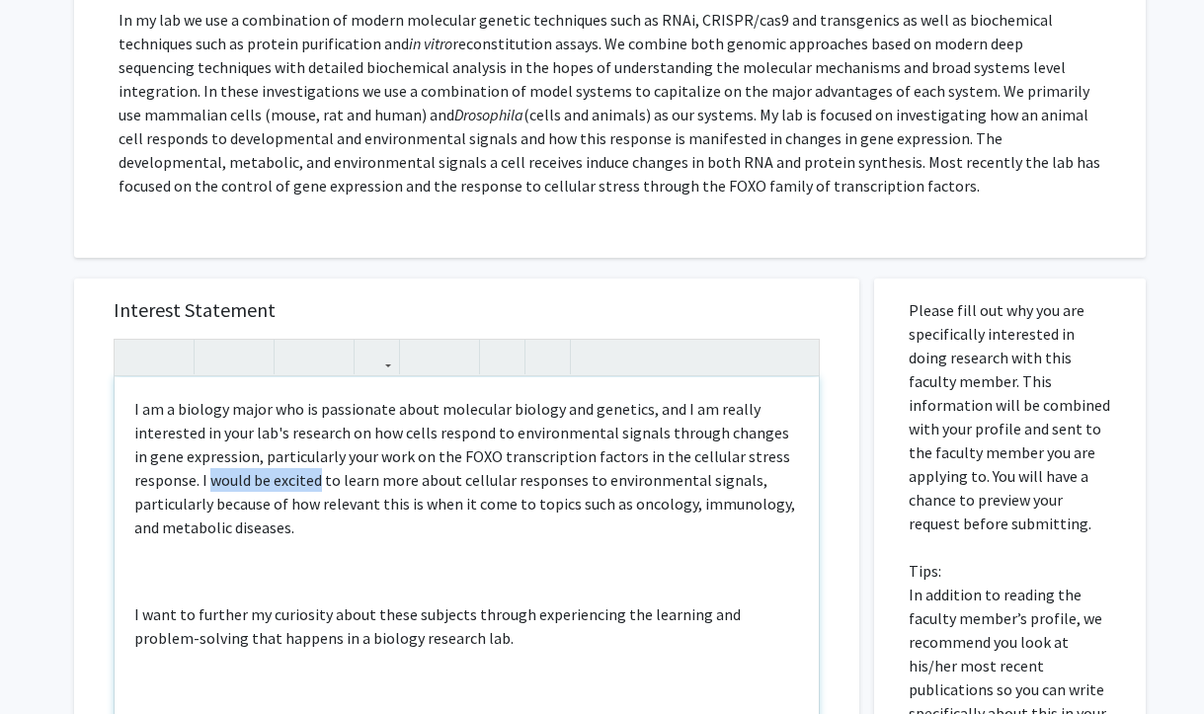
click at [211, 483] on p "I am a biology major who is passionate about molecular biology and genetics, an…" at bounding box center [466, 468] width 665 height 142
click at [230, 531] on p "I am a biology major who is passionate about molecular biology and genetics, an…" at bounding box center [466, 468] width 665 height 142
drag, startPoint x: 358, startPoint y: 538, endPoint x: 204, endPoint y: 528, distance: 154.5
click at [204, 528] on p "I am a biology major who is passionate about molecular biology and genetics, an…" at bounding box center [466, 468] width 665 height 142
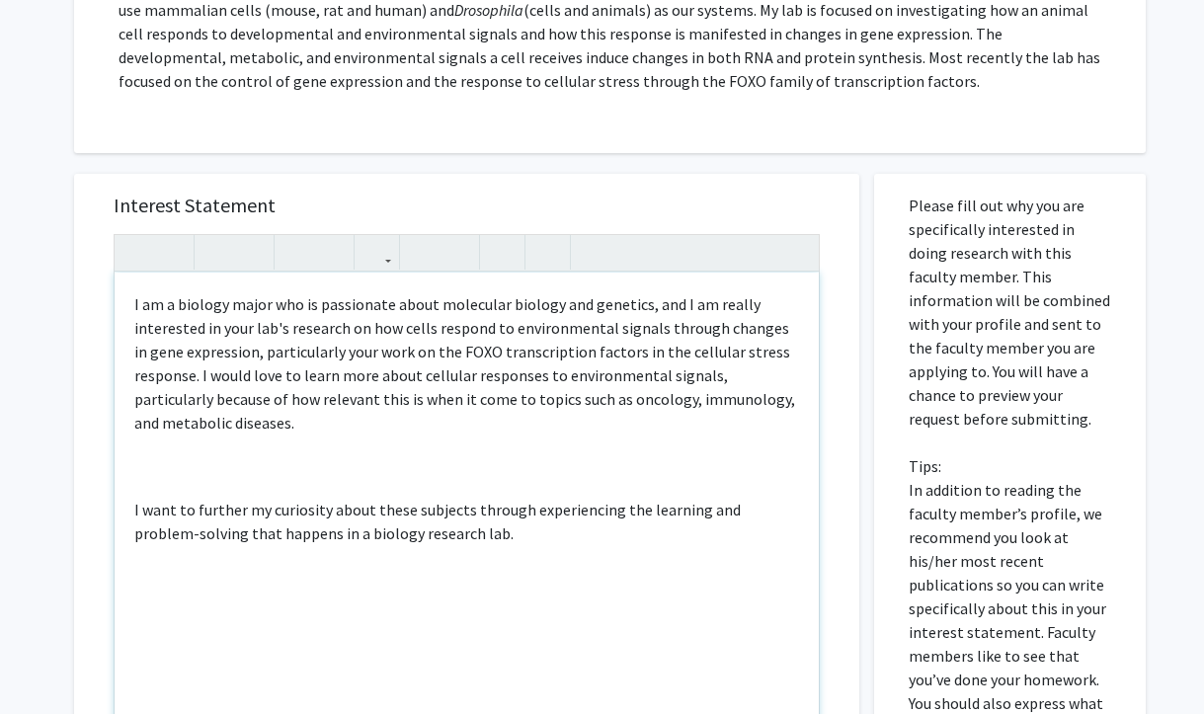
scroll to position [480, 0]
click at [290, 512] on p "I want to further my curiosity about these subjects through experiencing the le…" at bounding box center [466, 520] width 665 height 47
click at [348, 517] on p "I want to further my curiosity about these subjects through experiencing the le…" at bounding box center [466, 520] width 665 height 47
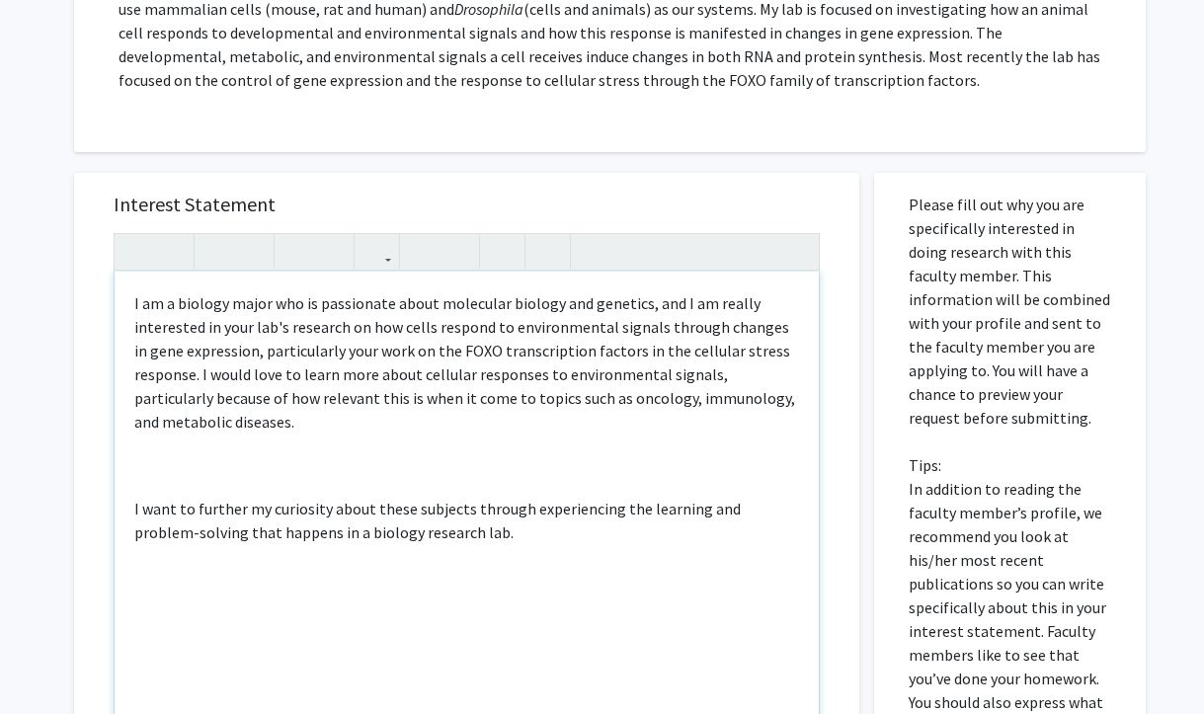
drag, startPoint x: 491, startPoint y: 530, endPoint x: 137, endPoint y: 505, distance: 354.6
click at [137, 505] on p "I want to further my curiosity about these subjects through experiencing the le…" at bounding box center [466, 520] width 665 height 47
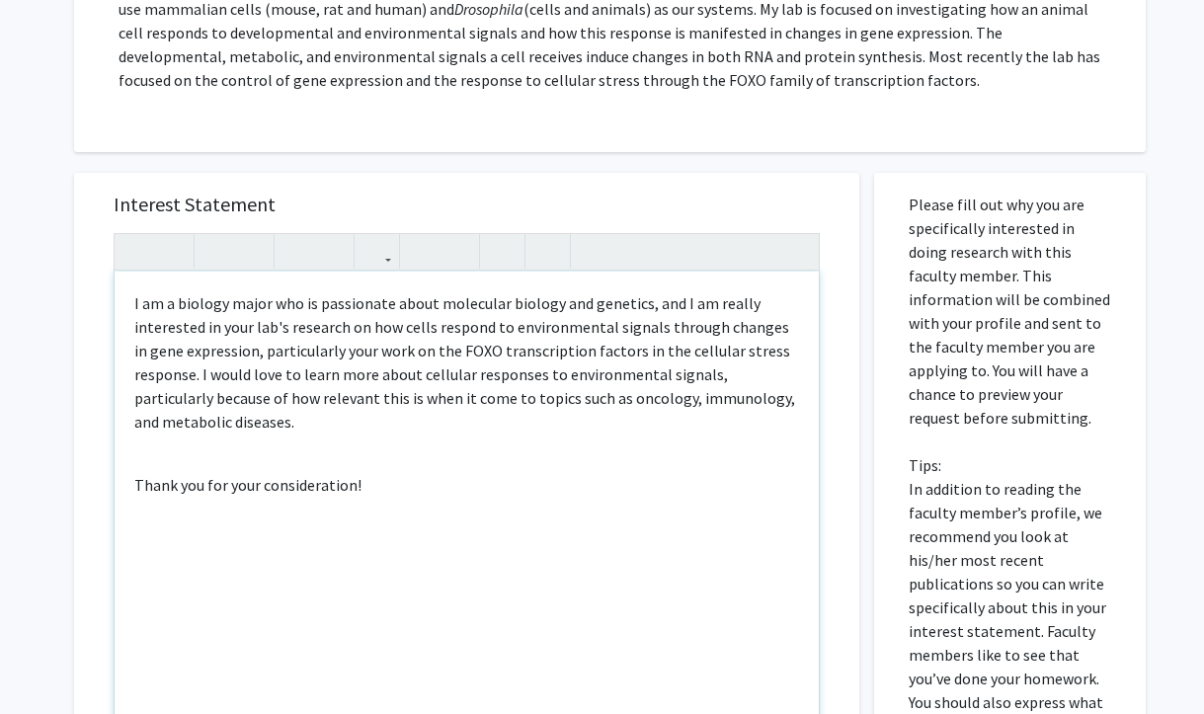
click at [134, 487] on p "Thank you for your consideration!" at bounding box center [466, 485] width 665 height 24
type textarea "<p>I am a biology major who is passionate about molecular biology and genetics,…"
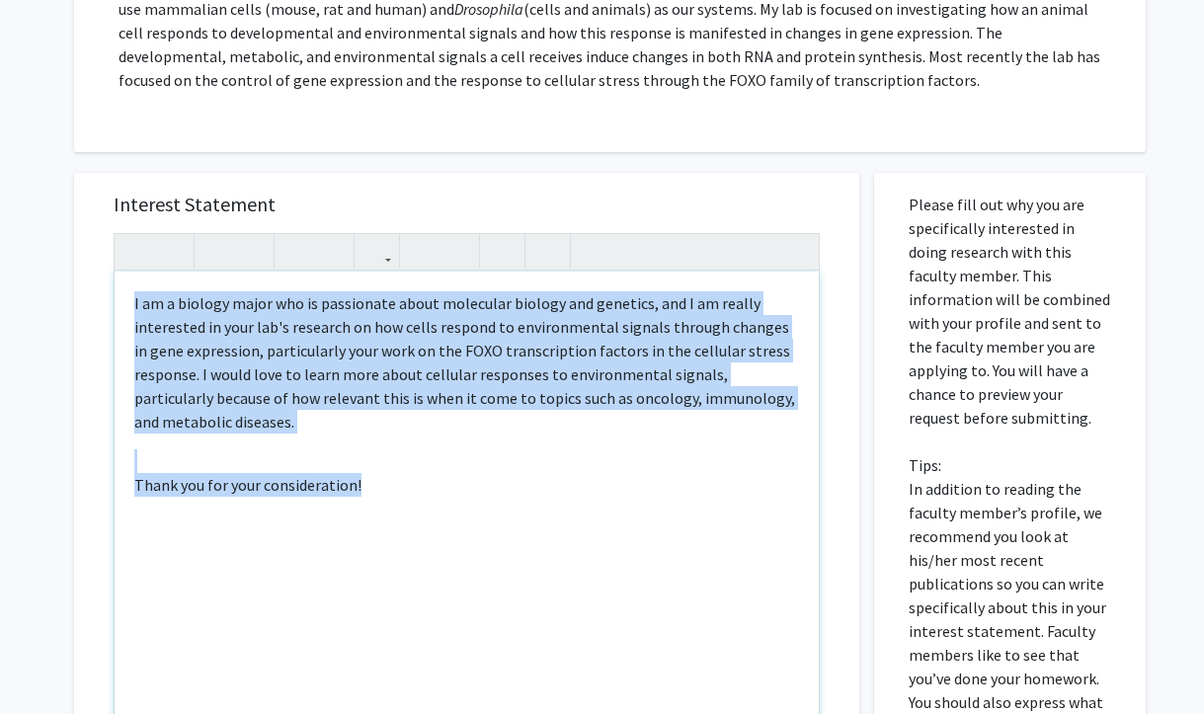
drag, startPoint x: 367, startPoint y: 484, endPoint x: 111, endPoint y: 293, distance: 319.1
click at [111, 293] on div "Interest Statement <p>I am a biology major who is passionate about molecular bi…" at bounding box center [467, 467] width 746 height 589
copy div "I am a biology major who is passionate about molecular biology and genetics, an…"
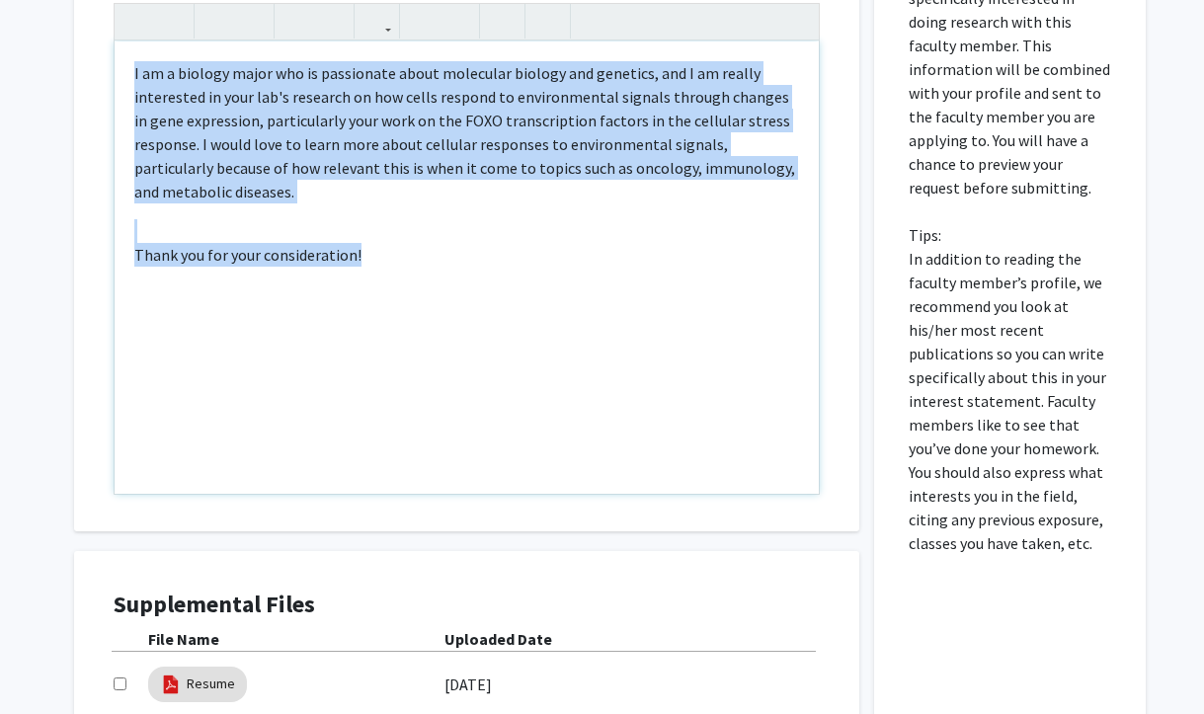
scroll to position [1081, 0]
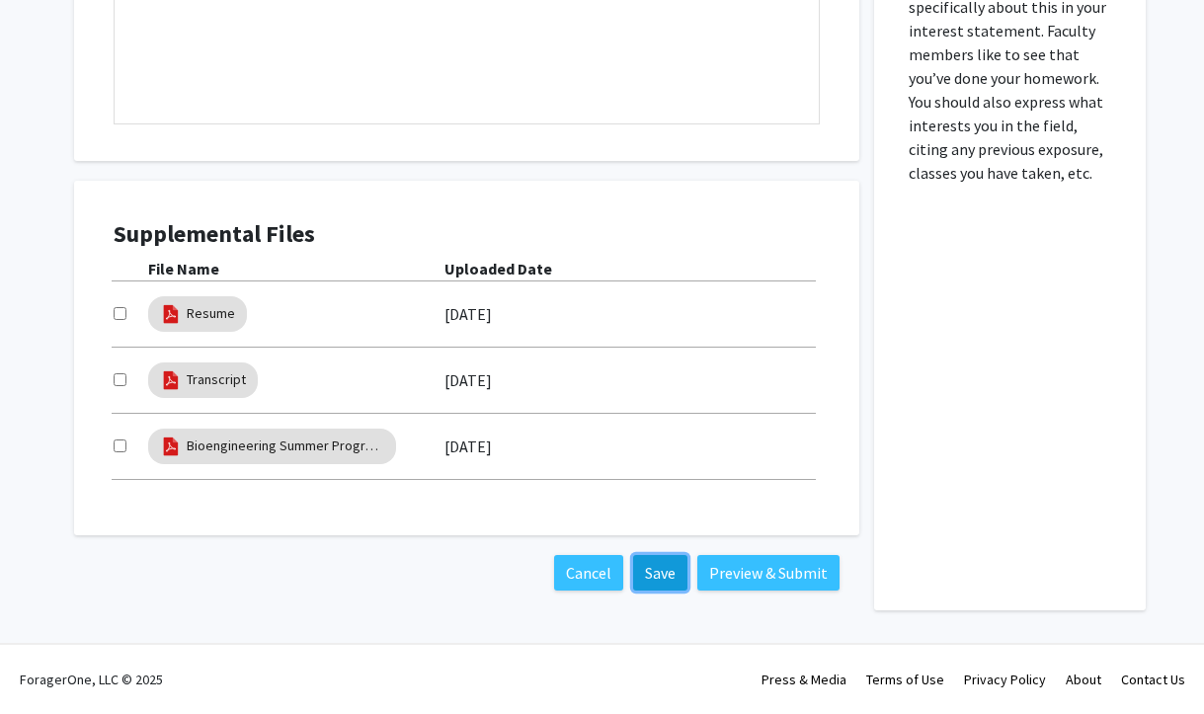
click at [660, 577] on button "Save" at bounding box center [660, 573] width 54 height 36
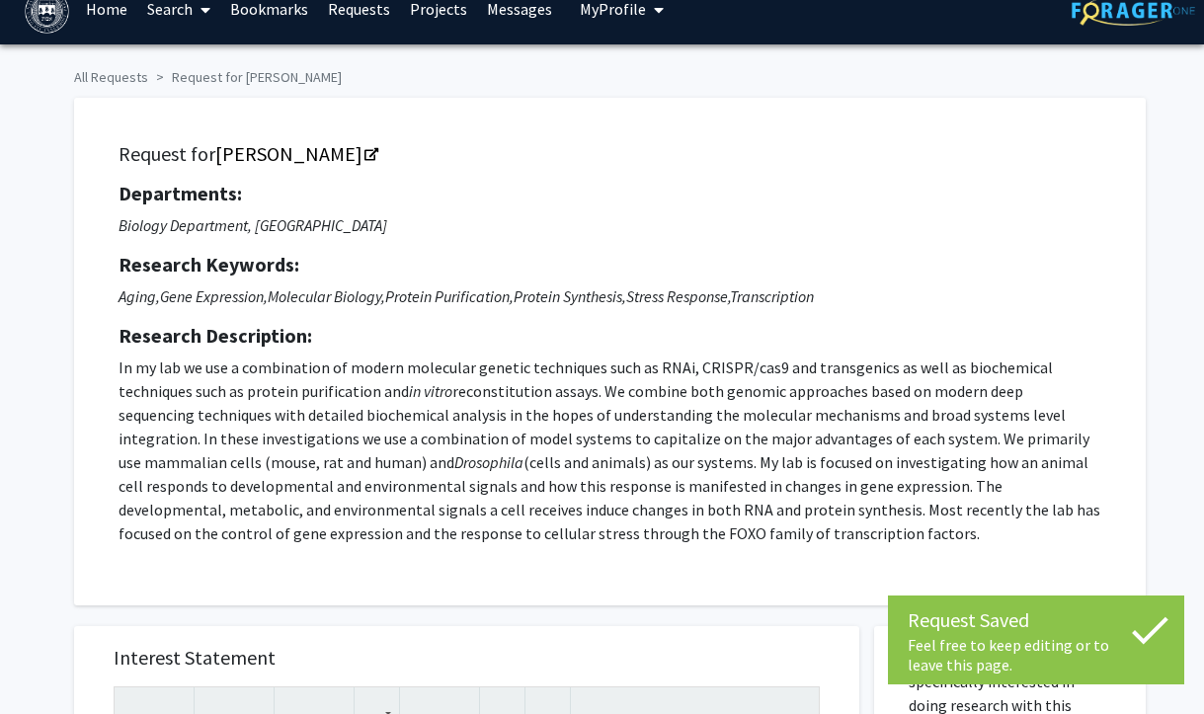
scroll to position [0, 0]
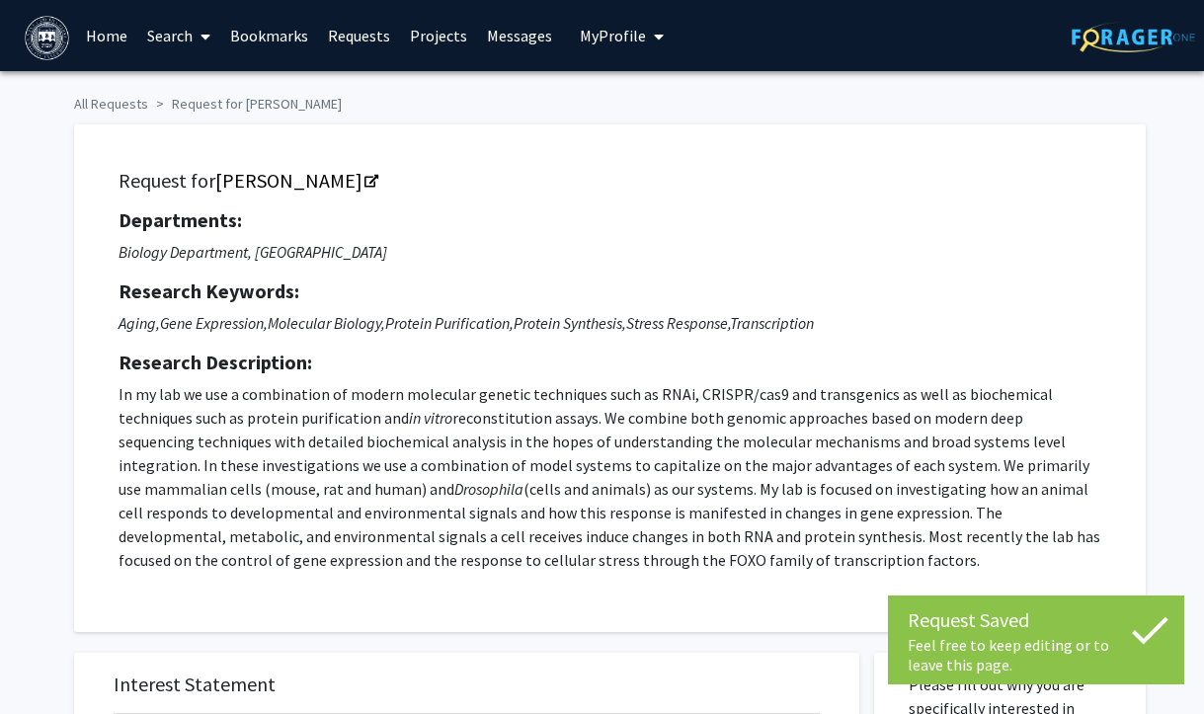
click at [357, 41] on link "Requests" at bounding box center [359, 35] width 82 height 69
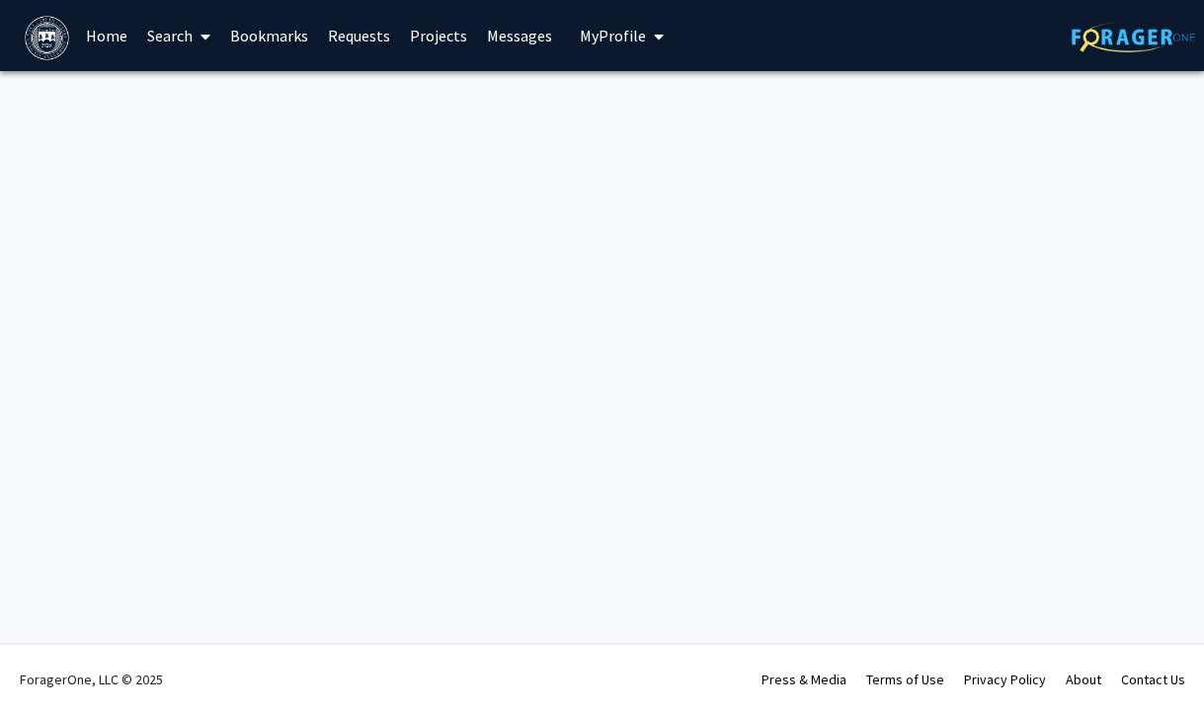
click at [632, 36] on span "My Profile" at bounding box center [613, 36] width 66 height 20
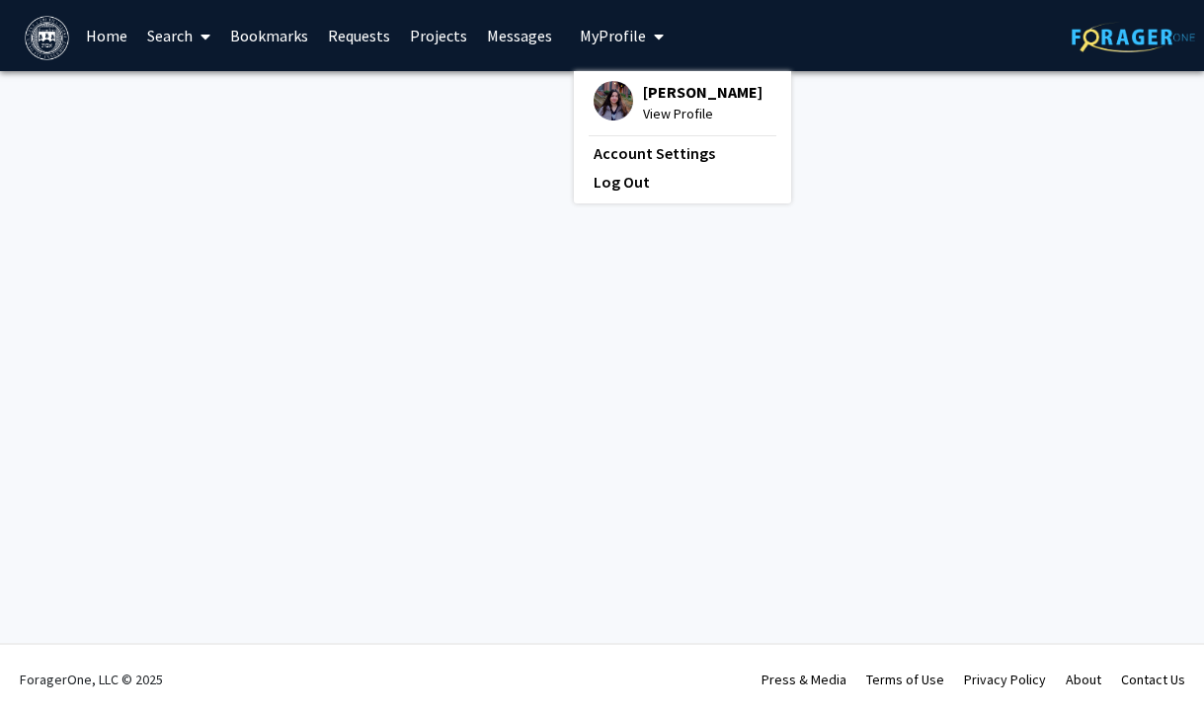
click at [323, 30] on link "Requests" at bounding box center [359, 35] width 82 height 69
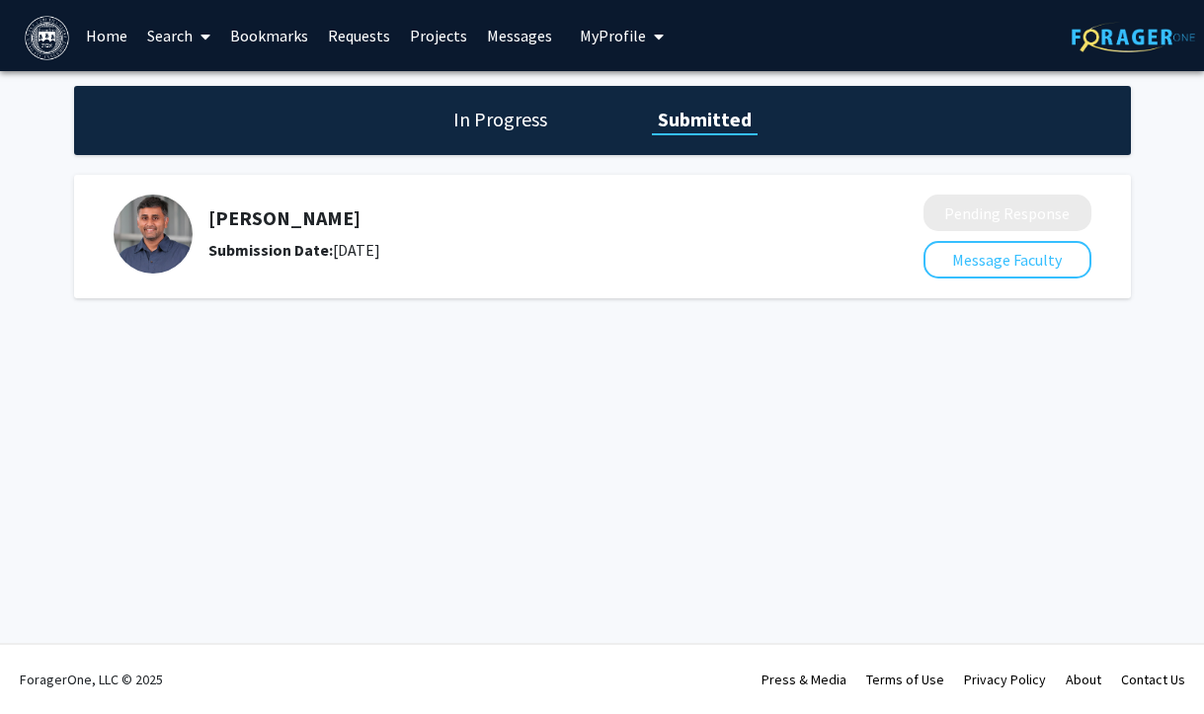
click at [349, 215] on h5 "[PERSON_NAME]" at bounding box center [513, 219] width 611 height 24
